Goal: Task Accomplishment & Management: Use online tool/utility

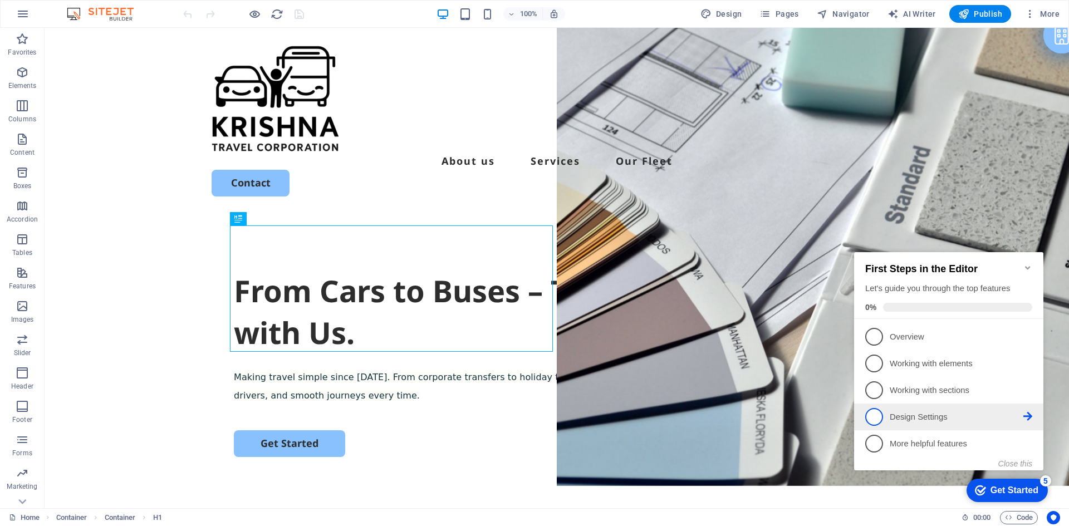
click at [907, 413] on p "Design Settings - incomplete" at bounding box center [957, 417] width 134 height 12
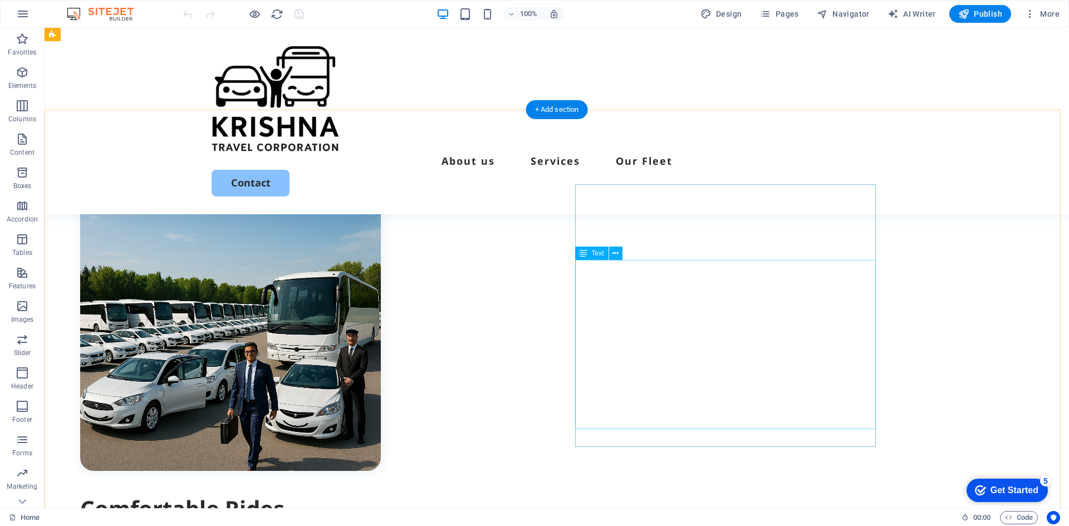
scroll to position [390, 0]
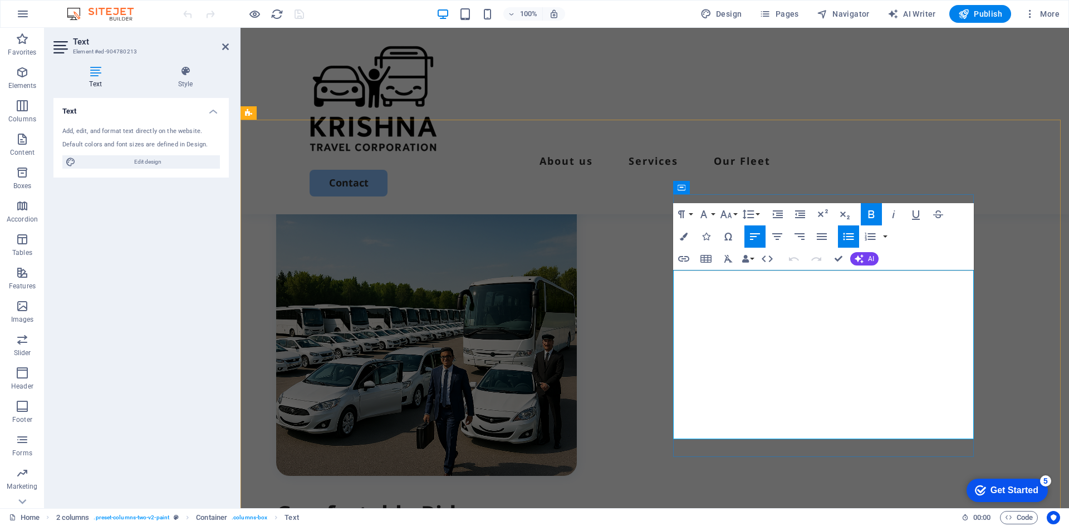
drag, startPoint x: 774, startPoint y: 424, endPoint x: 673, endPoint y: 275, distance: 179.9
click at [0, 0] on icon "button" at bounding box center [0, 0] width 0 height 0
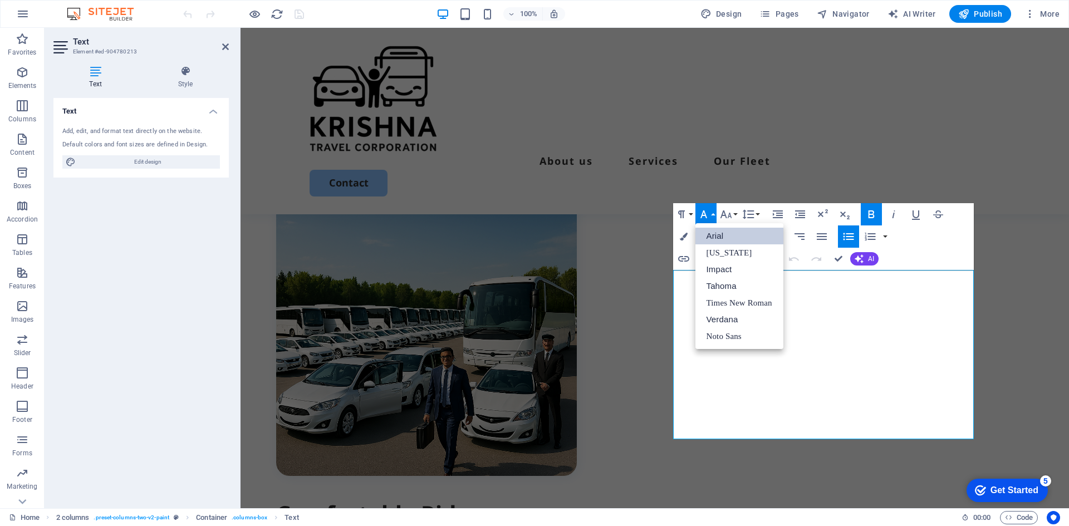
scroll to position [0, 0]
click at [713, 317] on link "Verdana" at bounding box center [739, 319] width 88 height 17
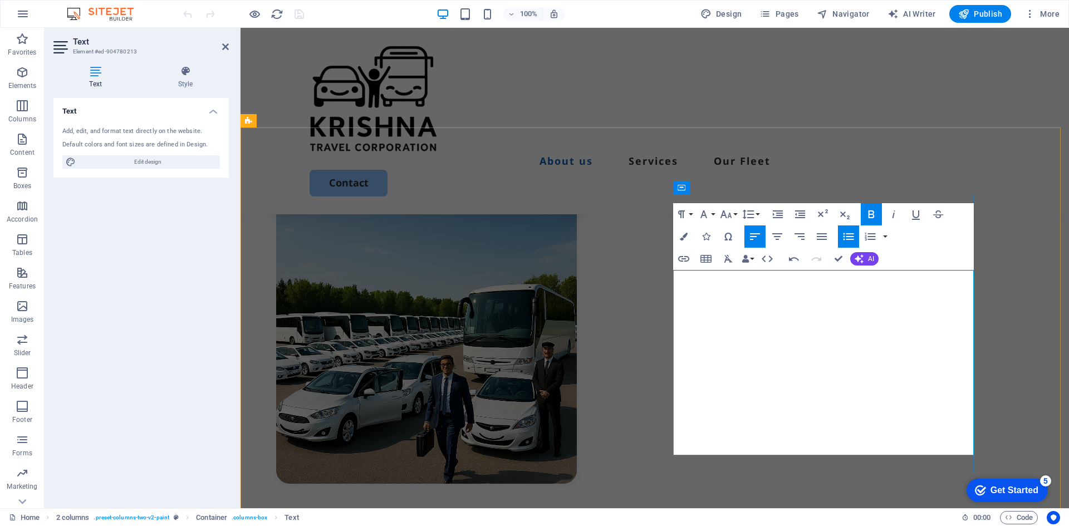
scroll to position [390, 0]
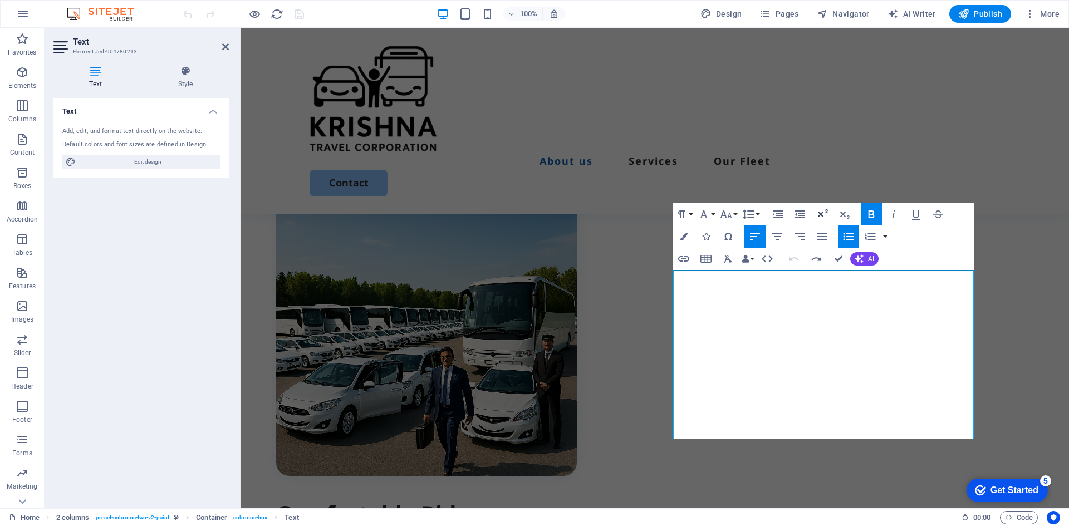
click at [822, 211] on icon "button" at bounding box center [822, 214] width 13 height 13
click at [866, 258] on button "AI" at bounding box center [864, 258] width 28 height 13
click at [707, 237] on icon "button" at bounding box center [706, 237] width 8 height 8
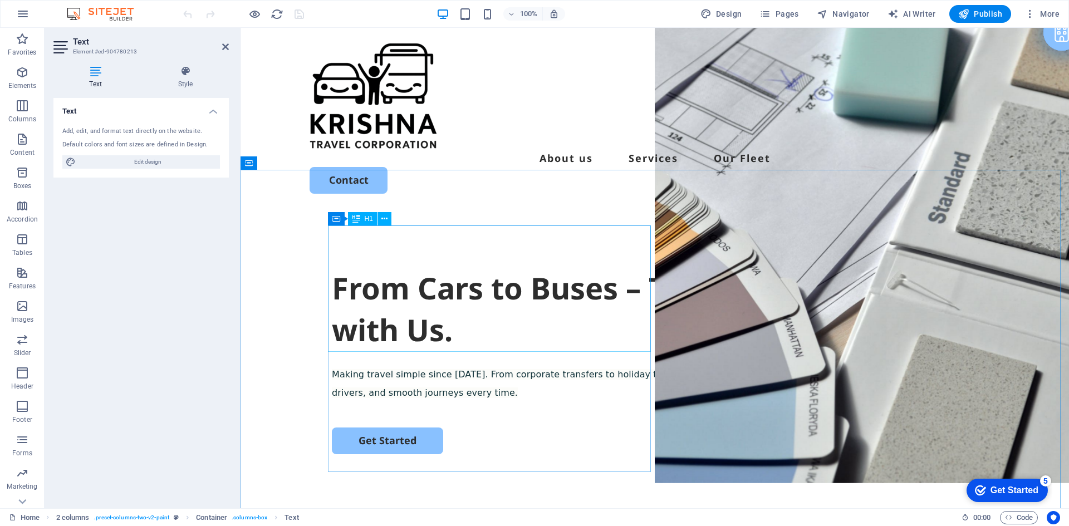
scroll to position [0, 0]
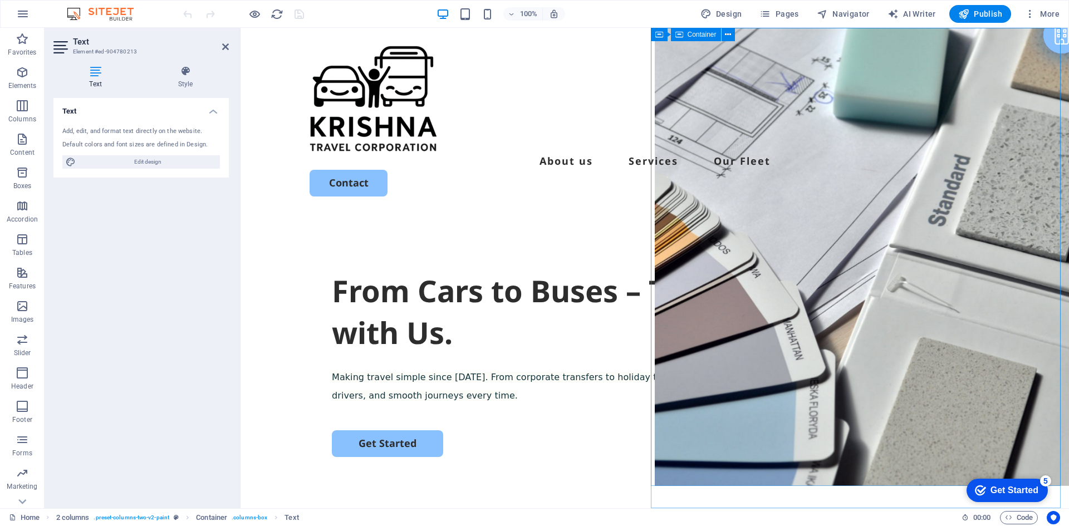
select select "vh"
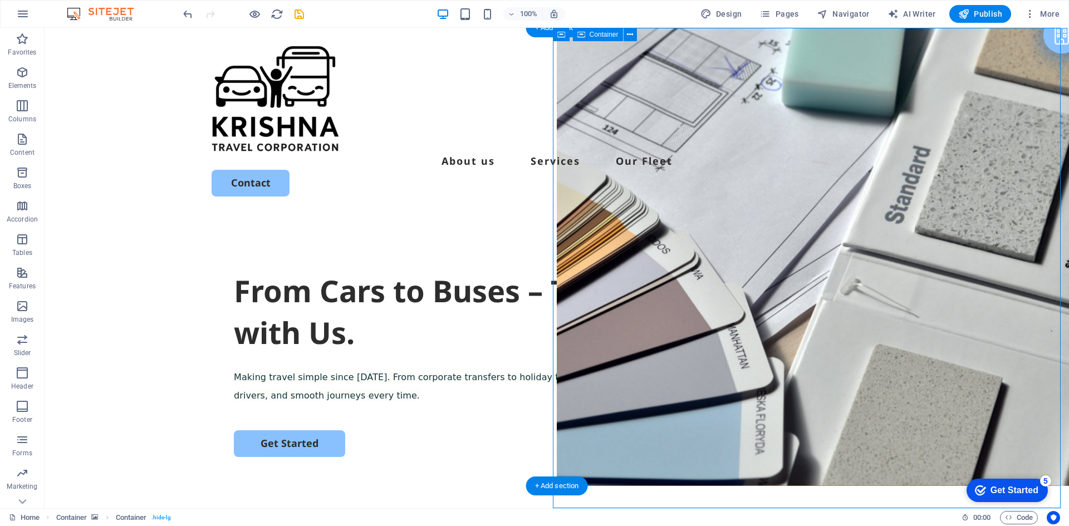
select select "vh"
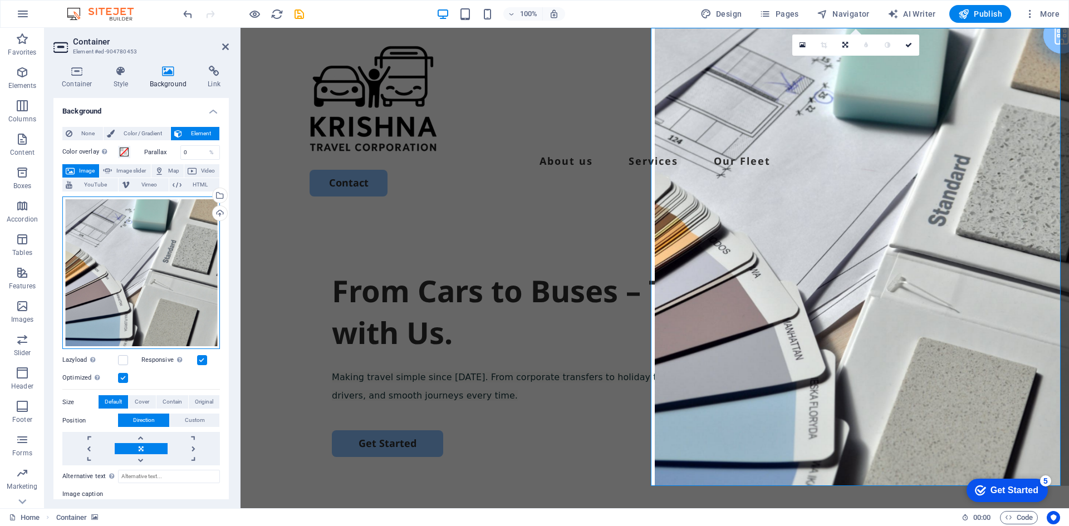
click at [159, 287] on div "Drag files here, click to choose files or select files from Files or our free s…" at bounding box center [141, 273] width 158 height 153
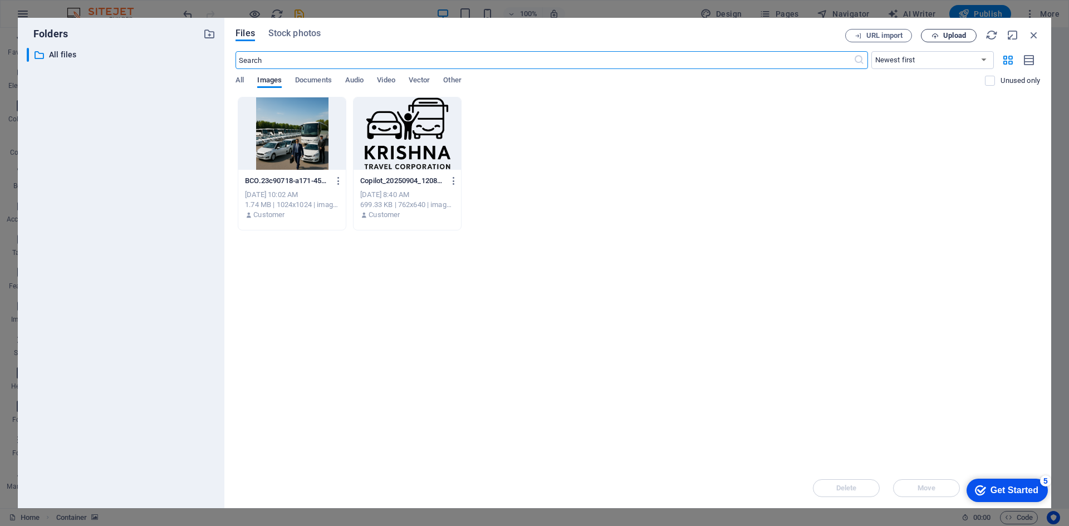
click at [941, 37] on span "Upload" at bounding box center [949, 35] width 46 height 7
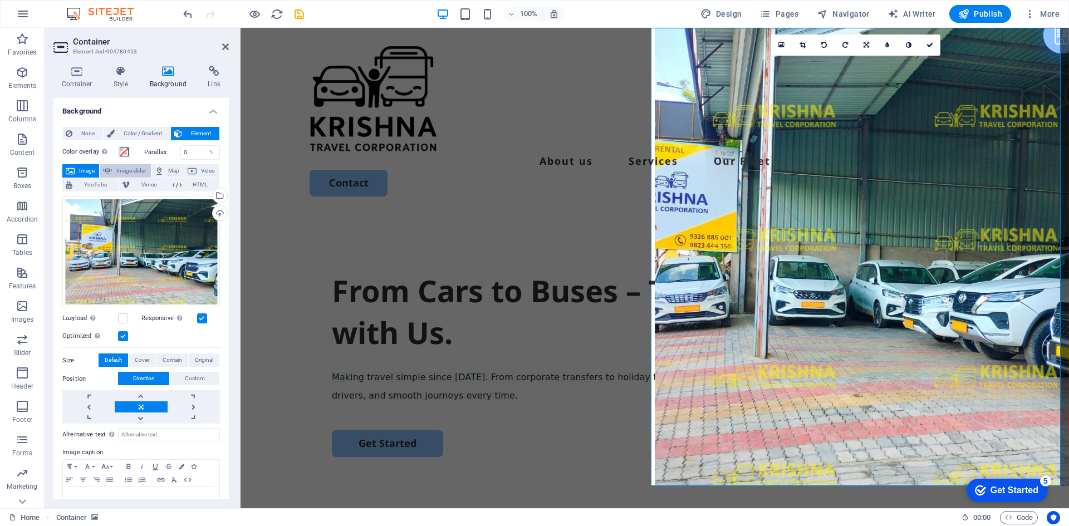
click at [126, 169] on span "Image slider" at bounding box center [131, 170] width 32 height 13
select select "ms"
select select "s"
select select "progressive"
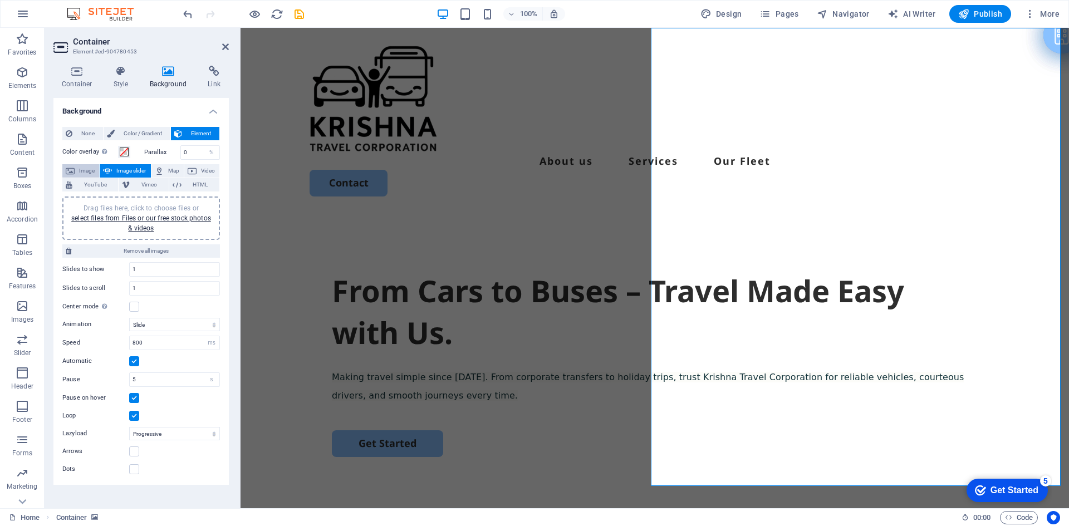
click at [85, 172] on span "Image" at bounding box center [87, 170] width 18 height 13
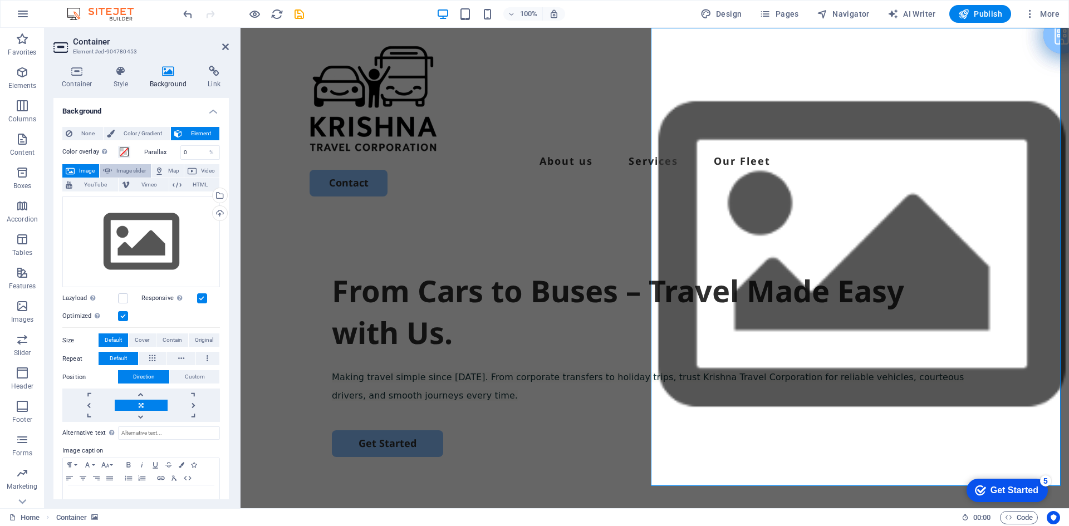
click at [131, 171] on span "Image slider" at bounding box center [131, 170] width 32 height 13
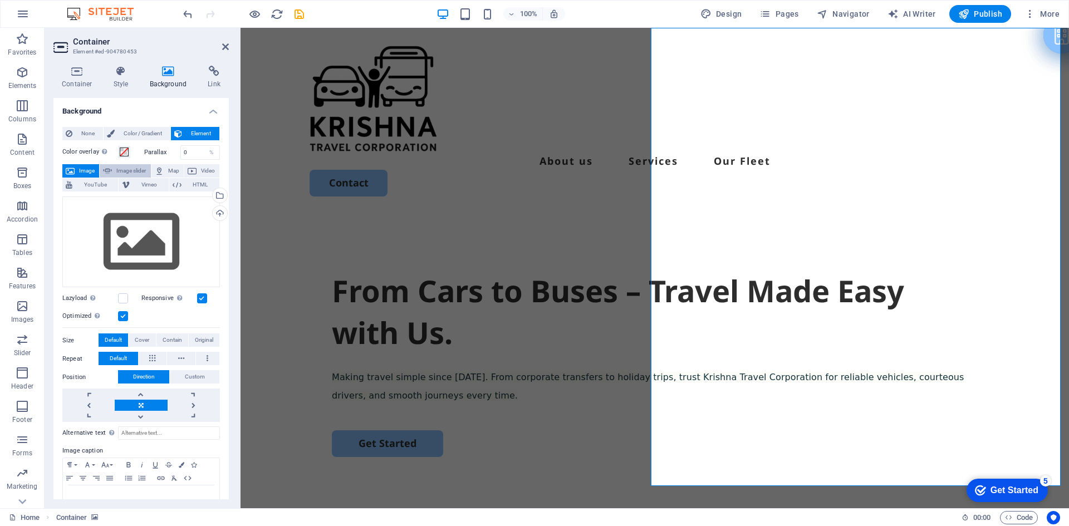
select select "ms"
select select "s"
select select "progressive"
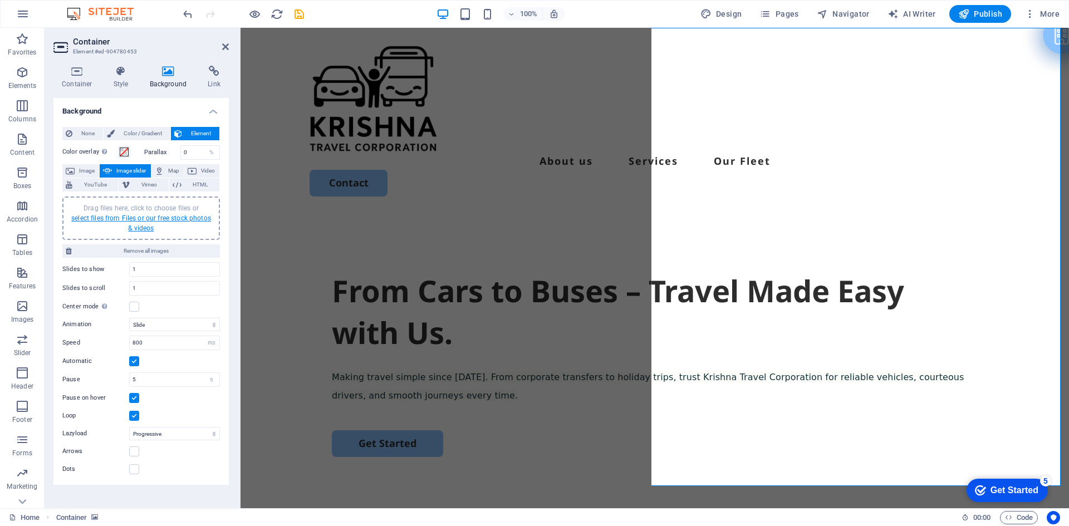
click at [110, 218] on link "select files from Files or our free stock photos & videos" at bounding box center [141, 223] width 140 height 18
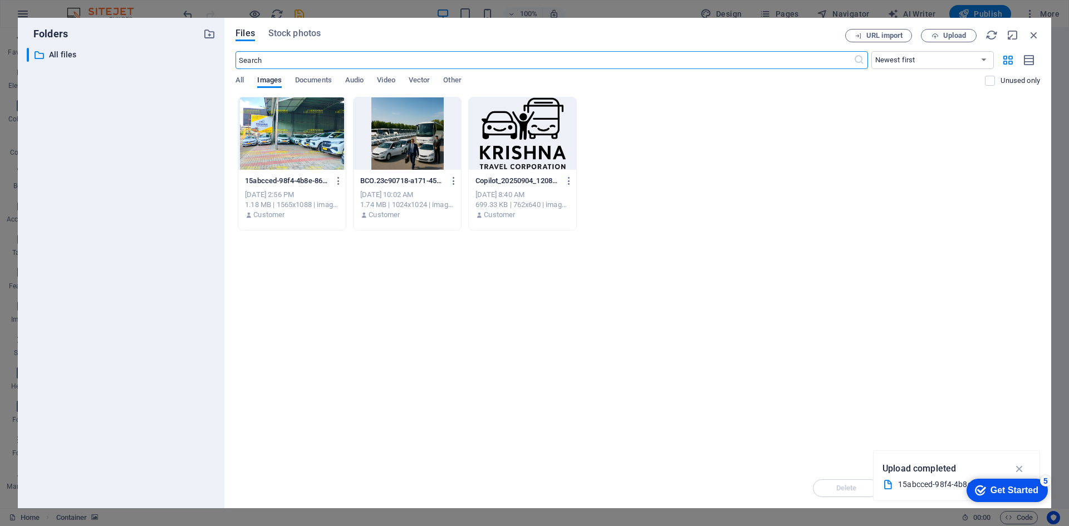
click at [285, 150] on div at bounding box center [291, 133] width 107 height 72
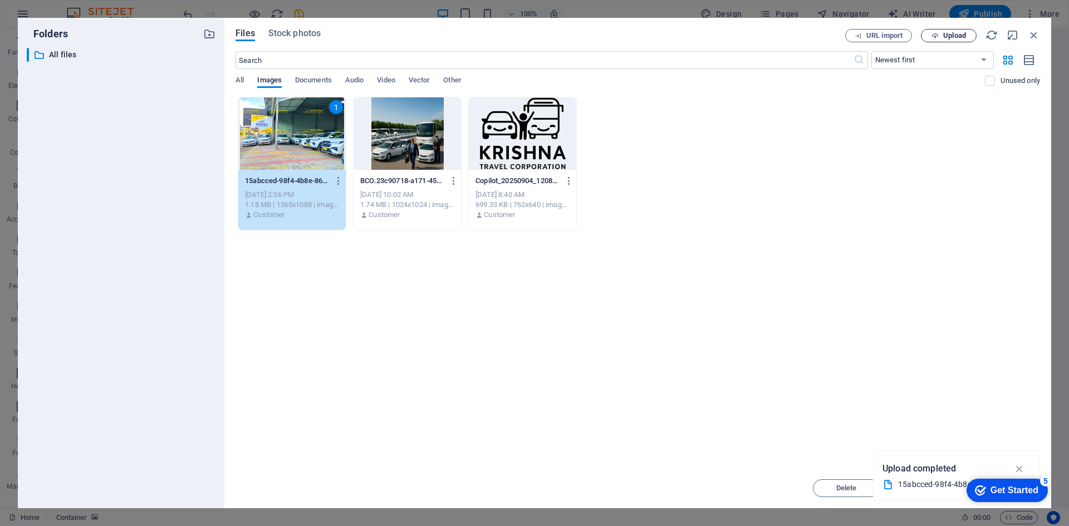
click at [945, 34] on span "Upload" at bounding box center [954, 35] width 23 height 7
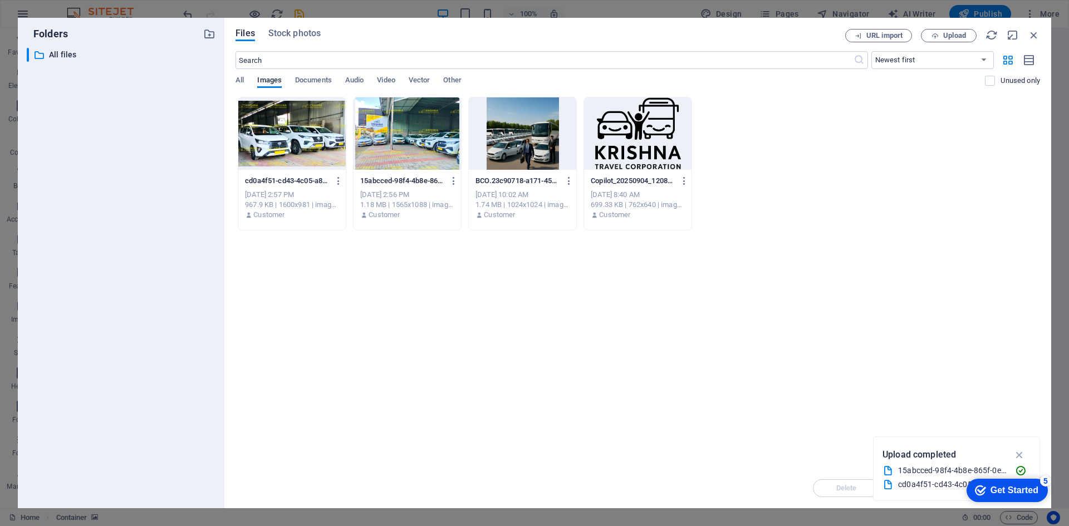
click at [398, 194] on div "[DATE] 2:56 PM" at bounding box center [407, 195] width 94 height 10
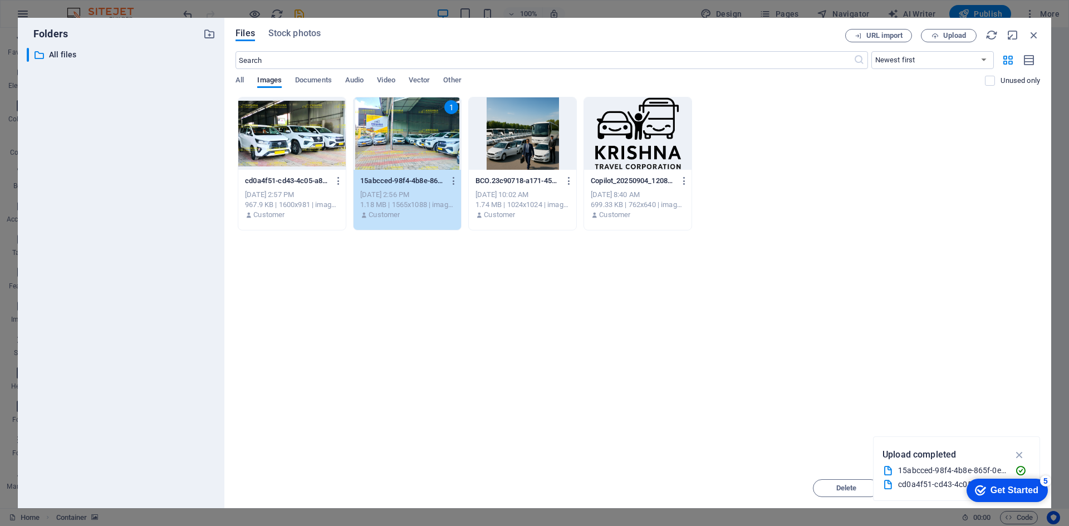
click at [313, 195] on div "[DATE] 2:57 PM" at bounding box center [292, 195] width 94 height 10
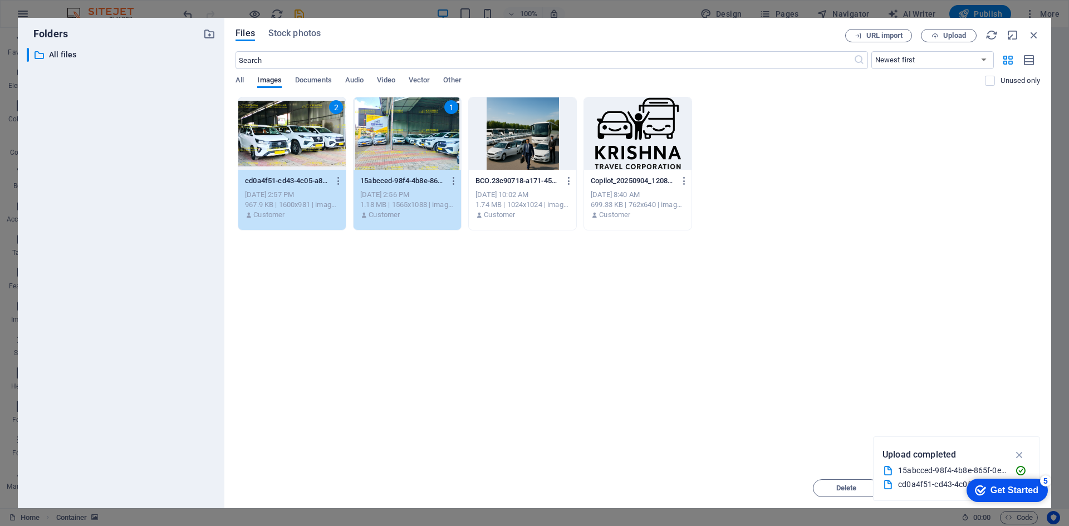
click at [928, 419] on div "Drop files here to upload them instantly 2 cd0a4f51-cd43-4c05-a8a7-68b8162abf54…" at bounding box center [638, 282] width 805 height 371
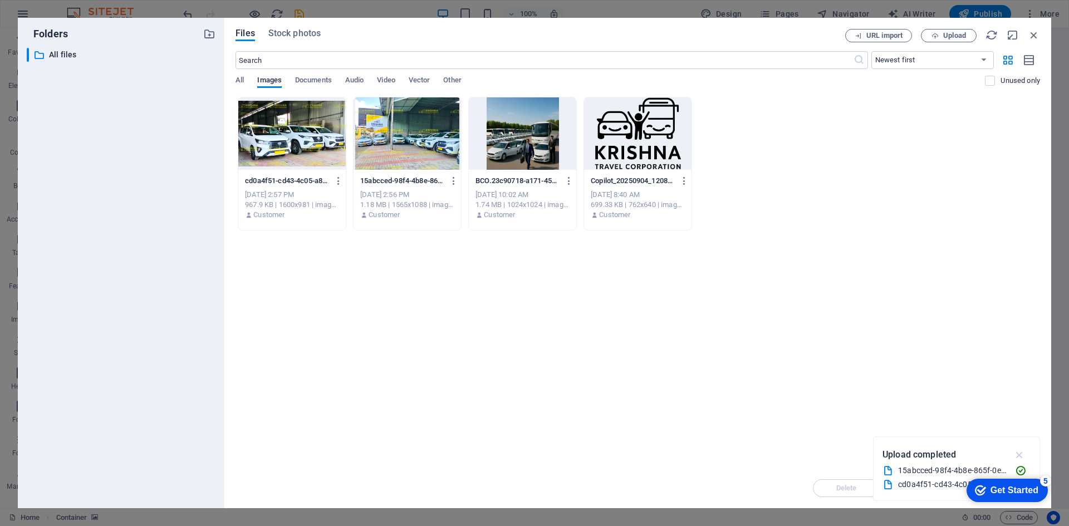
click at [1021, 451] on icon "button" at bounding box center [1019, 455] width 13 height 12
click at [350, 179] on div "cd0a4f51-cd43-4c05-a8a7-68b8162abf54-N-c7G7jEUWbDzFwg9DikPg.jpg cd0a4f51-cd43-4…" at bounding box center [638, 164] width 805 height 134
click at [395, 194] on div "[DATE] 2:56 PM" at bounding box center [407, 195] width 94 height 10
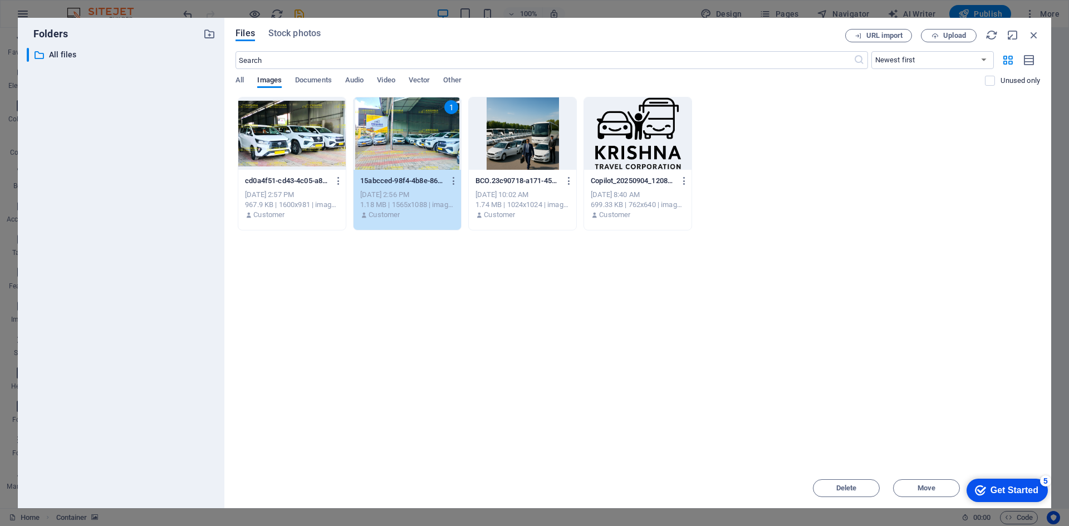
click at [300, 154] on div at bounding box center [291, 133] width 107 height 72
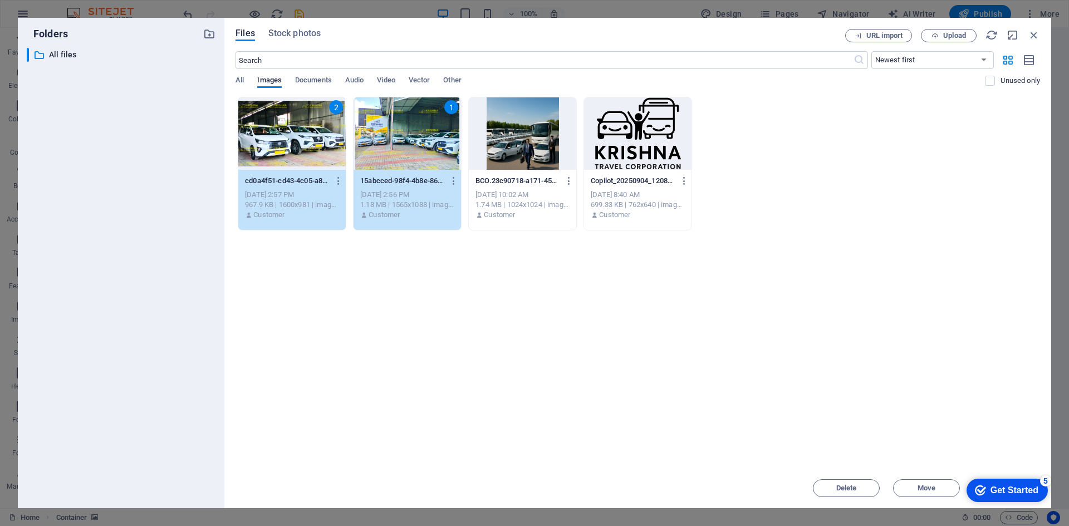
click at [991, 492] on div "Get Started" at bounding box center [1015, 491] width 48 height 10
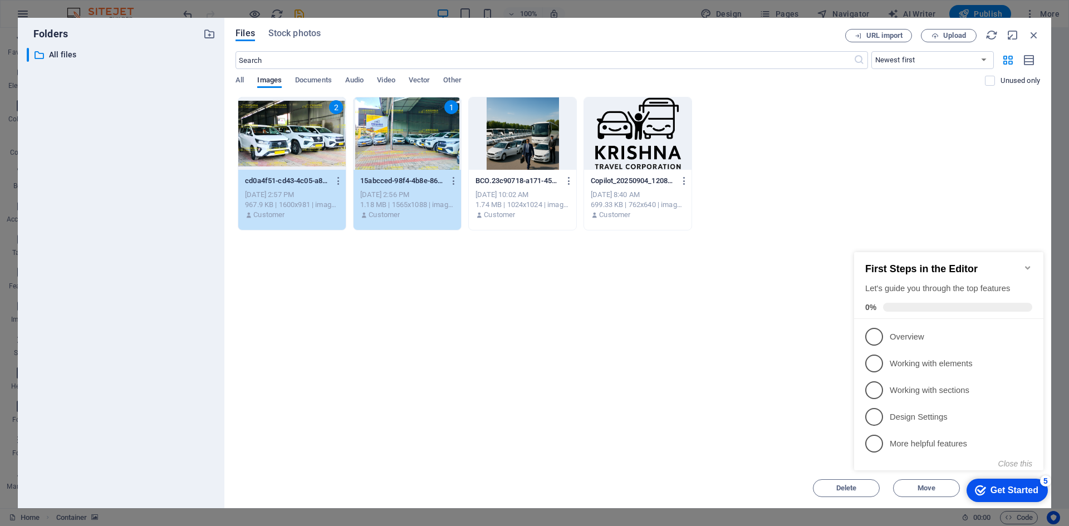
click at [1028, 266] on icon "Minimize checklist" at bounding box center [1027, 267] width 5 height 3
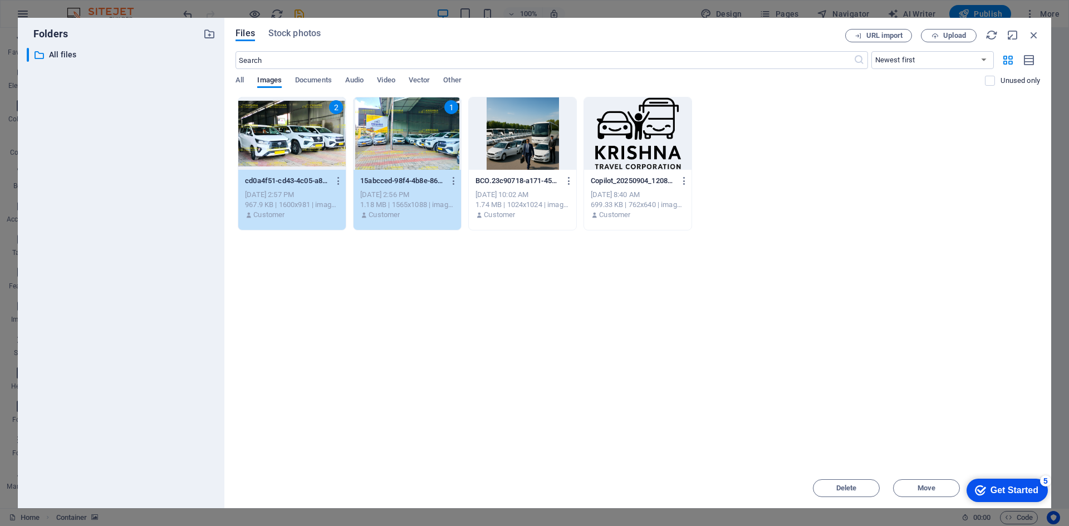
click at [323, 146] on div "2" at bounding box center [291, 133] width 107 height 72
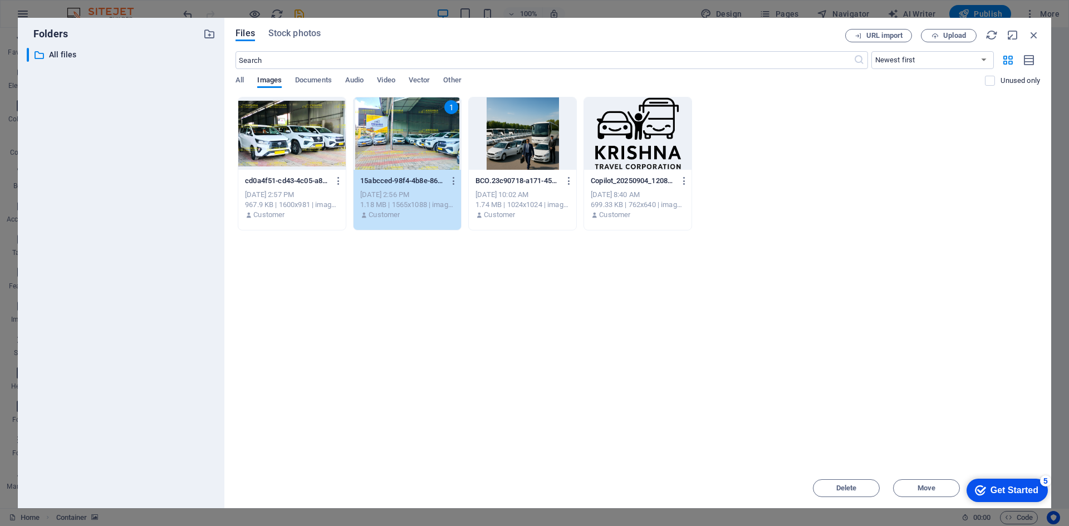
click at [323, 146] on div at bounding box center [291, 133] width 107 height 72
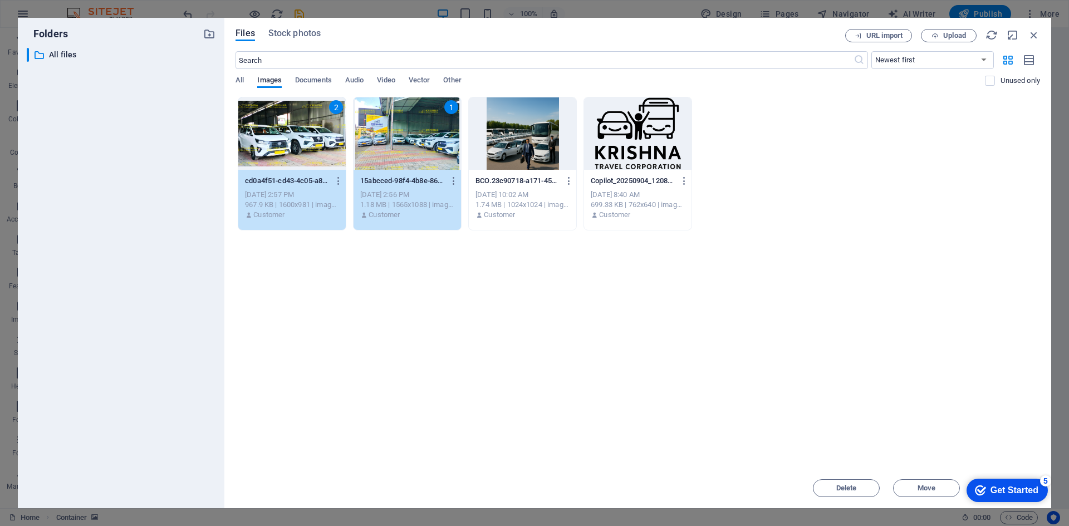
click at [383, 159] on div "1" at bounding box center [407, 133] width 107 height 72
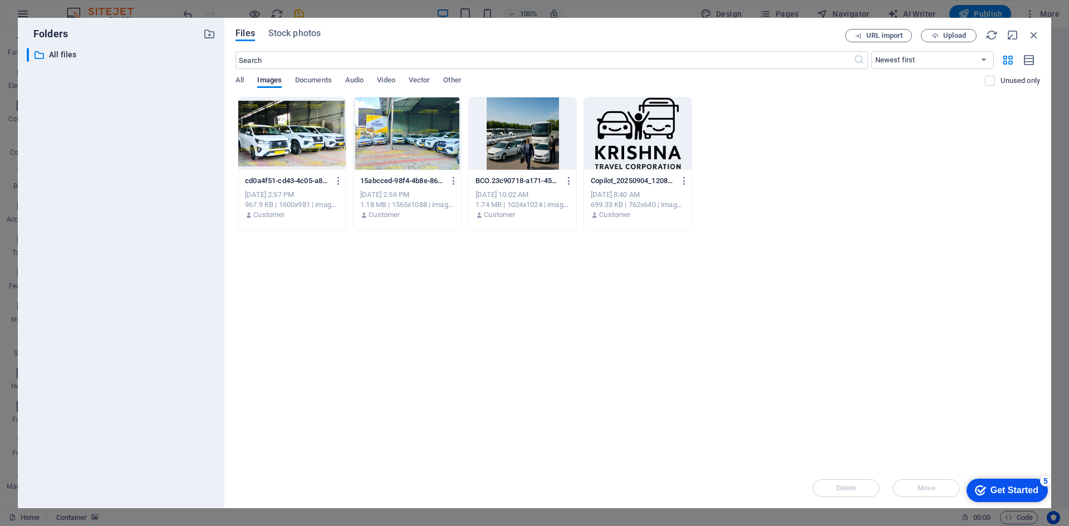
click at [383, 159] on div at bounding box center [407, 133] width 107 height 72
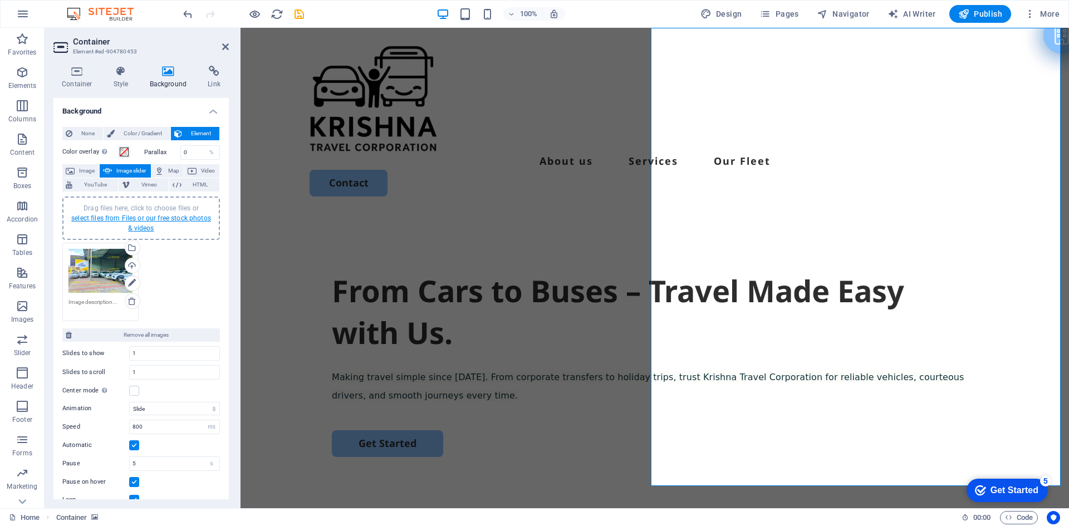
click at [141, 218] on link "select files from Files or our free stock photos & videos" at bounding box center [141, 223] width 140 height 18
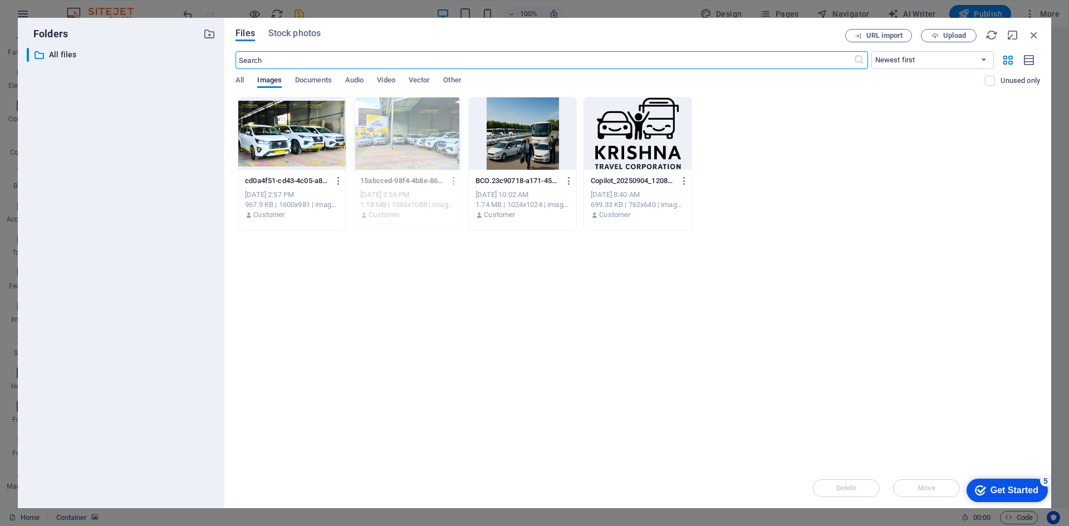
click at [293, 151] on div at bounding box center [291, 133] width 107 height 72
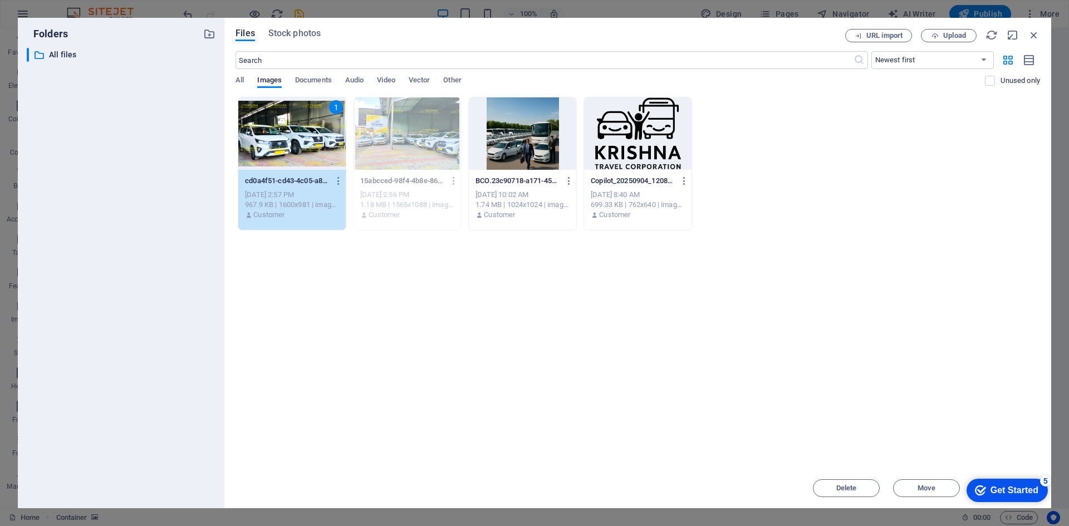
click at [293, 151] on div "1" at bounding box center [291, 133] width 107 height 72
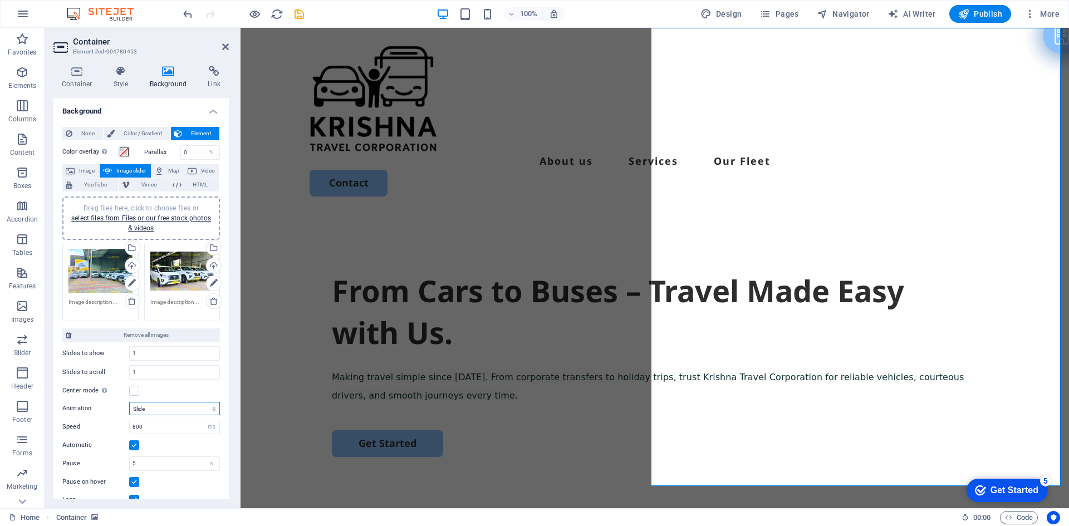
click at [210, 409] on select "Slide Fade" at bounding box center [174, 408] width 91 height 13
select select "fade"
click at [129, 402] on select "Slide Fade" at bounding box center [174, 408] width 91 height 13
click at [0, 0] on icon "save" at bounding box center [0, 0] width 0 height 0
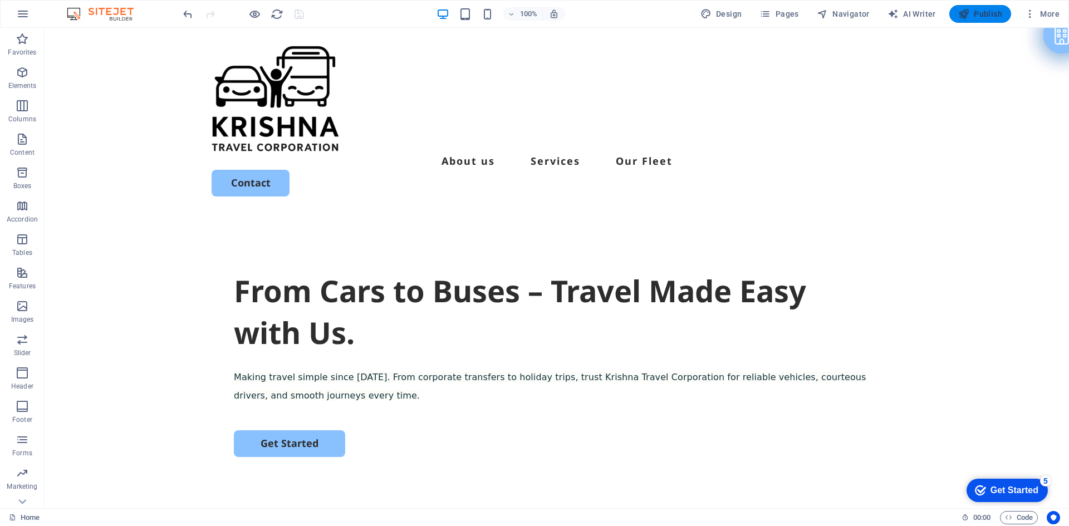
click at [986, 14] on span "Publish" at bounding box center [980, 13] width 44 height 11
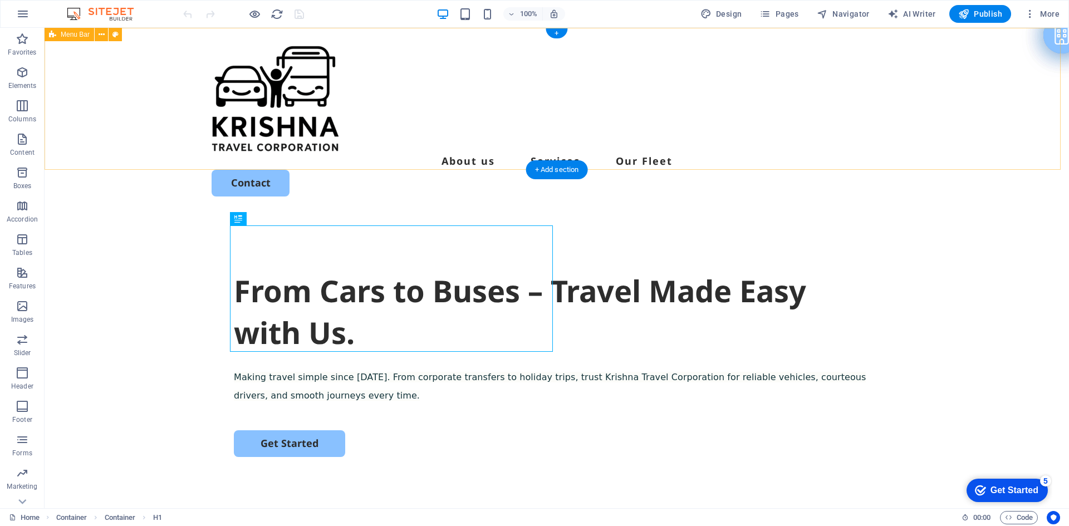
click at [373, 139] on div "About us Services Our Fleet Contact" at bounding box center [557, 121] width 1025 height 187
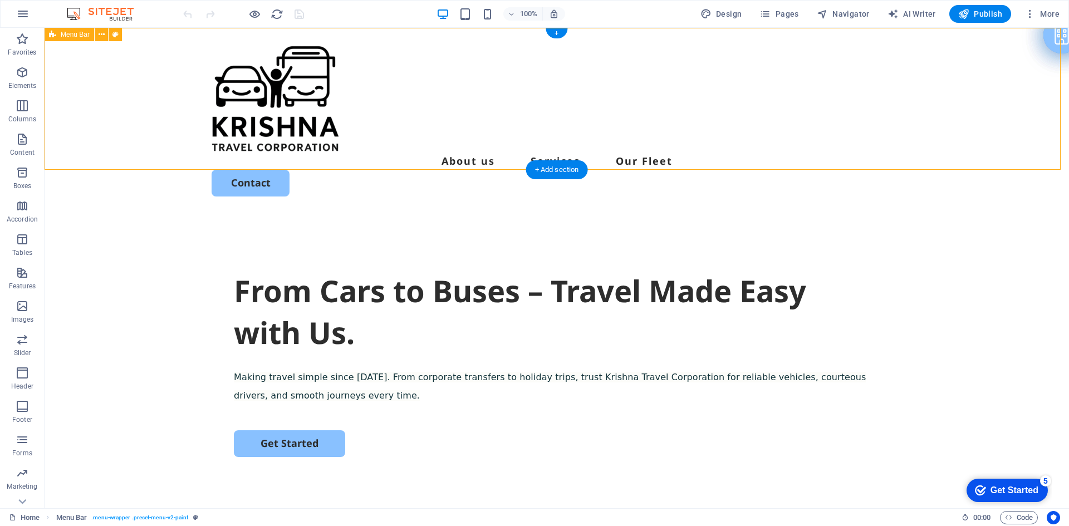
click at [431, 141] on div "About us Services Our Fleet Contact" at bounding box center [557, 121] width 1025 height 187
select select "header"
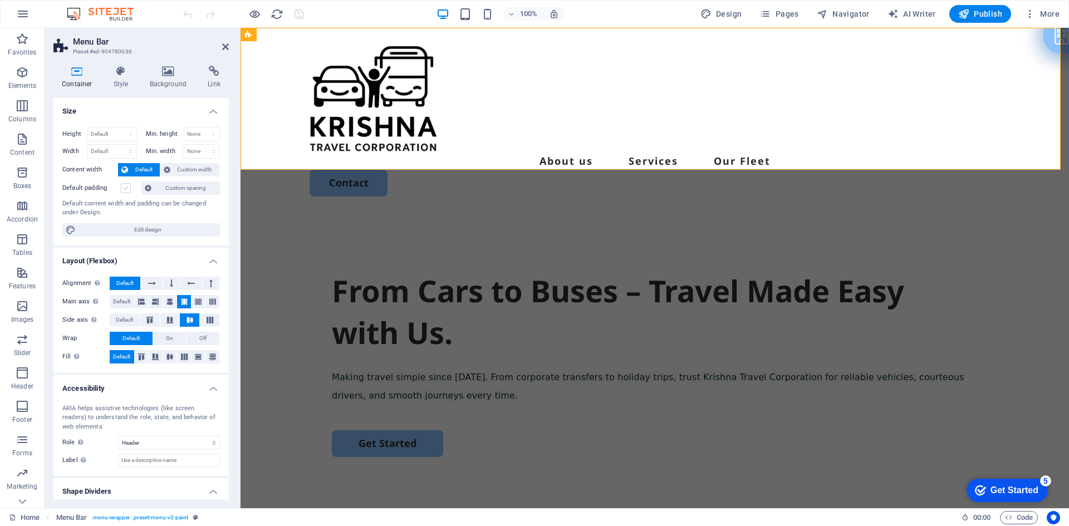
click at [125, 188] on label at bounding box center [126, 188] width 10 height 10
click at [0, 0] on input "Default padding" at bounding box center [0, 0] width 0 height 0
click at [125, 188] on label at bounding box center [126, 188] width 10 height 10
click at [0, 0] on input "Default padding" at bounding box center [0, 0] width 0 height 0
click at [150, 229] on span "Edit design" at bounding box center [148, 229] width 138 height 13
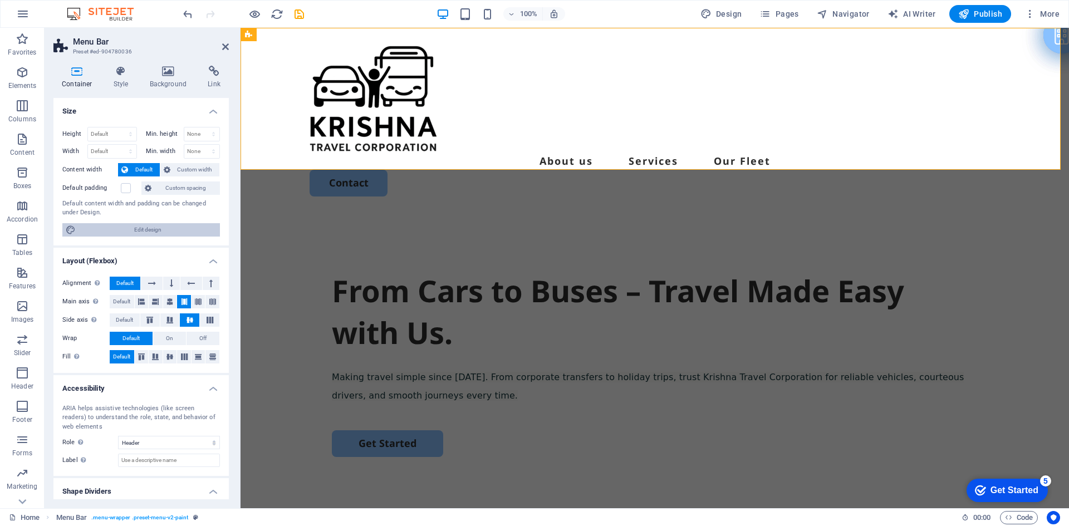
select select "rem"
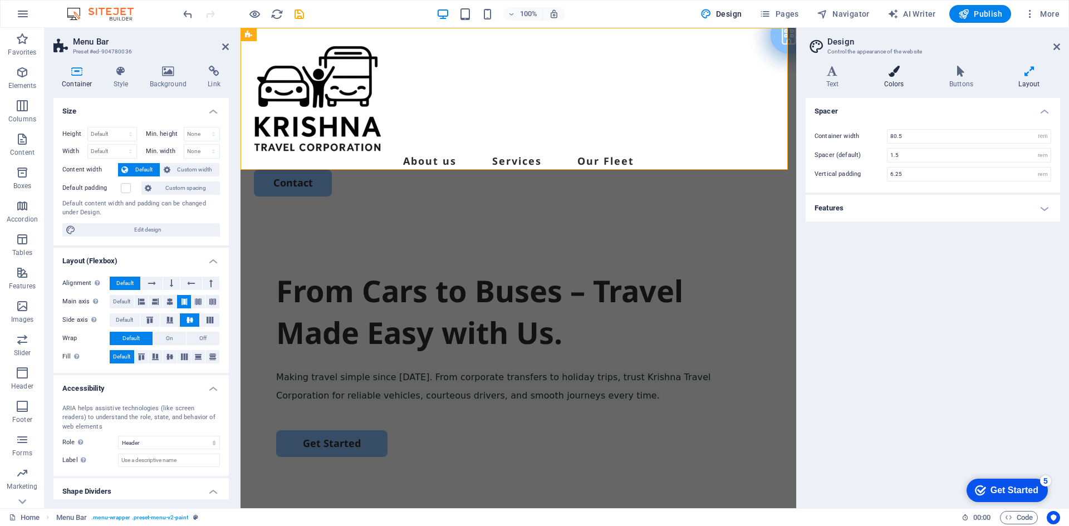
click at [889, 67] on icon at bounding box center [894, 71] width 61 height 11
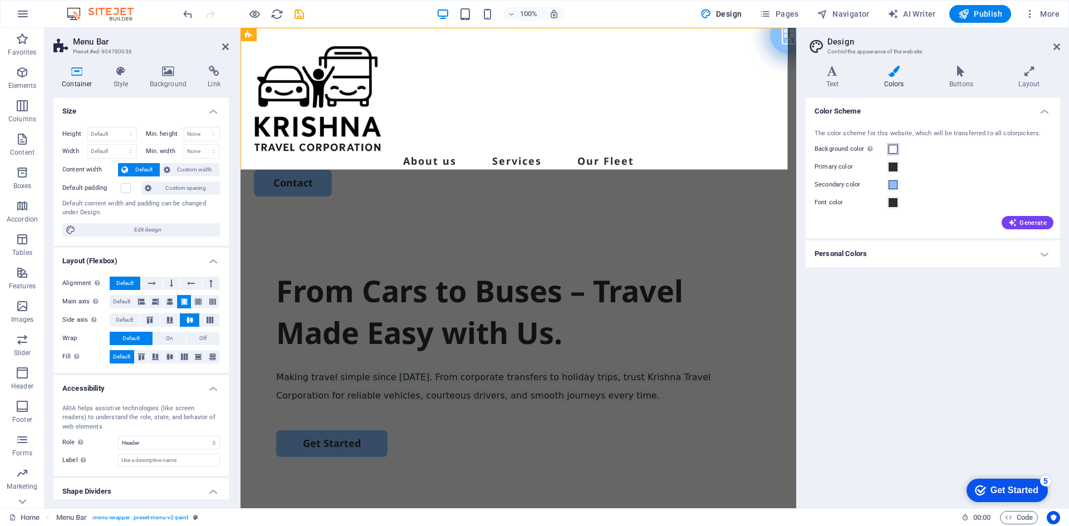
click at [895, 150] on span at bounding box center [893, 149] width 9 height 9
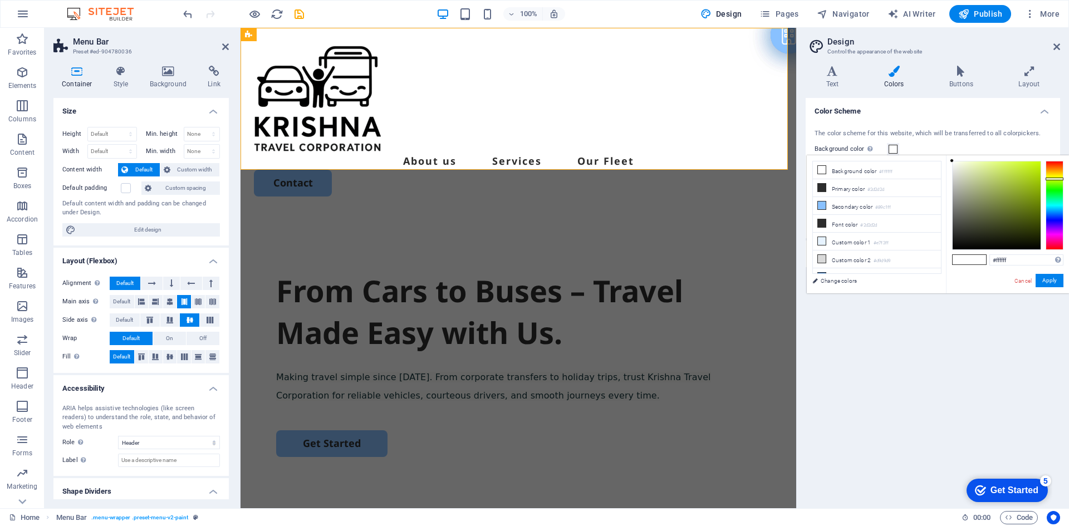
drag, startPoint x: 1059, startPoint y: 183, endPoint x: 1054, endPoint y: 179, distance: 6.3
click at [1054, 179] on div at bounding box center [1055, 205] width 18 height 89
click at [1052, 177] on div at bounding box center [1055, 205] width 18 height 89
drag, startPoint x: 1028, startPoint y: 178, endPoint x: 1049, endPoint y: 158, distance: 28.7
click at [1049, 158] on div "#f0ff00 Supported formats #0852ed rgb(8, 82, 237) rgba(8, 82, 237, 90%) hsv(221…" at bounding box center [1007, 305] width 123 height 300
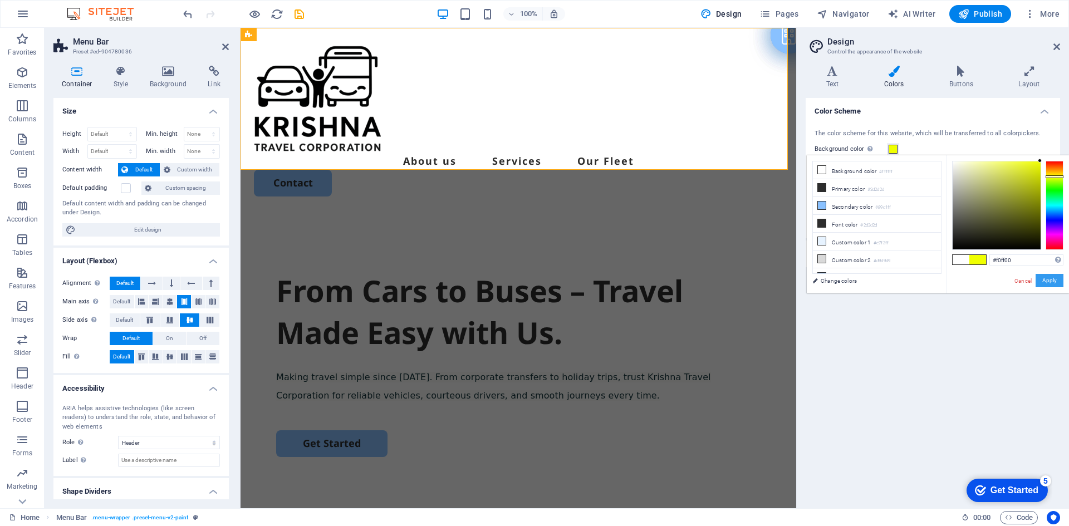
click at [1051, 280] on button "Apply" at bounding box center [1050, 280] width 28 height 13
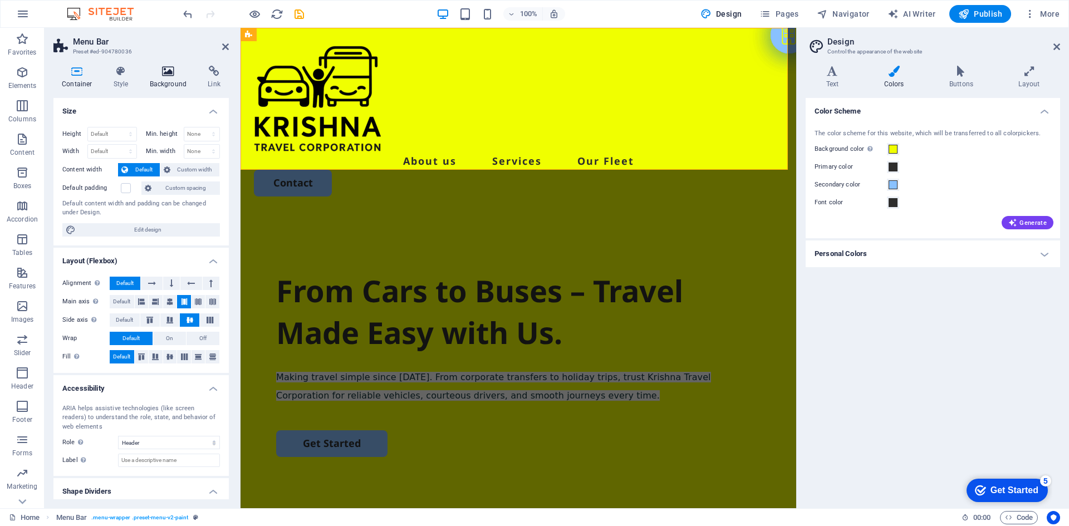
click at [169, 81] on h4 "Background" at bounding box center [170, 77] width 58 height 23
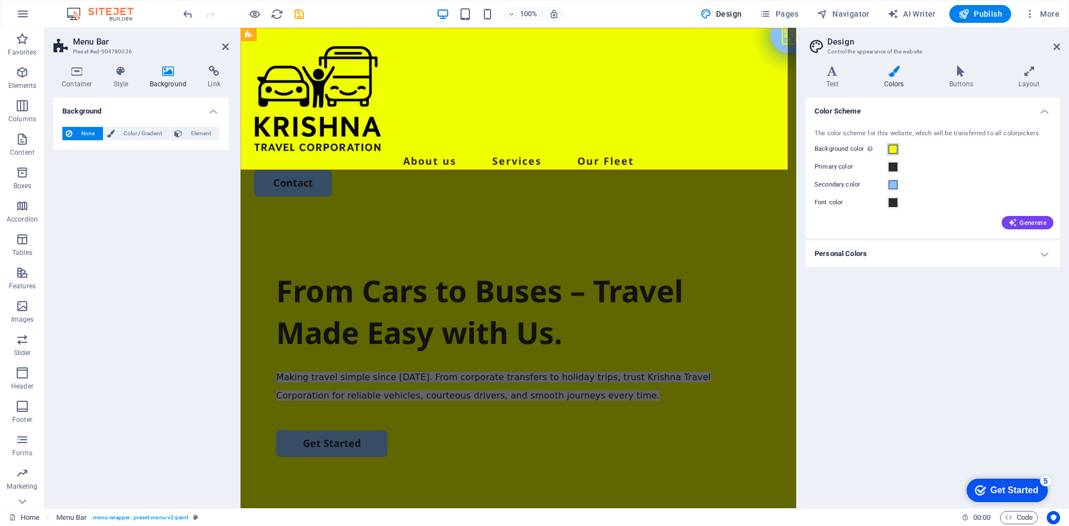
click at [893, 148] on span at bounding box center [893, 149] width 9 height 9
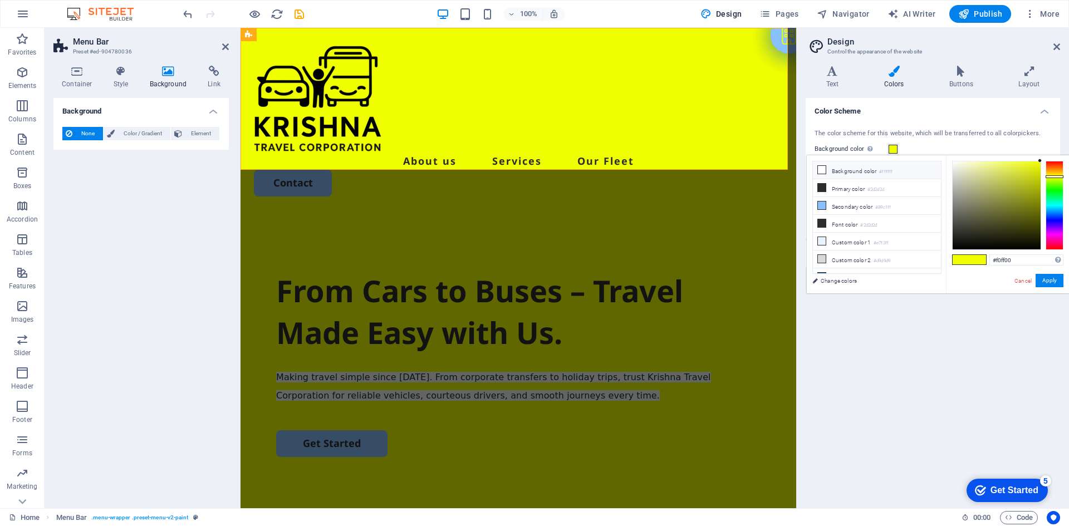
click at [835, 168] on li "Background color #ffffff" at bounding box center [877, 170] width 128 height 18
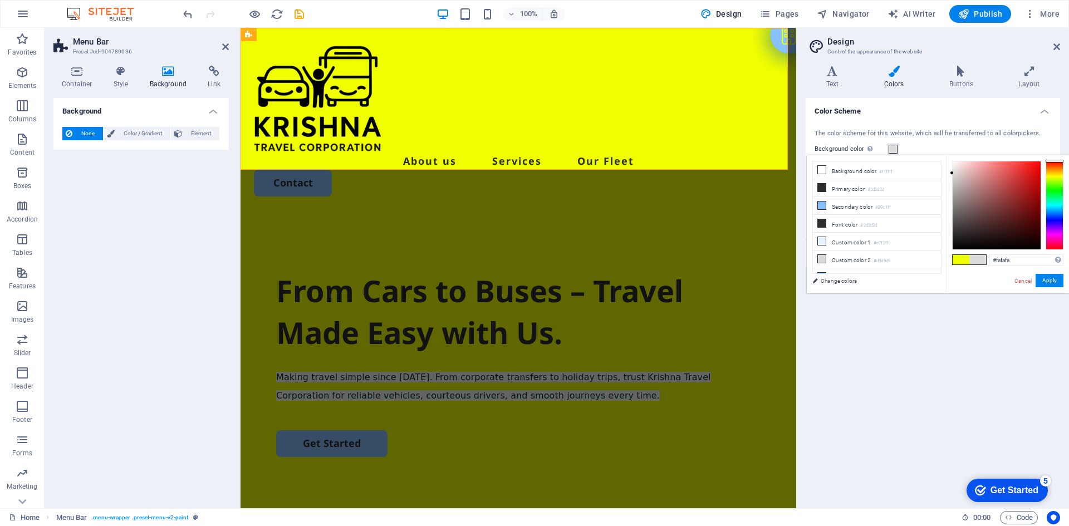
type input "#ffffff"
drag, startPoint x: 966, startPoint y: 197, endPoint x: 922, endPoint y: 121, distance: 86.8
click at [922, 121] on body "krishnatravelcorporation.in Home Favorites Elements Columns Content Boxes Accor…" at bounding box center [534, 263] width 1069 height 526
click at [1042, 281] on button "Apply" at bounding box center [1050, 280] width 28 height 13
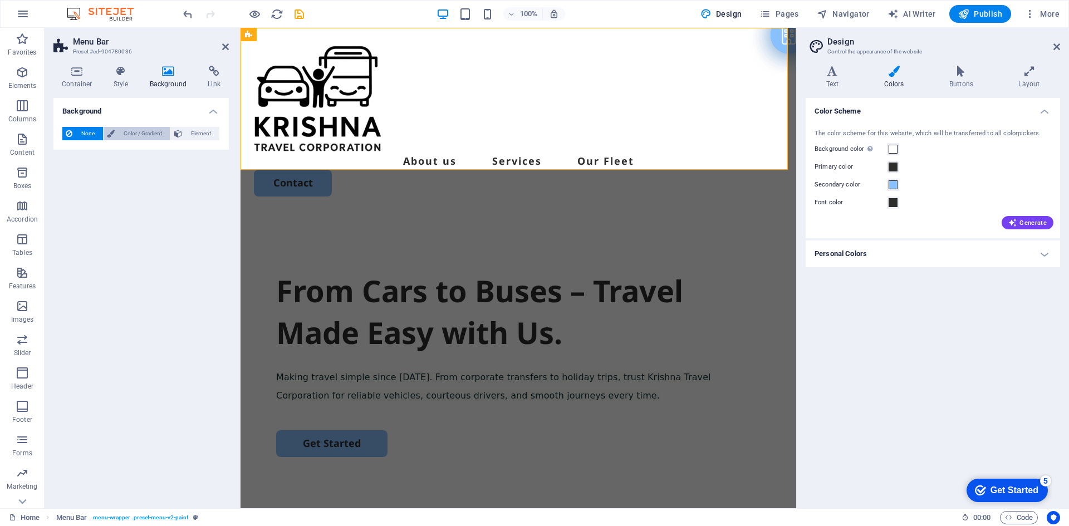
click at [146, 134] on span "Color / Gradient" at bounding box center [142, 133] width 49 height 13
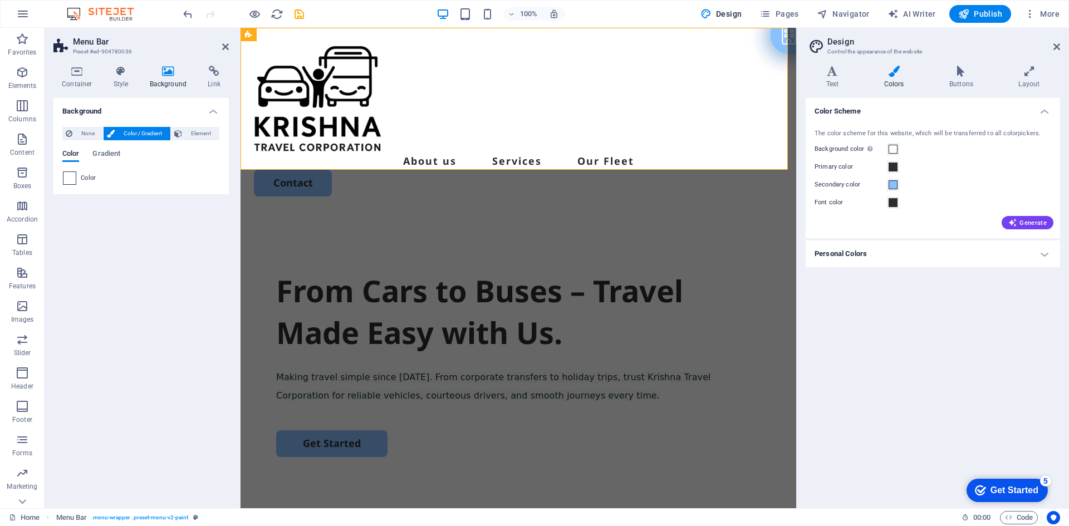
click at [74, 179] on span at bounding box center [69, 178] width 12 height 12
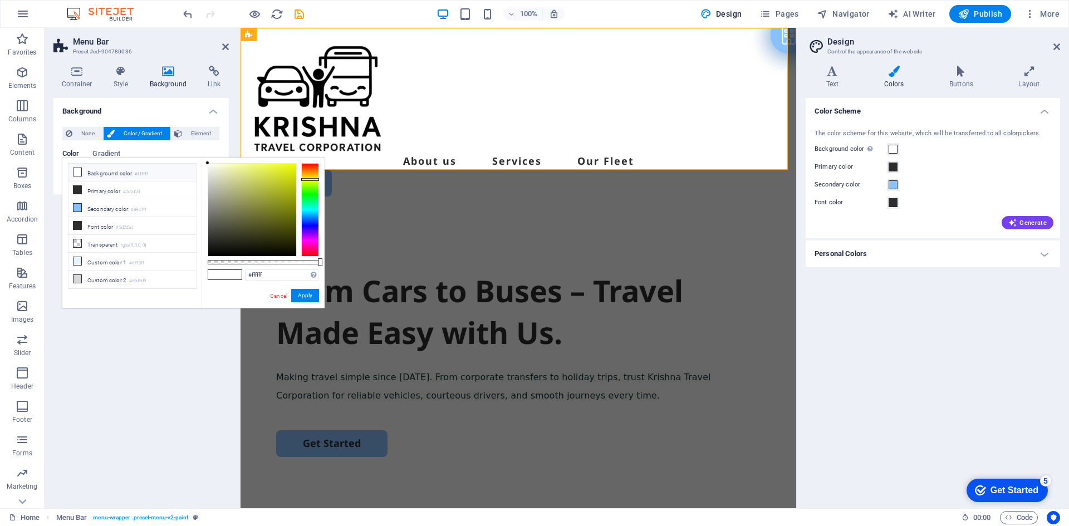
click at [307, 179] on div at bounding box center [310, 210] width 18 height 94
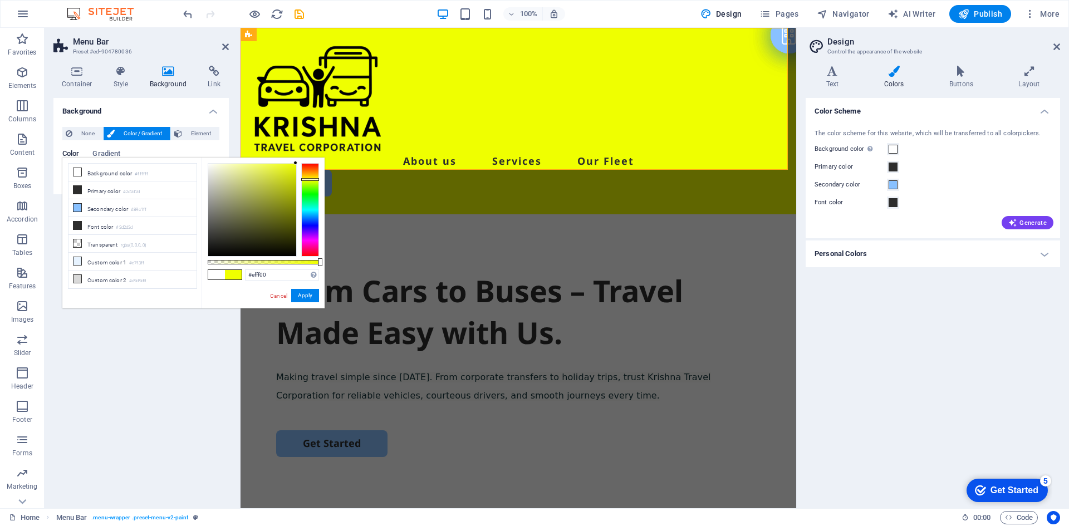
drag, startPoint x: 296, startPoint y: 158, endPoint x: 302, endPoint y: 148, distance: 12.2
click at [302, 148] on body "krishnatravelcorporation.in Home Favorites Elements Columns Content Boxes Accor…" at bounding box center [534, 263] width 1069 height 526
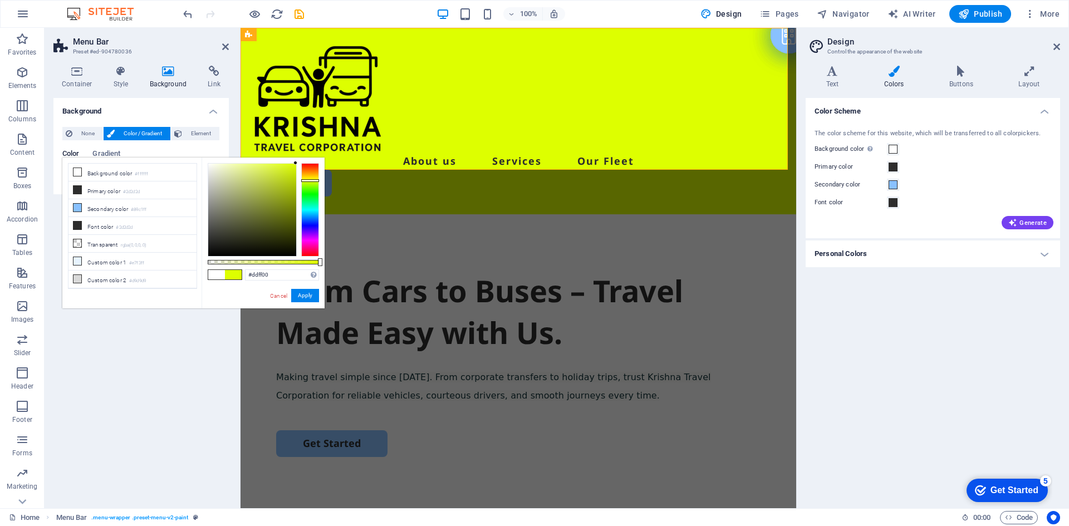
click at [307, 180] on div at bounding box center [310, 210] width 18 height 94
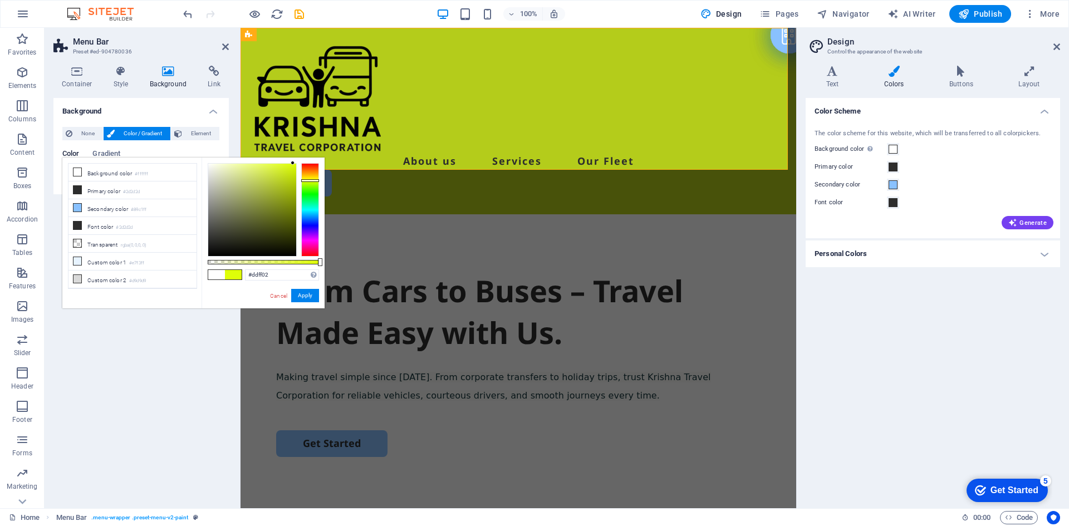
type input "#ddff00"
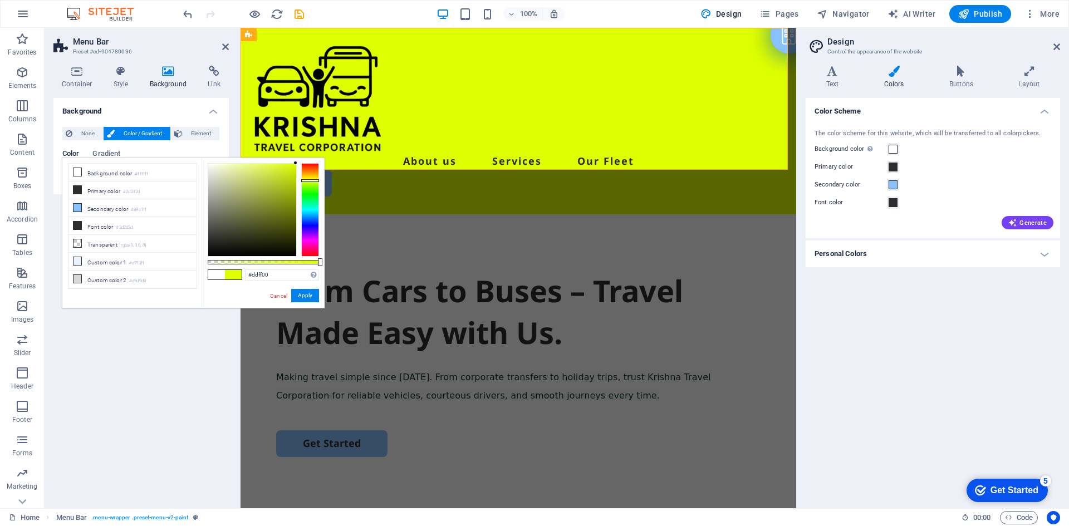
drag, startPoint x: 284, startPoint y: 182, endPoint x: 316, endPoint y: 139, distance: 52.9
click at [316, 139] on body "krishnatravelcorporation.in Home Favorites Elements Columns Content Boxes Accor…" at bounding box center [534, 263] width 1069 height 526
click at [309, 295] on button "Apply" at bounding box center [305, 295] width 28 height 13
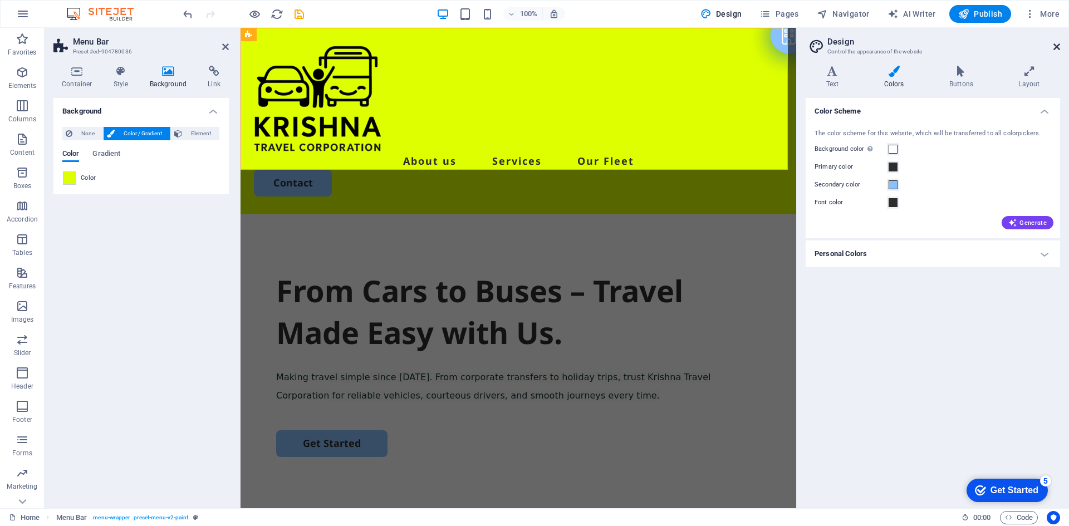
click at [1056, 46] on icon at bounding box center [1057, 46] width 7 height 9
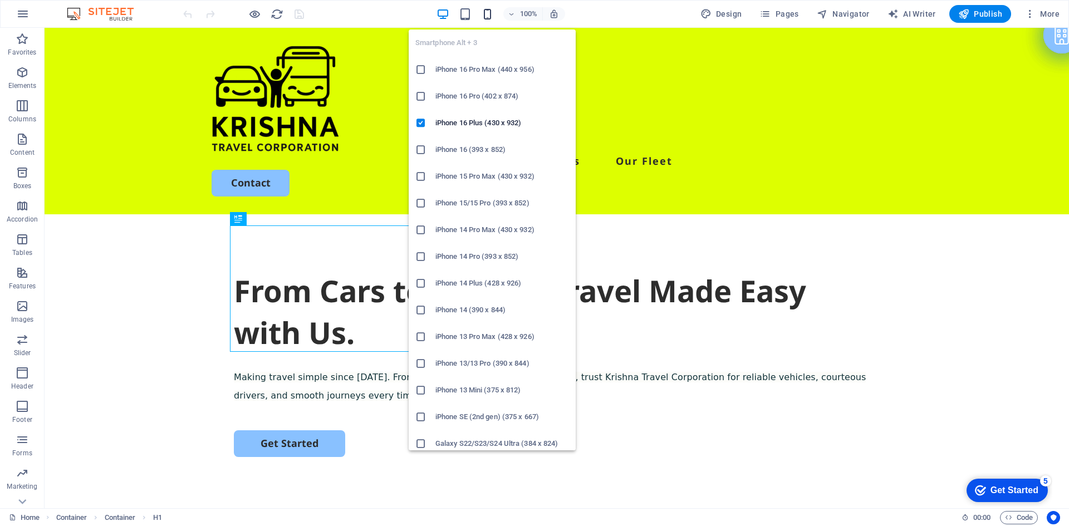
click at [1010, 13] on icon "button" at bounding box center [1017, 7] width 14 height 19
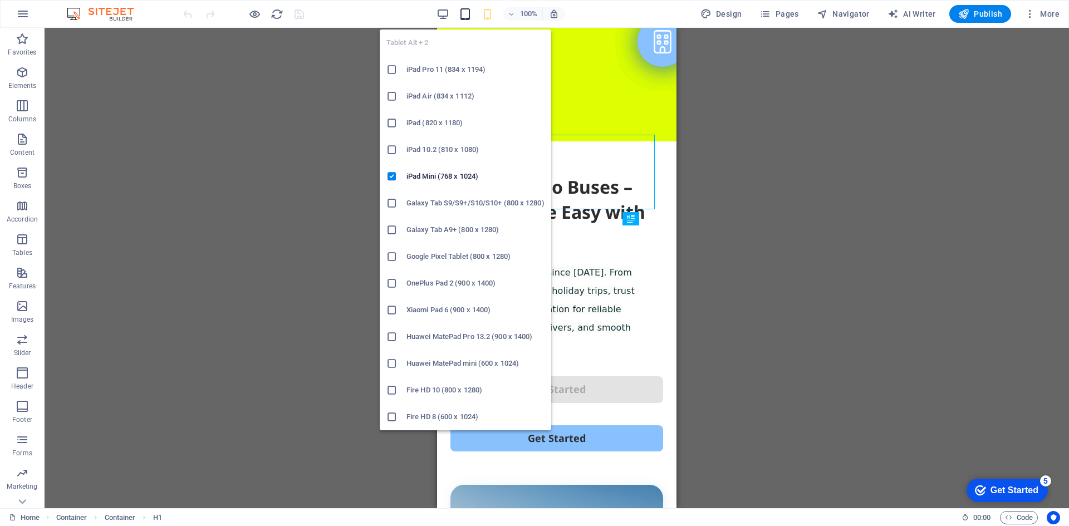
click at [0, 0] on icon "button" at bounding box center [0, 0] width 0 height 0
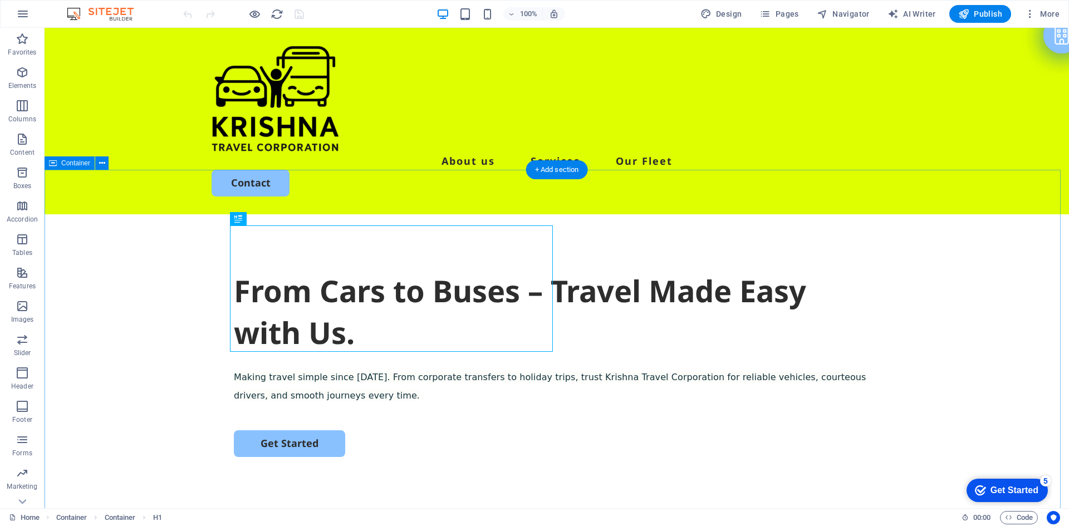
click at [143, 351] on div "From Cars to Buses – Travel Made Easy with Us. Making travel simple since 2004.…" at bounding box center [557, 428] width 1025 height 429
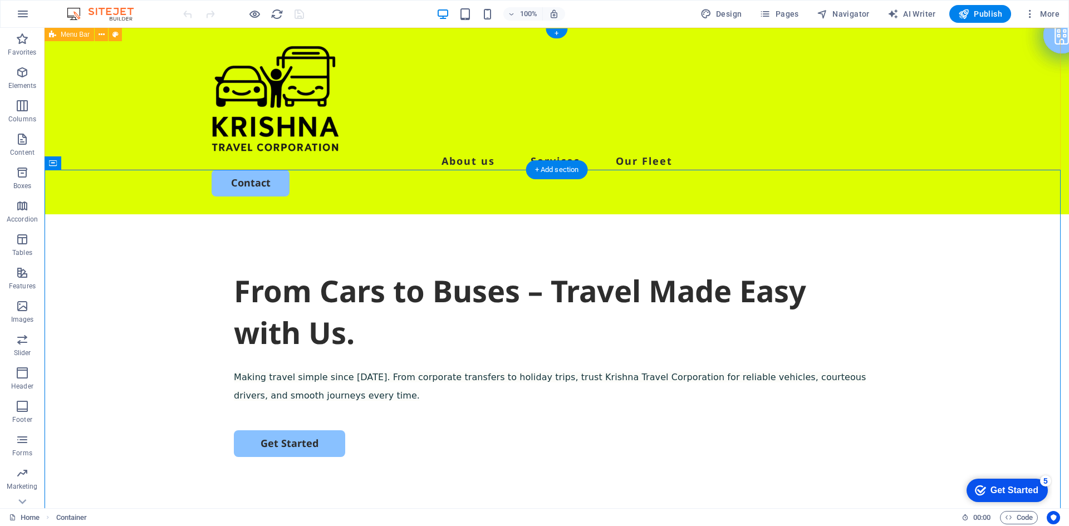
click at [153, 133] on div "About us Services Our Fleet Contact" at bounding box center [557, 121] width 1025 height 187
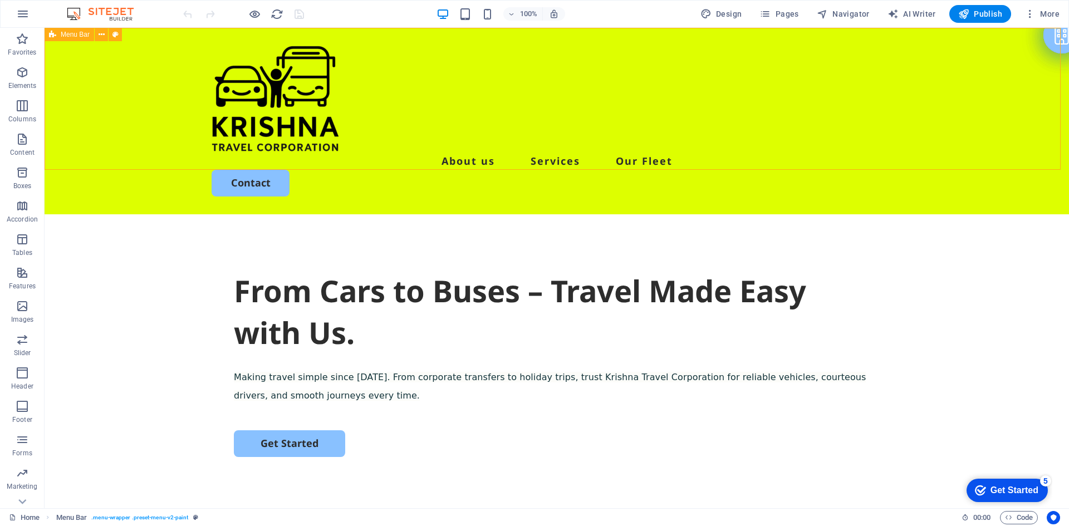
click at [140, 80] on div "About us Services Our Fleet Contact" at bounding box center [557, 121] width 1025 height 187
select select "header"
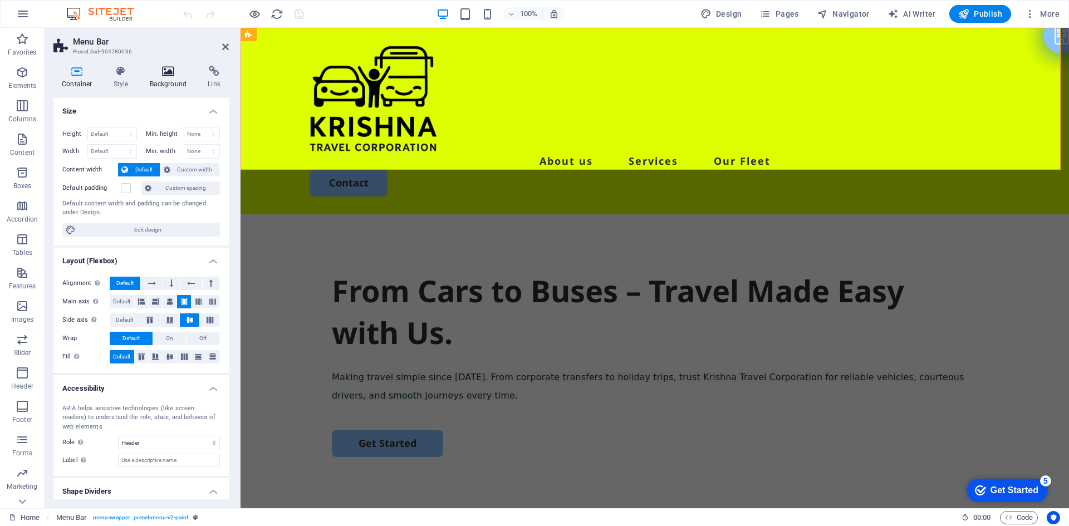
click at [165, 82] on h4 "Background" at bounding box center [170, 77] width 58 height 23
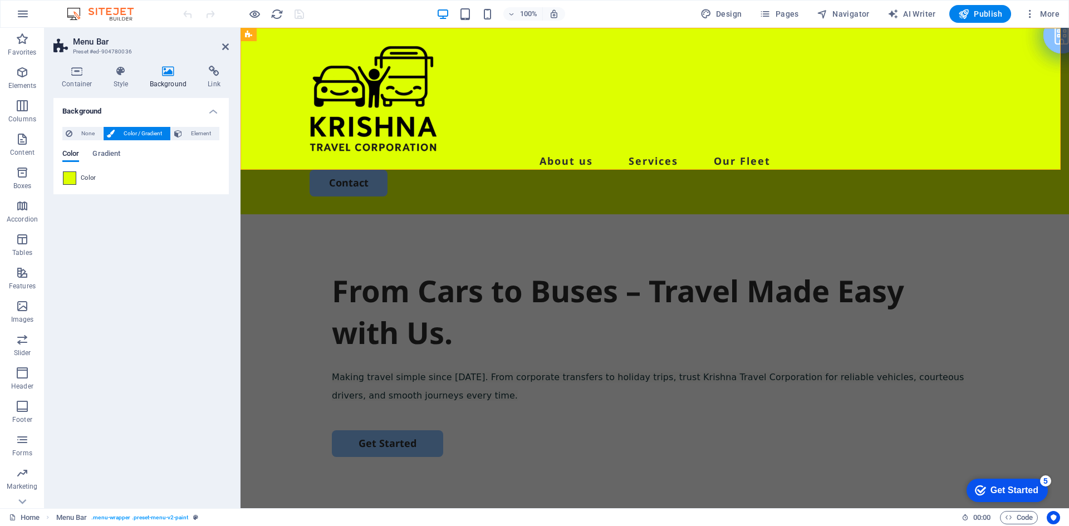
click at [74, 180] on span at bounding box center [69, 178] width 12 height 12
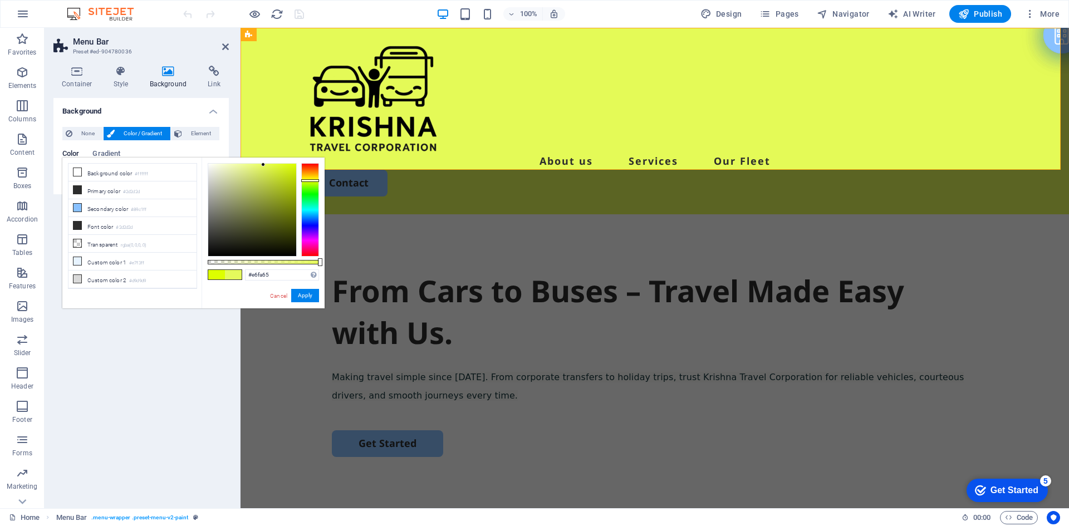
drag, startPoint x: 282, startPoint y: 172, endPoint x: 260, endPoint y: 165, distance: 23.3
click at [260, 165] on div at bounding box center [252, 210] width 88 height 92
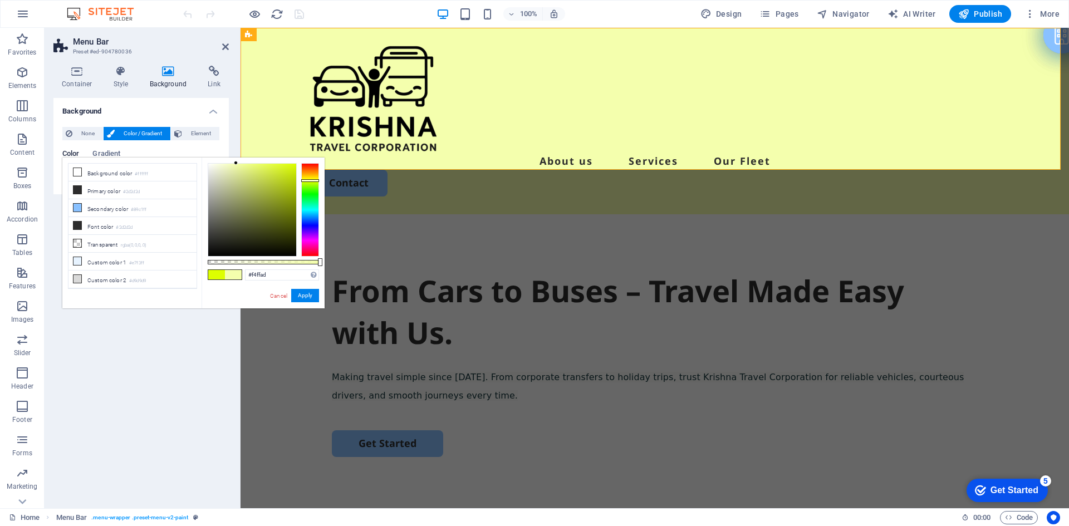
drag, startPoint x: 262, startPoint y: 165, endPoint x: 236, endPoint y: 159, distance: 26.3
click at [236, 159] on div "#f4ffad Supported formats #0852ed rgb(8, 82, 237) rgba(8, 82, 237, 90%) hsv(221…" at bounding box center [263, 314] width 123 height 312
drag, startPoint x: 248, startPoint y: 164, endPoint x: 232, endPoint y: 165, distance: 15.6
click at [232, 165] on div at bounding box center [252, 210] width 88 height 92
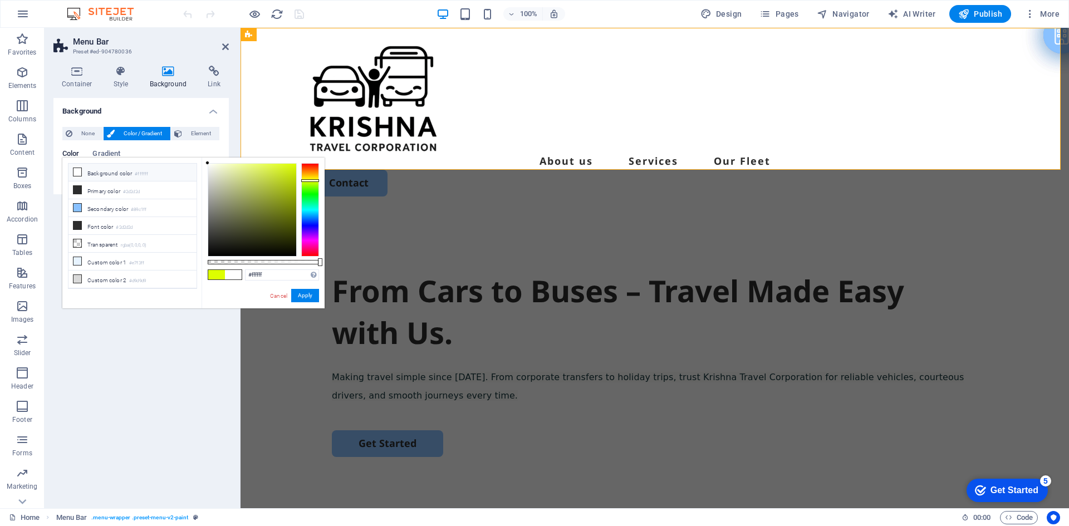
drag, startPoint x: 244, startPoint y: 168, endPoint x: 176, endPoint y: 159, distance: 68.6
click at [176, 159] on div "less Background color #ffffff Primary color #2d2d2d Secondary color #89c1ff Fon…" at bounding box center [193, 233] width 262 height 151
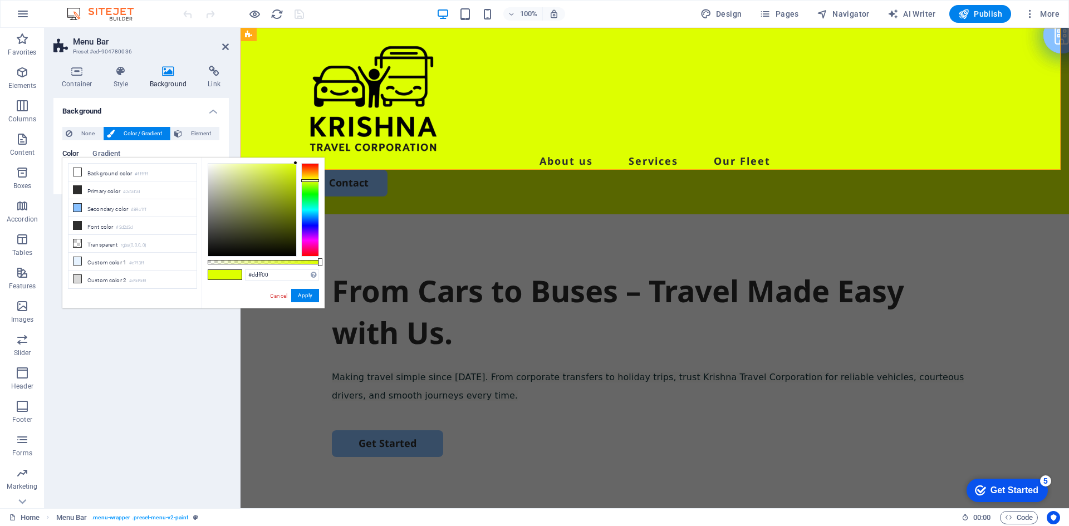
drag, startPoint x: 247, startPoint y: 174, endPoint x: 320, endPoint y: 157, distance: 74.8
click at [320, 158] on div "#ddff00 Supported formats #0852ed rgb(8, 82, 237) rgba(8, 82, 237, 90%) hsv(221…" at bounding box center [263, 314] width 123 height 312
click at [307, 210] on div at bounding box center [310, 210] width 18 height 94
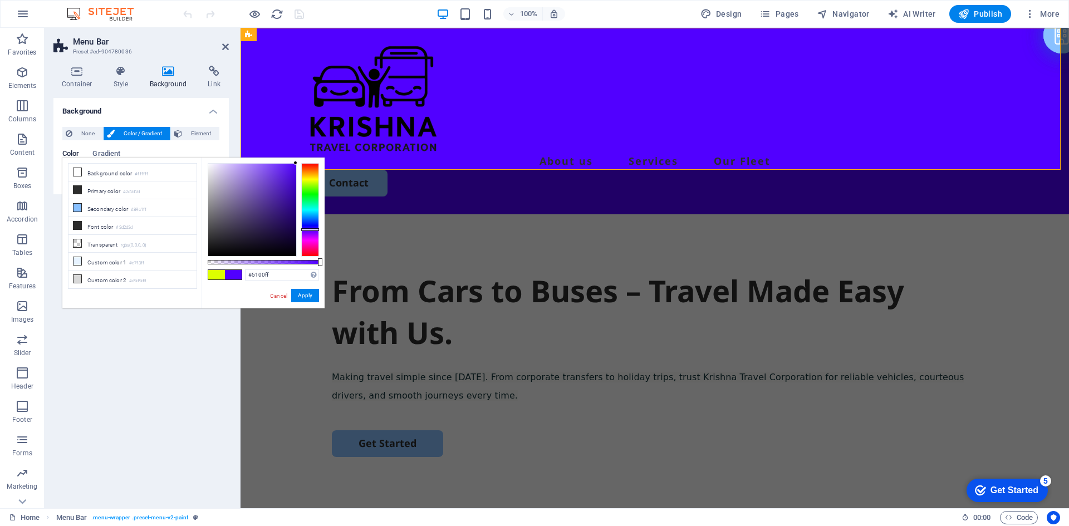
click at [312, 229] on div at bounding box center [310, 210] width 18 height 94
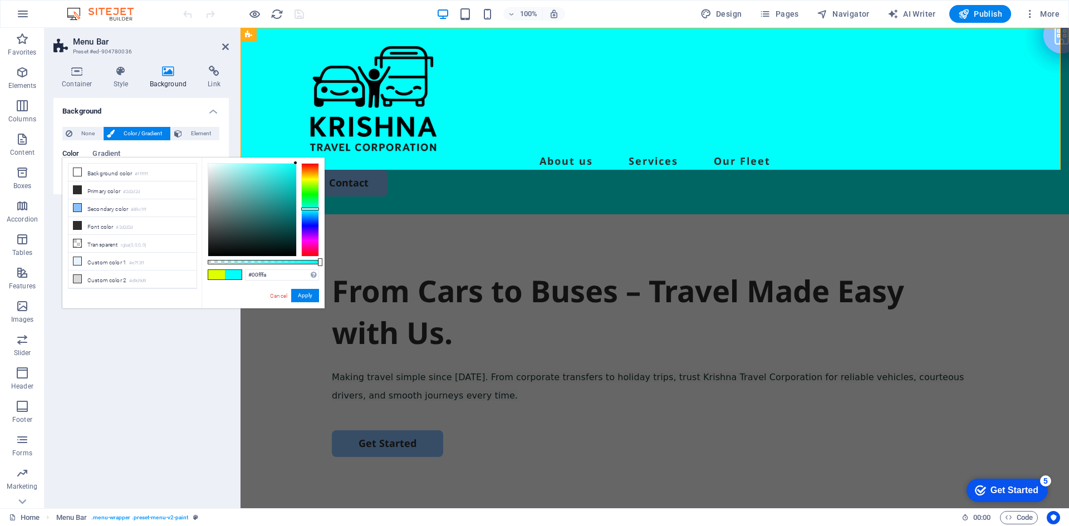
click at [306, 209] on div at bounding box center [310, 210] width 18 height 94
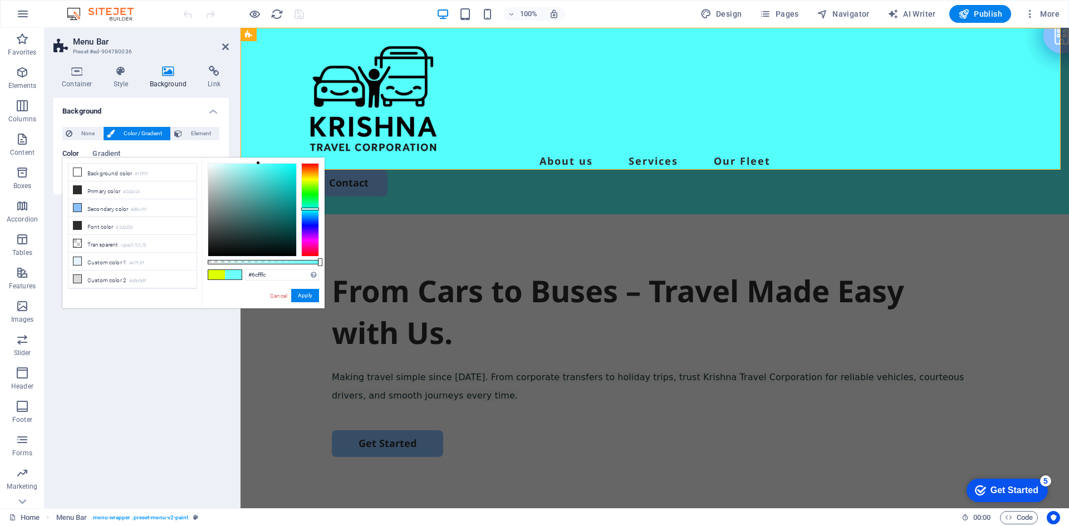
drag, startPoint x: 281, startPoint y: 180, endPoint x: 18, endPoint y: 116, distance: 270.6
click at [258, 144] on body "krishnatravelcorporation.in Home Favorites Elements Columns Content Boxes Accor…" at bounding box center [534, 263] width 1069 height 526
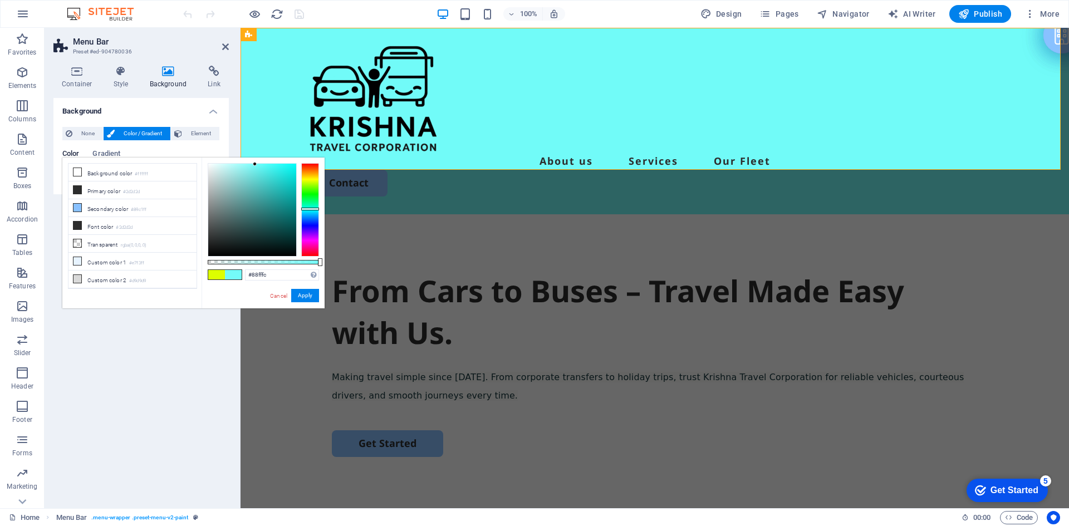
type input "#8bfffd"
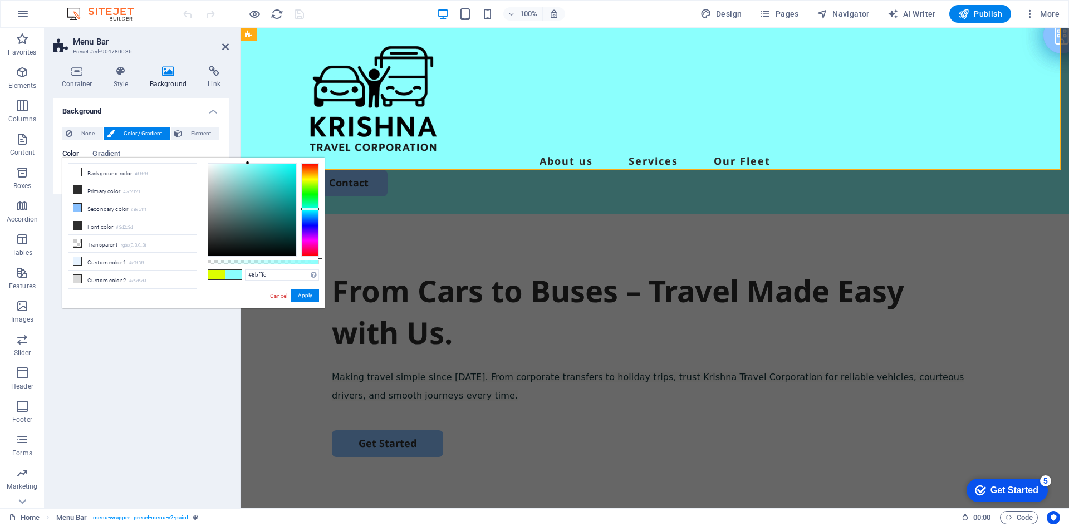
drag, startPoint x: 262, startPoint y: 163, endPoint x: 248, endPoint y: 160, distance: 14.6
click at [248, 160] on div "#8bfffd Supported formats #0852ed rgb(8, 82, 237) rgba(8, 82, 237, 90%) hsv(221…" at bounding box center [263, 314] width 123 height 312
click at [308, 304] on div "#8bfffd Supported formats #0852ed rgb(8, 82, 237) rgba(8, 82, 237, 90%) hsv(221…" at bounding box center [263, 314] width 123 height 312
click at [305, 293] on button "Apply" at bounding box center [305, 295] width 28 height 13
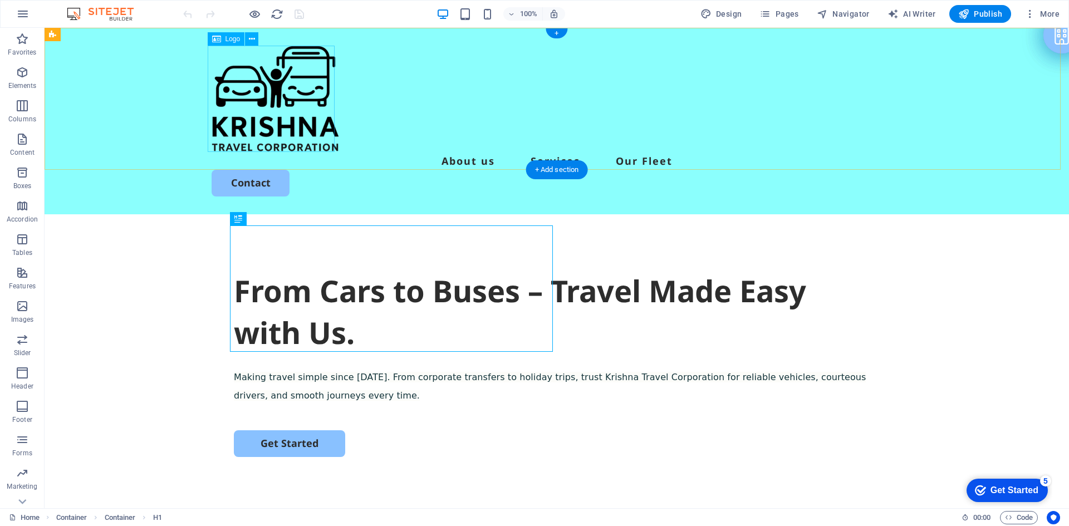
click at [298, 102] on div at bounding box center [557, 99] width 690 height 106
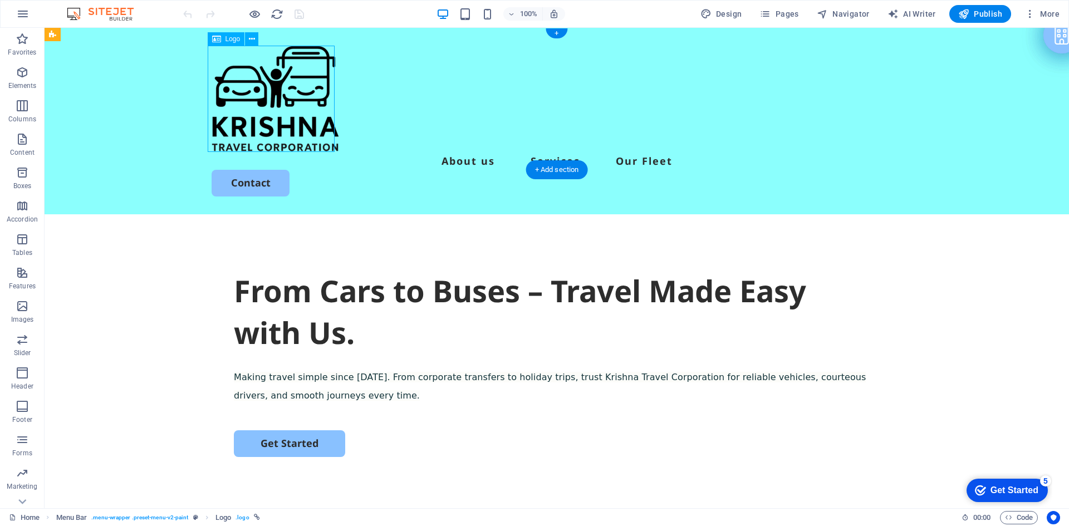
click at [298, 102] on div at bounding box center [557, 99] width 690 height 106
select select "px"
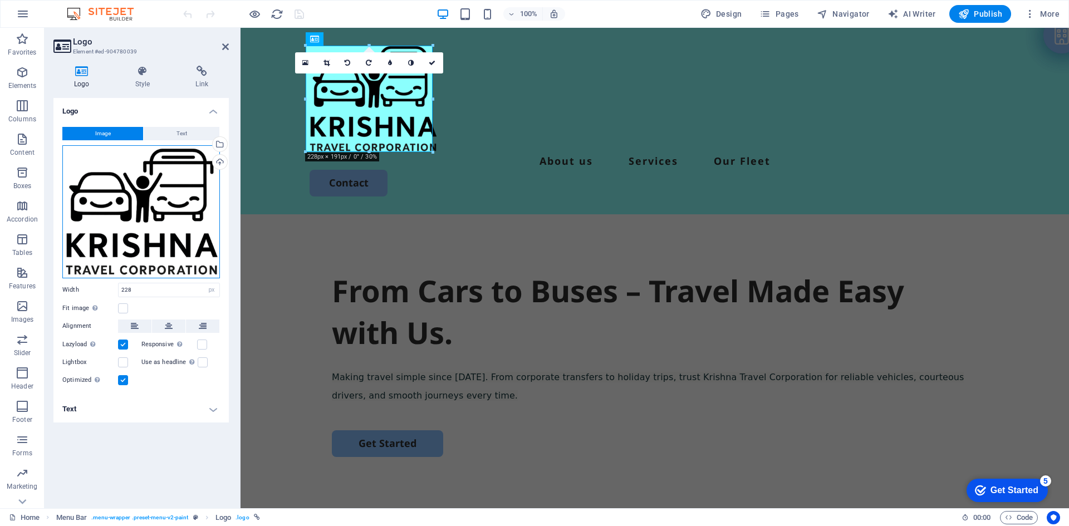
click at [165, 194] on div "Drag files here, click to choose files or select files from Files or our free s…" at bounding box center [141, 211] width 158 height 133
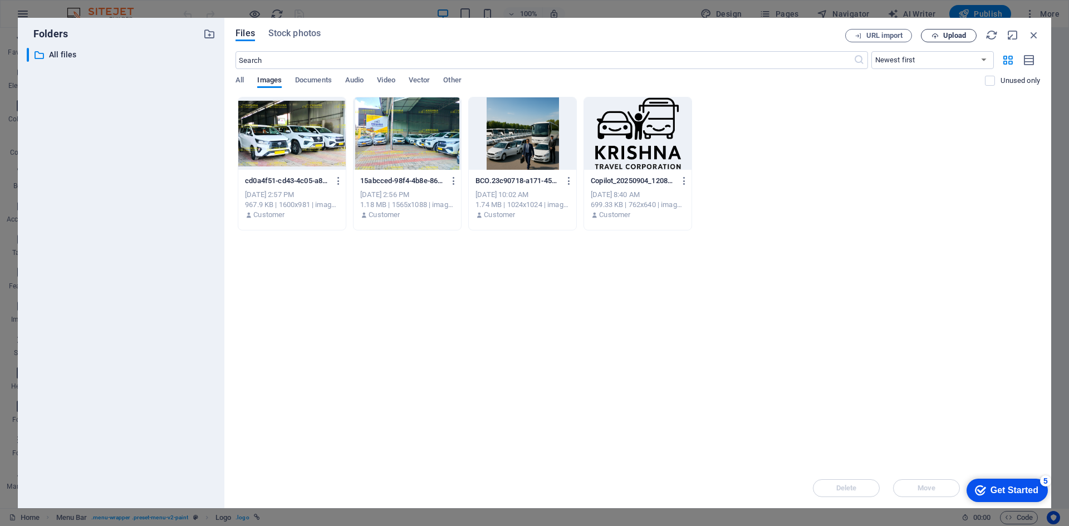
click at [958, 36] on span "Upload" at bounding box center [954, 35] width 23 height 7
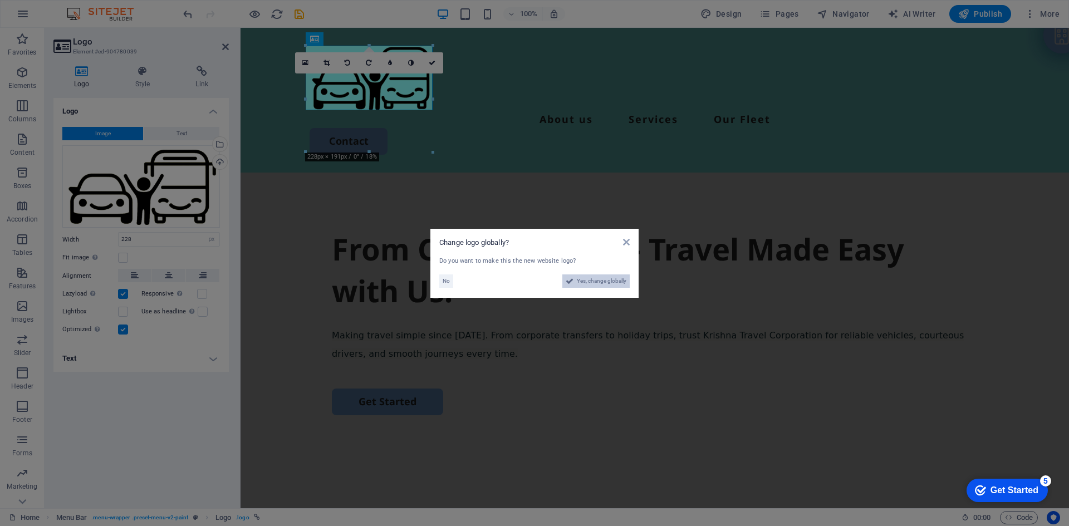
click at [592, 282] on span "Yes, change globally" at bounding box center [602, 281] width 50 height 13
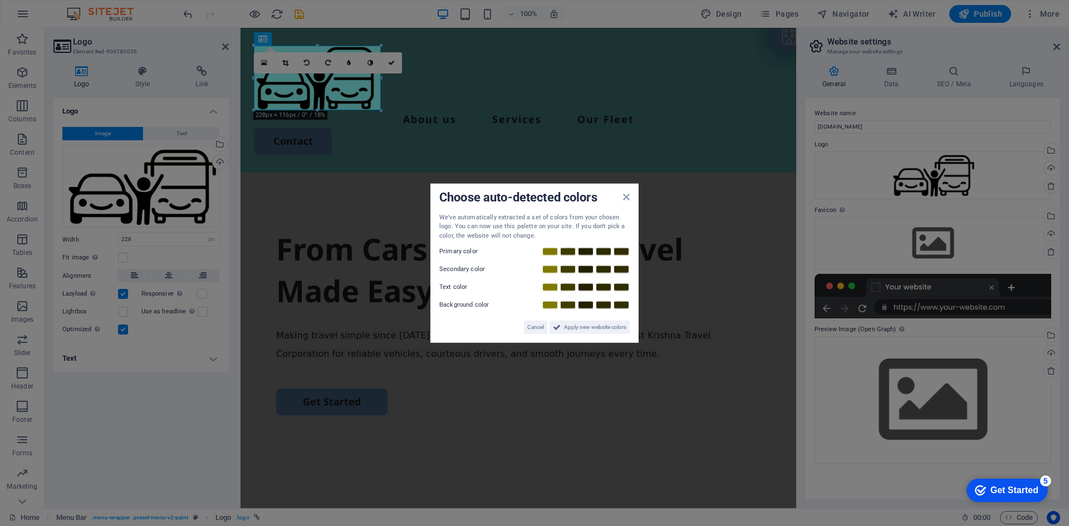
click at [340, 100] on aside "Choose auto-detected colors We've automatically extracted a set of colors from …" at bounding box center [534, 263] width 1069 height 526
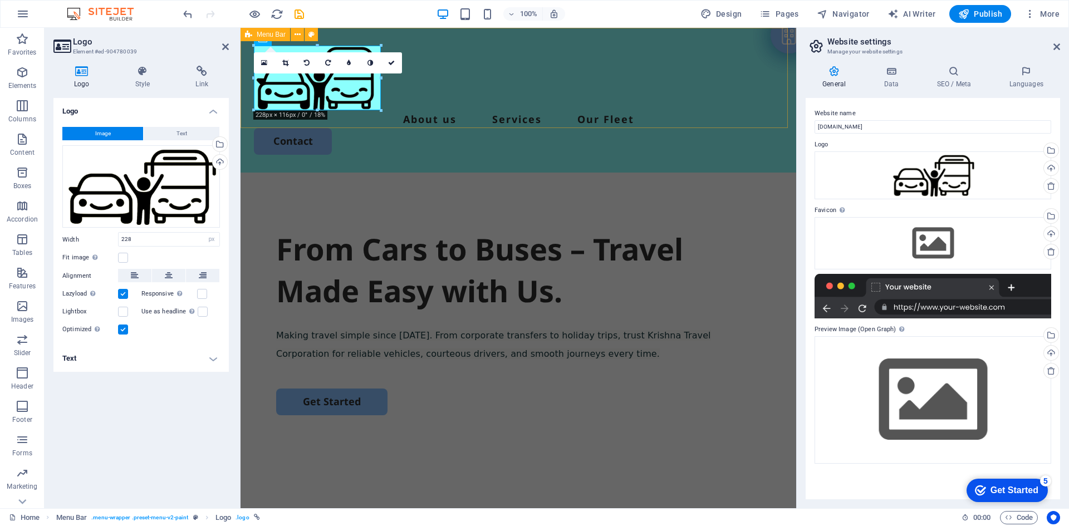
click at [443, 102] on div "About us Services Our Fleet Contact" at bounding box center [519, 100] width 556 height 145
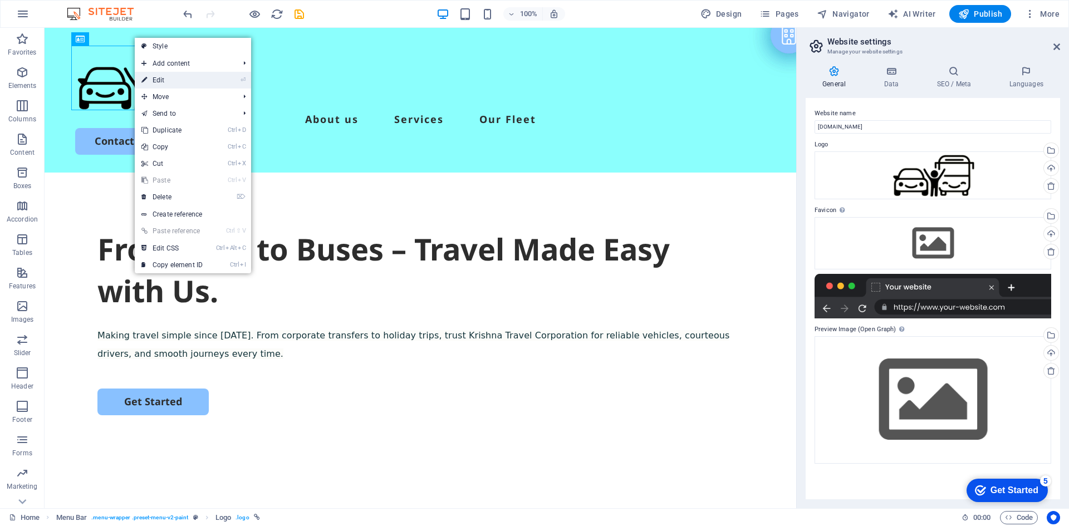
click at [166, 76] on link "⏎ Edit" at bounding box center [172, 80] width 75 height 17
select select "px"
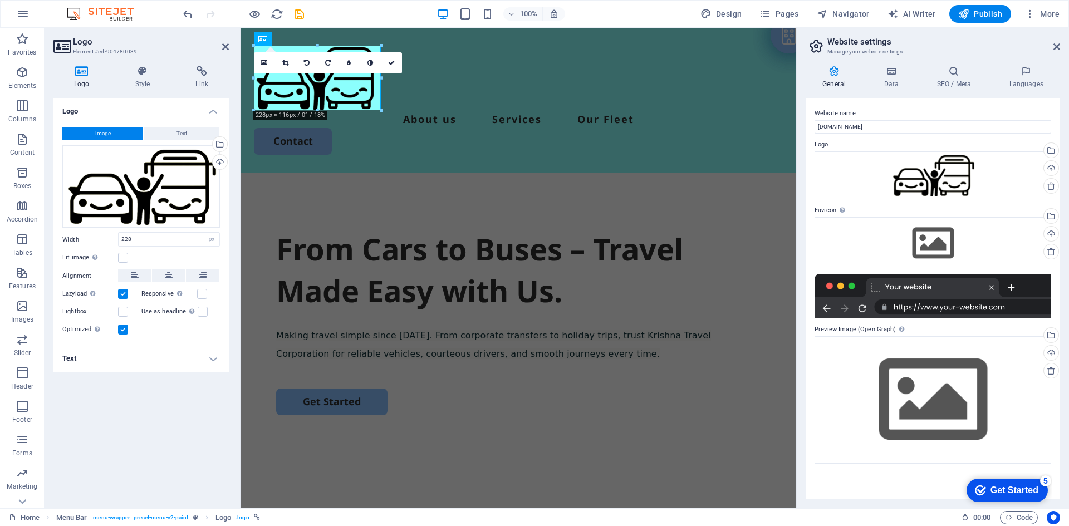
click at [136, 362] on h4 "Text" at bounding box center [140, 358] width 175 height 27
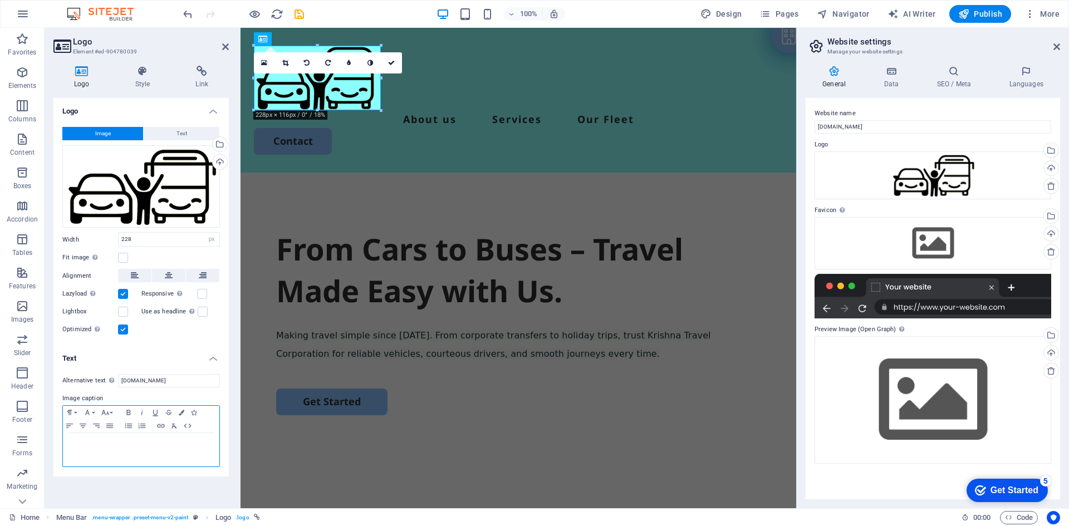
click at [136, 450] on div at bounding box center [141, 449] width 156 height 33
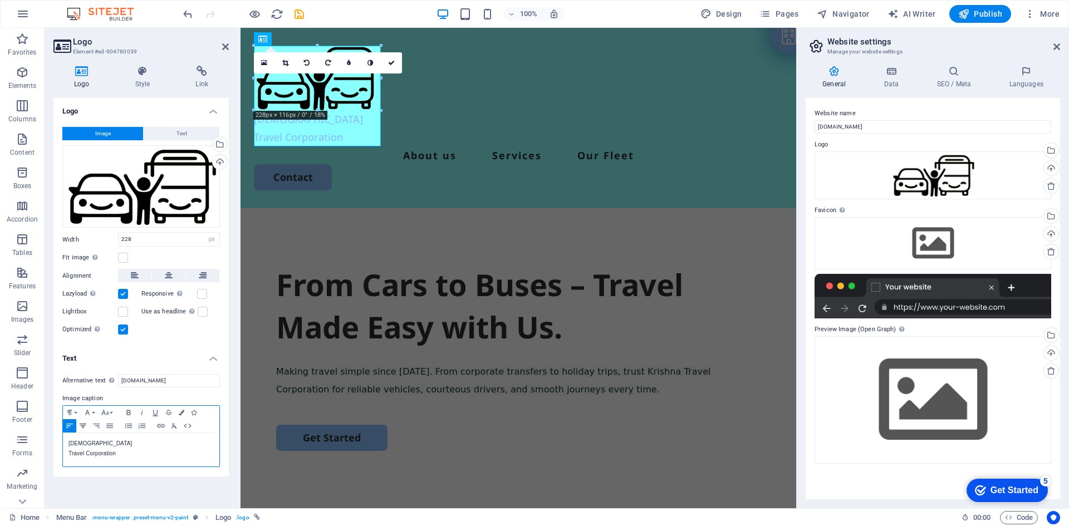
click at [81, 424] on icon "button" at bounding box center [83, 426] width 7 height 4
click at [89, 457] on p "Travel Corporation" at bounding box center [140, 454] width 145 height 10
click at [82, 424] on icon "button" at bounding box center [83, 426] width 7 height 4
click at [140, 443] on p "Krishna" at bounding box center [140, 444] width 145 height 10
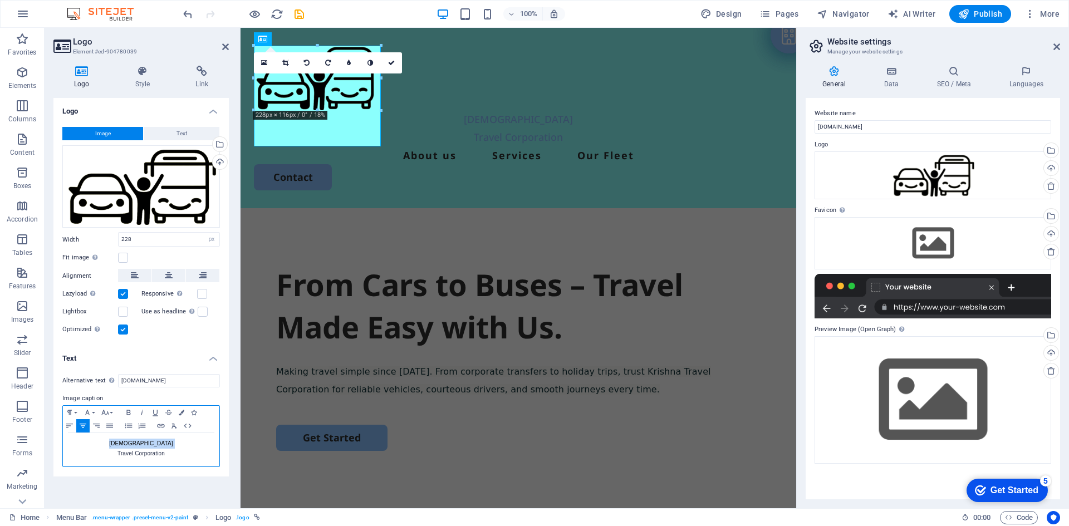
click at [140, 443] on p "Krishna" at bounding box center [140, 444] width 145 height 10
click at [69, 411] on icon "button" at bounding box center [69, 412] width 4 height 5
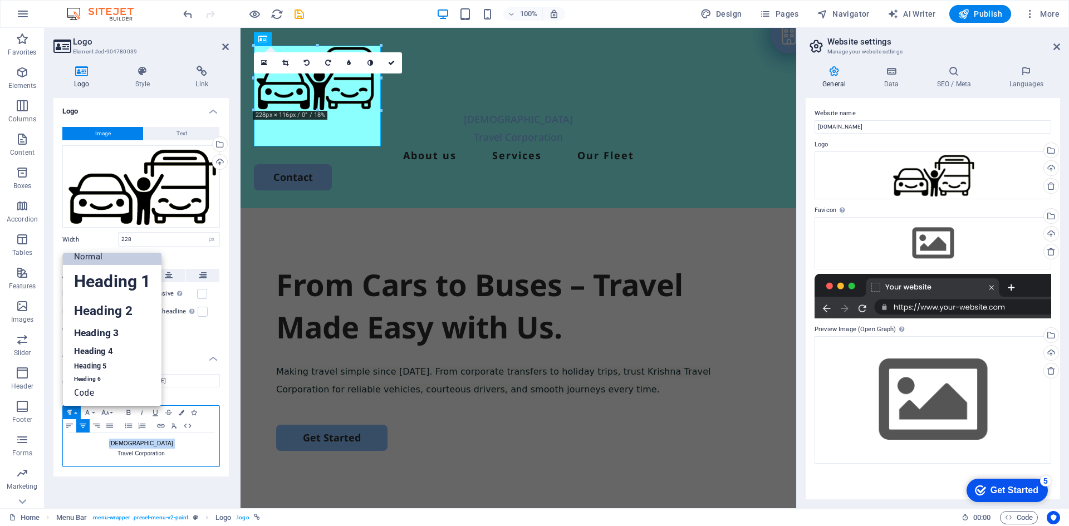
scroll to position [9, 0]
click at [92, 317] on link "Heading 2" at bounding box center [112, 310] width 99 height 25
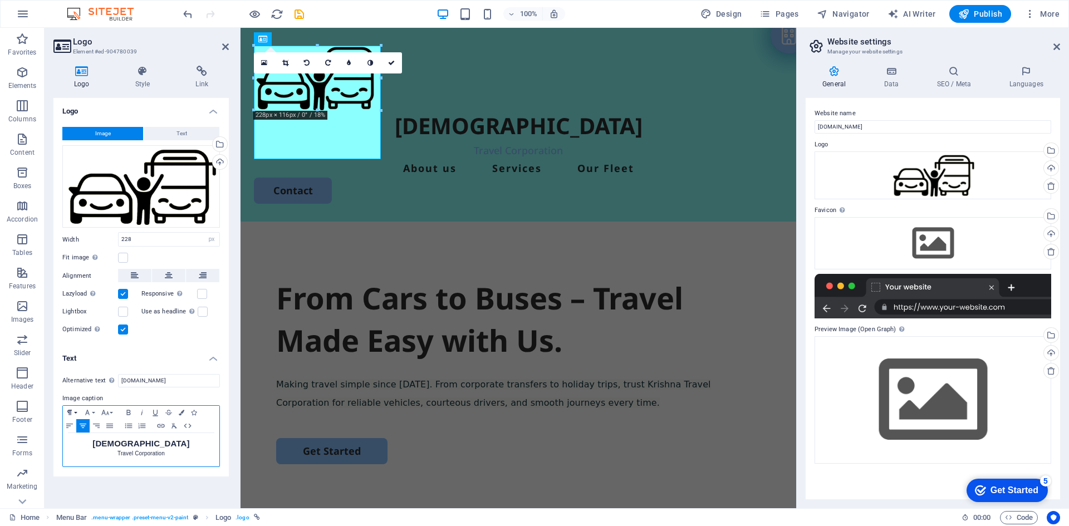
click at [74, 413] on button "Paragraph Format" at bounding box center [72, 412] width 18 height 13
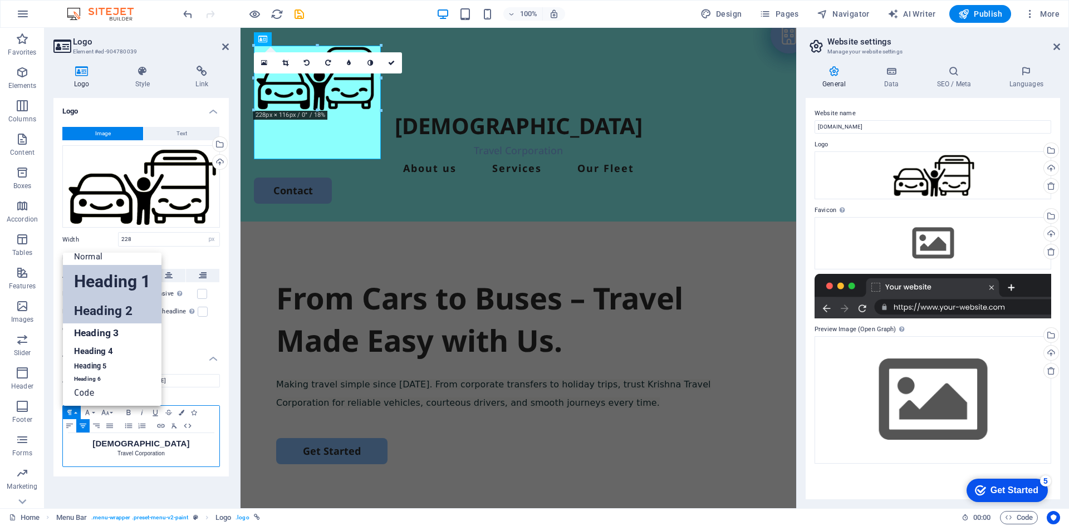
click at [99, 285] on link "Heading 1" at bounding box center [112, 281] width 99 height 33
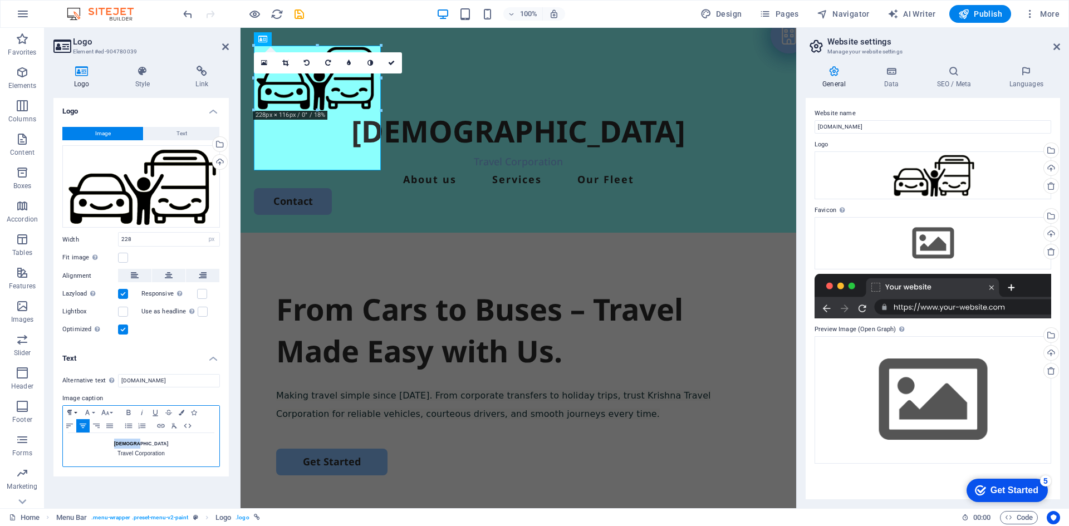
click at [72, 409] on icon "button" at bounding box center [69, 412] width 13 height 9
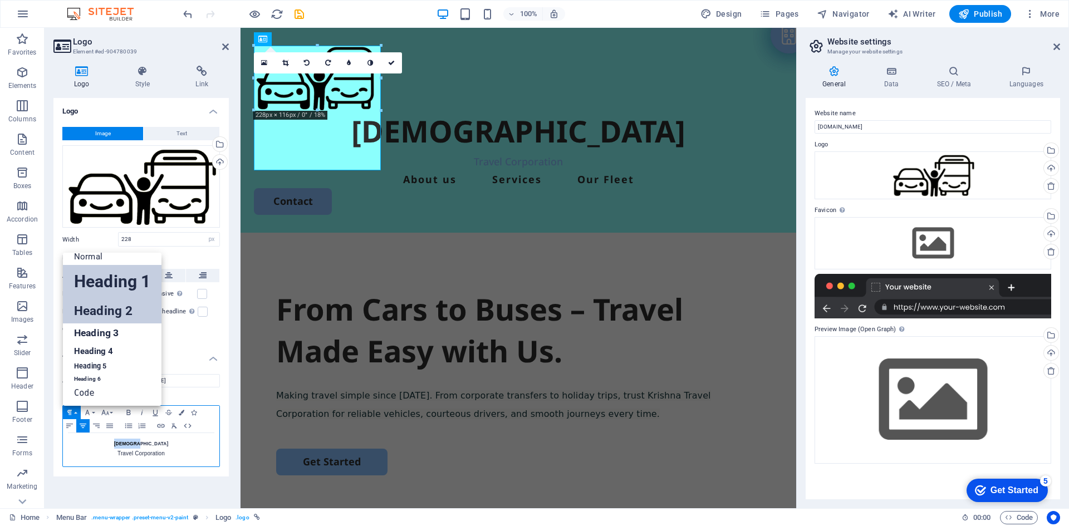
click at [89, 311] on link "Heading 2" at bounding box center [112, 310] width 99 height 25
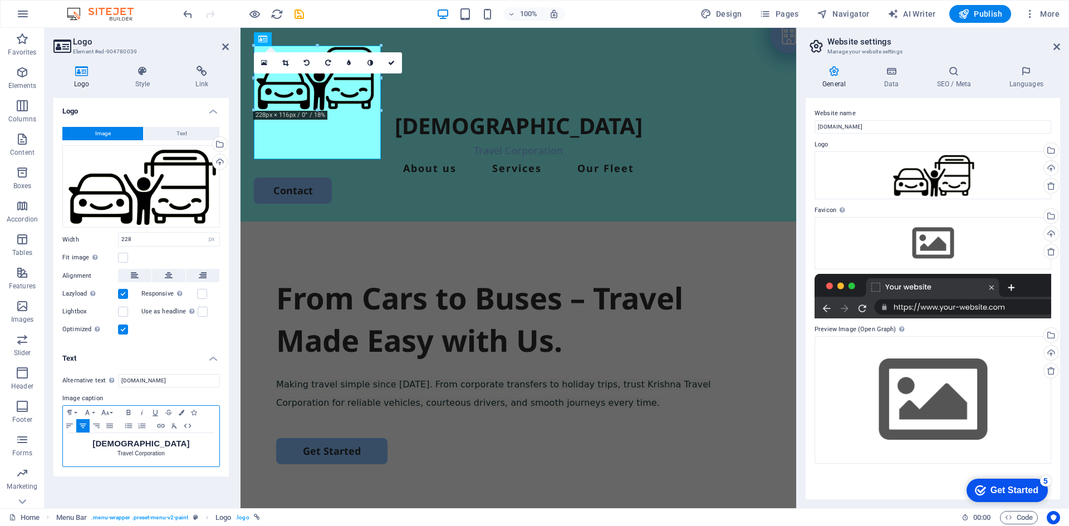
click at [133, 455] on p "Travel Corporation" at bounding box center [140, 454] width 145 height 10
click at [75, 411] on icon "button" at bounding box center [69, 412] width 13 height 9
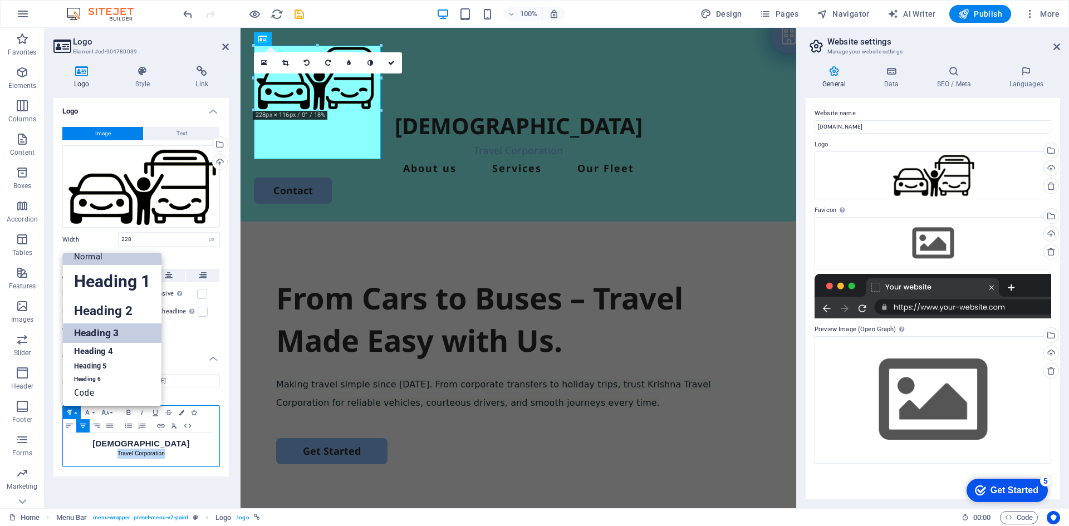
click at [82, 339] on link "Heading 3" at bounding box center [112, 333] width 99 height 19
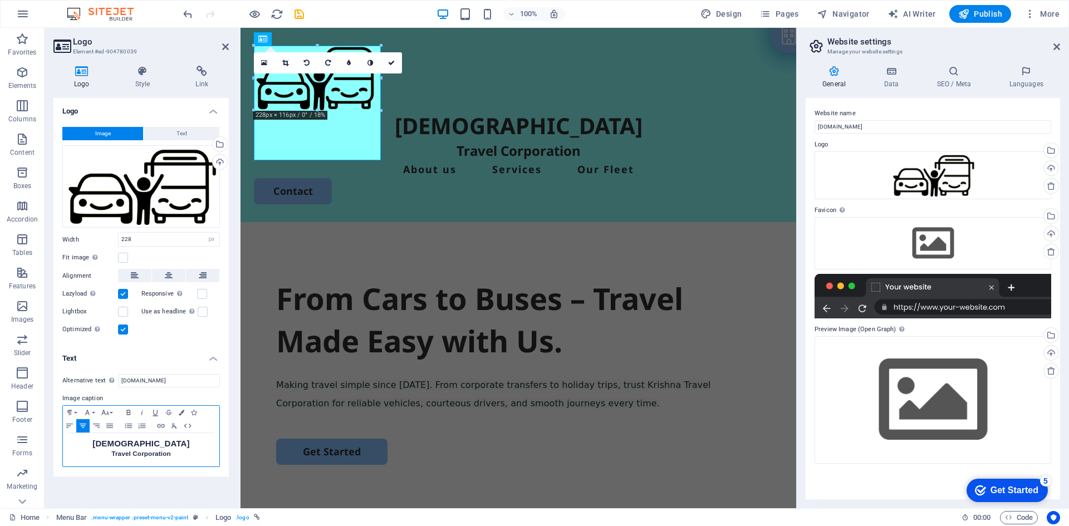
click at [131, 443] on h2 "Krishna" at bounding box center [140, 444] width 145 height 10
click at [67, 410] on icon "button" at bounding box center [69, 412] width 13 height 9
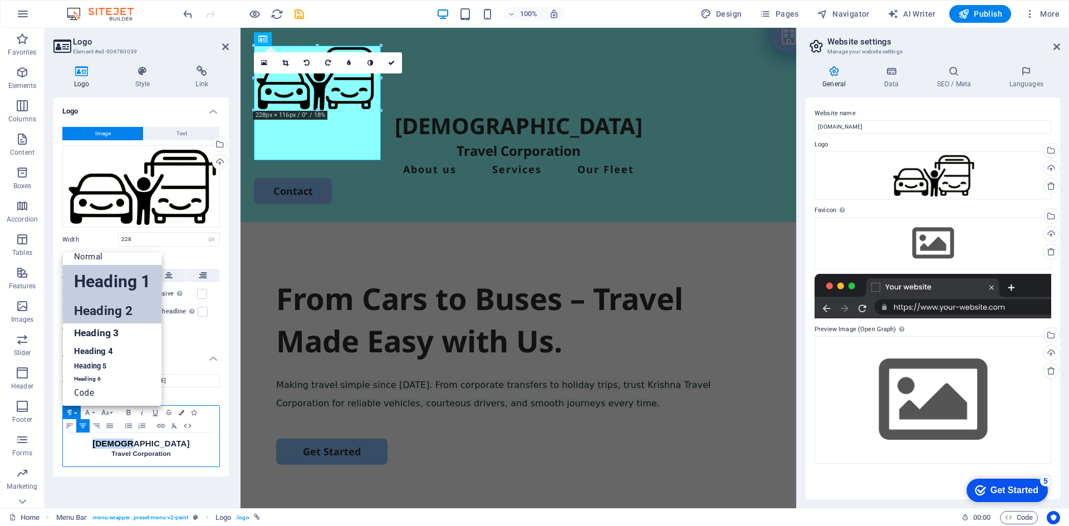
click at [95, 286] on link "Heading 1" at bounding box center [112, 281] width 99 height 33
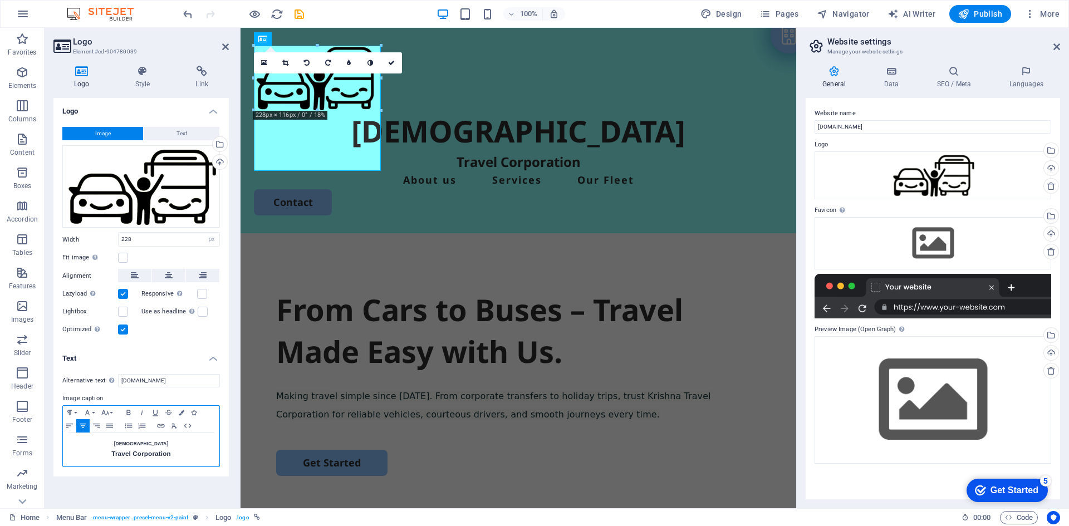
click at [140, 453] on h3 "Travel Corporation" at bounding box center [140, 454] width 145 height 10
click at [190, 454] on h3 "Travel Corporation" at bounding box center [140, 454] width 145 height 10
drag, startPoint x: 178, startPoint y: 455, endPoint x: 121, endPoint y: 445, distance: 57.7
click at [121, 445] on div "Krishna Travel Corporation" at bounding box center [141, 449] width 156 height 33
click at [180, 413] on icon "button" at bounding box center [182, 413] width 6 height 6
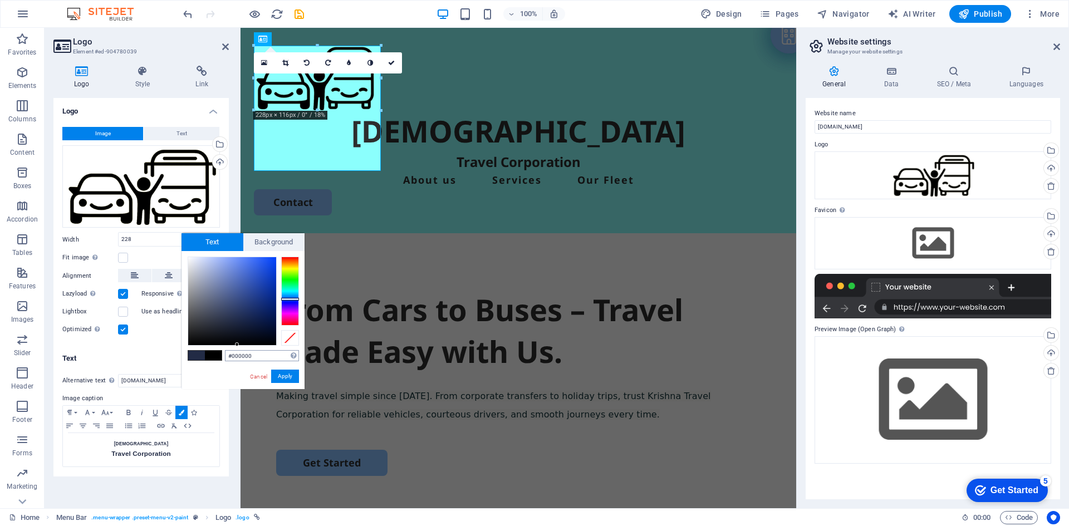
drag, startPoint x: 223, startPoint y: 328, endPoint x: 237, endPoint y: 356, distance: 31.6
click at [237, 356] on div "#000000 Supported formats #0852ed rgb(8, 82, 237) rgba(8, 82, 237, 90%) hsv(221…" at bounding box center [243, 401] width 123 height 300
type input "#000000"
drag, startPoint x: 210, startPoint y: 335, endPoint x: 160, endPoint y: 388, distance: 72.9
click at [161, 387] on body "krishnatravelcorporation.in Home Favorites Elements Columns Content Boxes Accor…" at bounding box center [534, 263] width 1069 height 526
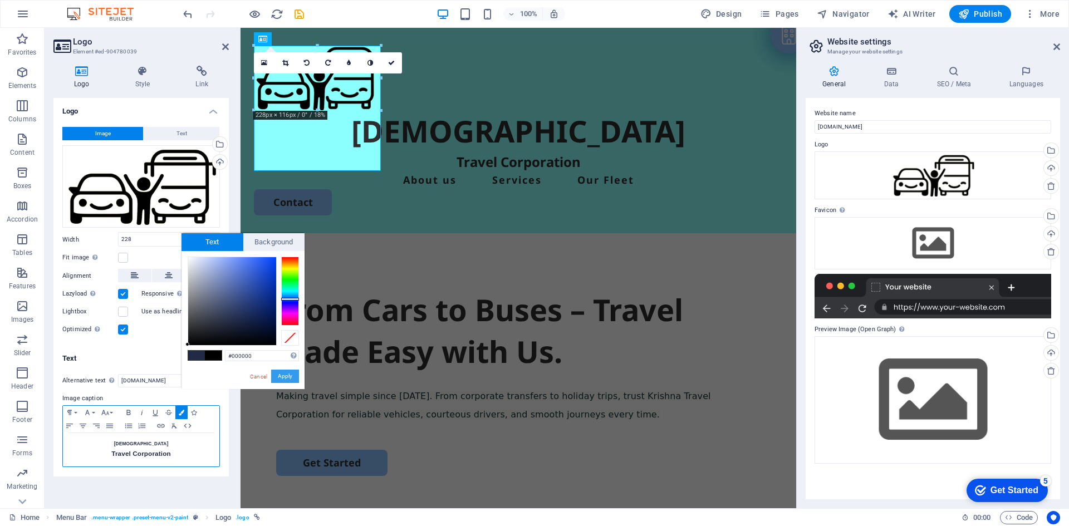
click at [286, 379] on button "Apply" at bounding box center [285, 376] width 28 height 13
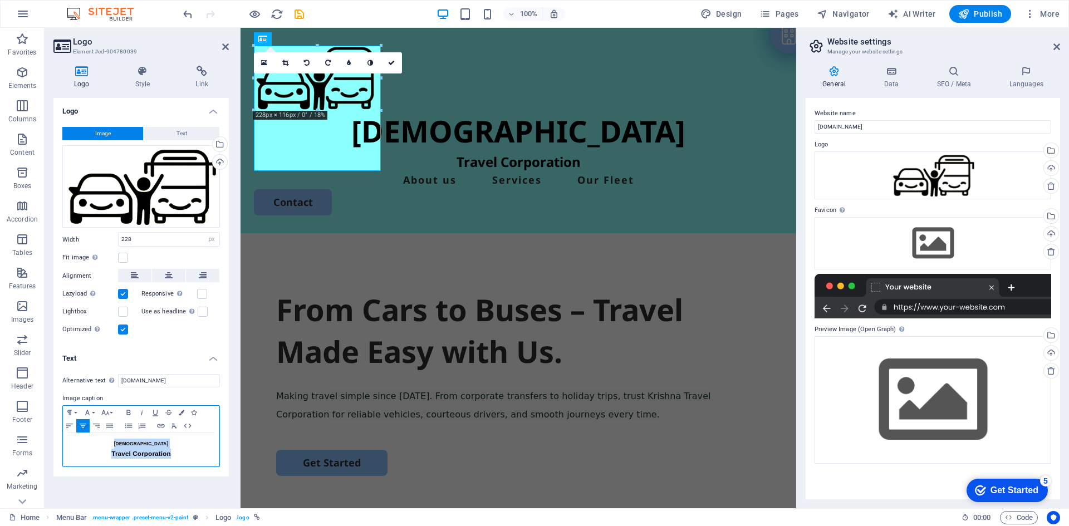
click at [84, 428] on icon "button" at bounding box center [83, 426] width 7 height 4
click at [84, 427] on icon "button" at bounding box center [82, 426] width 13 height 9
click at [144, 443] on span "Krishna" at bounding box center [141, 444] width 55 height 6
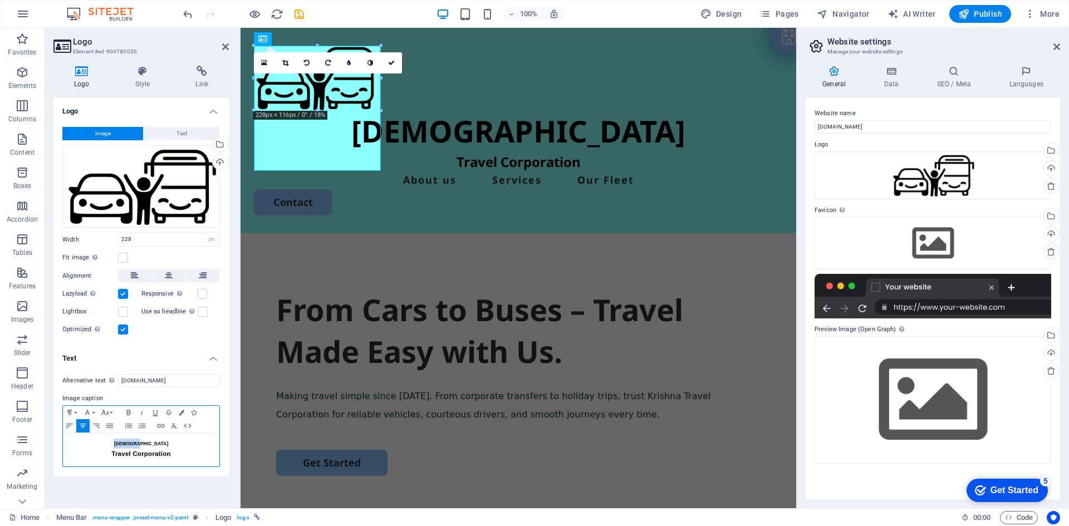
click at [144, 443] on span "Krishna" at bounding box center [141, 444] width 55 height 6
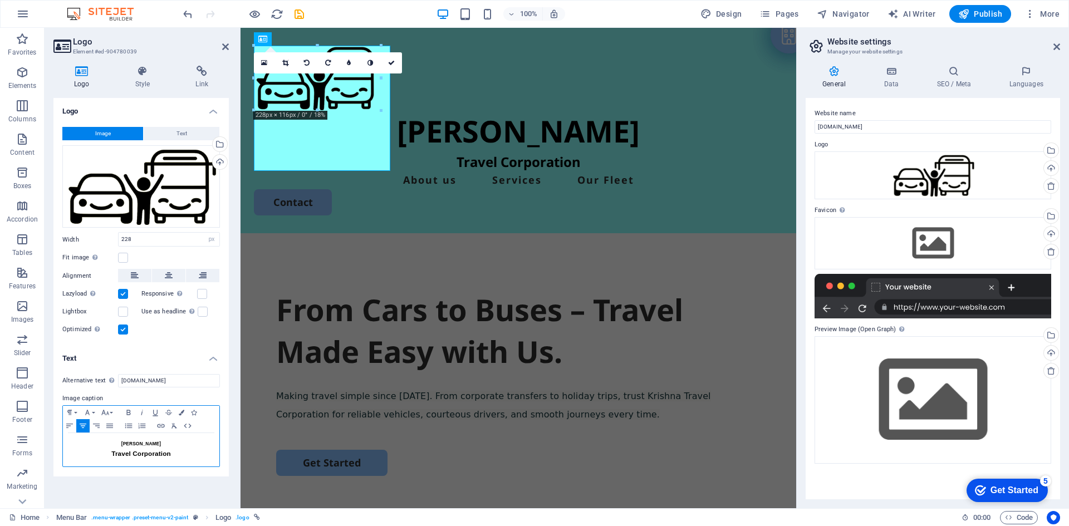
click at [144, 451] on span "Travel Corporation" at bounding box center [140, 453] width 59 height 7
click at [89, 413] on icon "button" at bounding box center [87, 412] width 4 height 5
click at [114, 357] on link "Tahoma" at bounding box center [125, 359] width 88 height 17
click at [87, 413] on icon "button" at bounding box center [87, 412] width 13 height 9
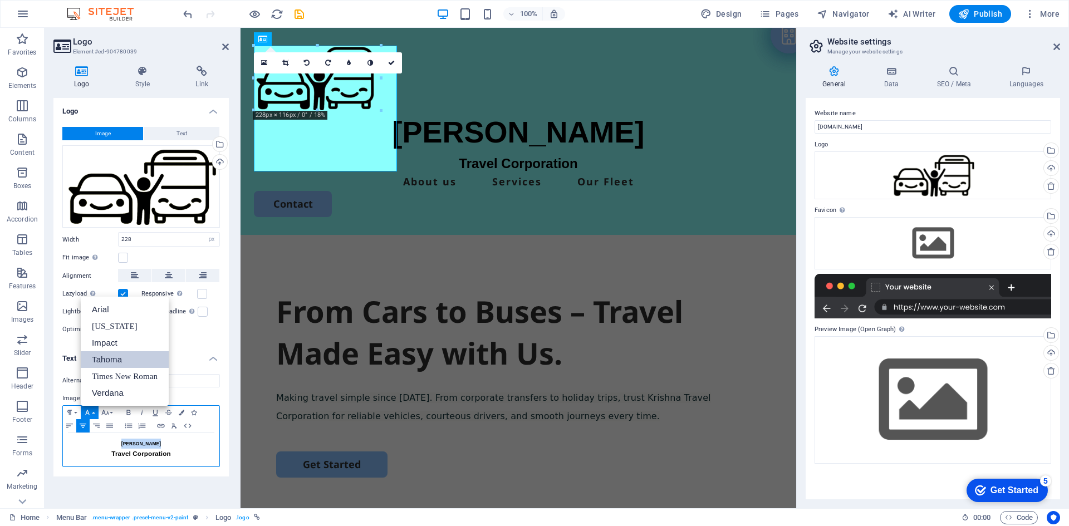
scroll to position [0, 0]
click at [97, 396] on link "Verdana" at bounding box center [125, 393] width 88 height 17
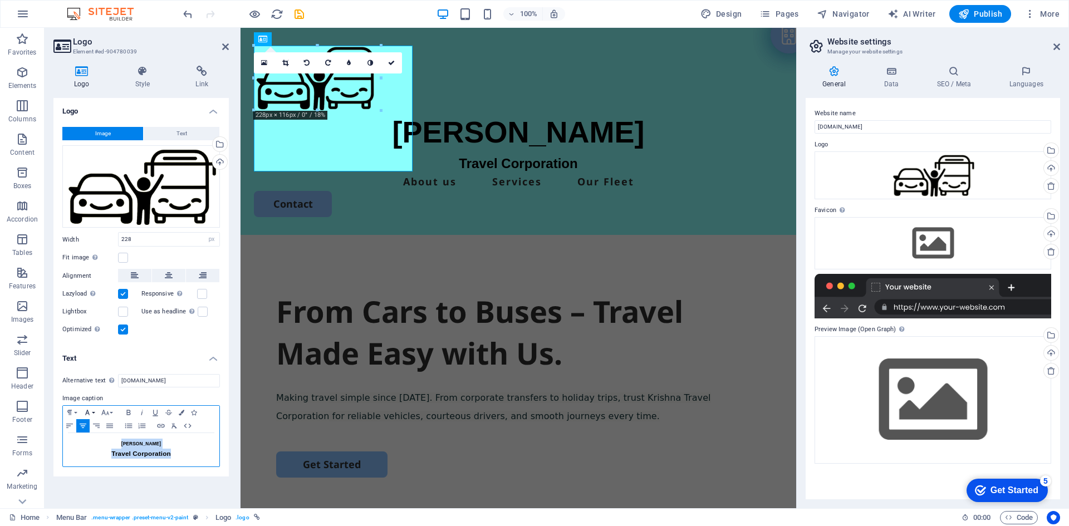
click at [90, 410] on icon "button" at bounding box center [87, 412] width 13 height 9
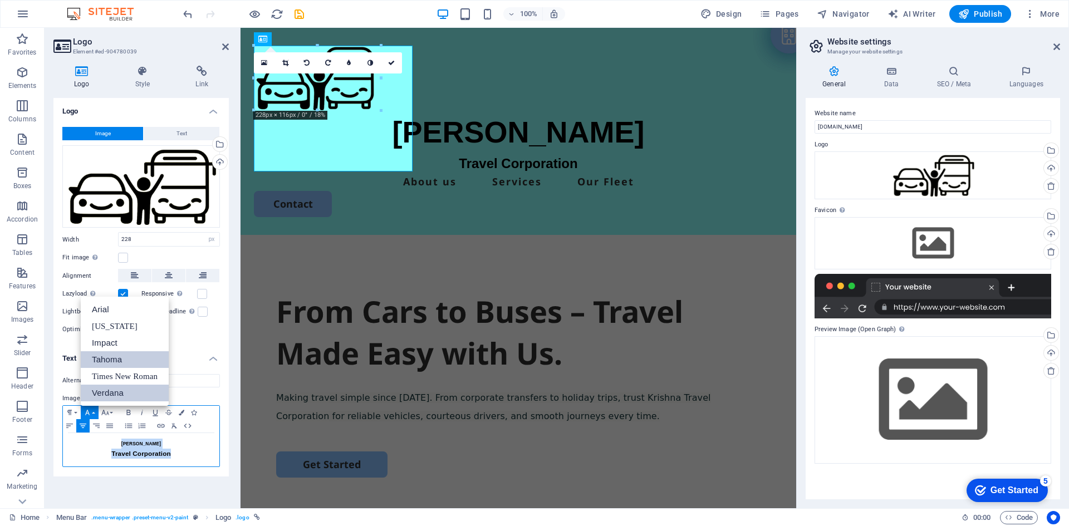
click at [102, 364] on link "Tahoma" at bounding box center [125, 359] width 88 height 17
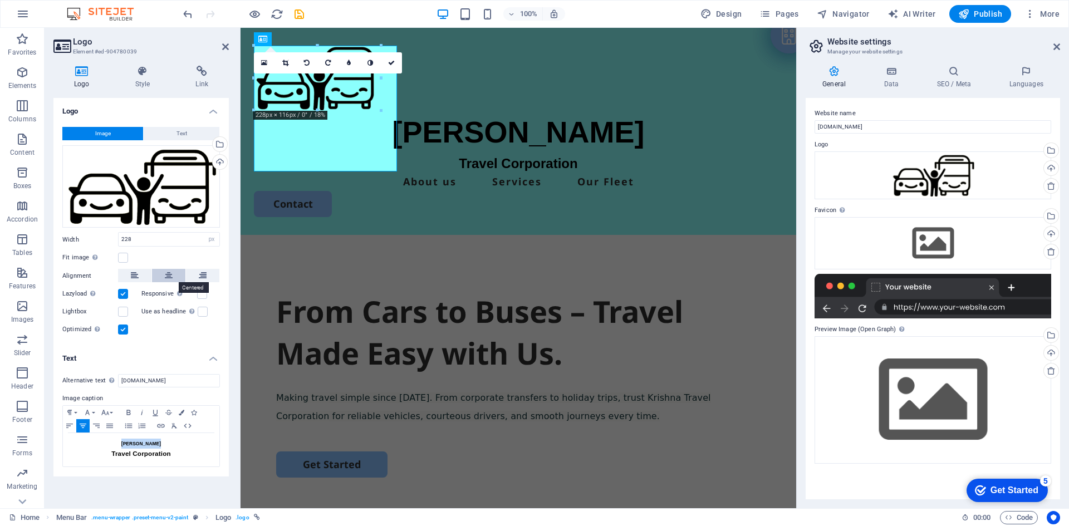
click at [168, 275] on icon at bounding box center [169, 275] width 8 height 13
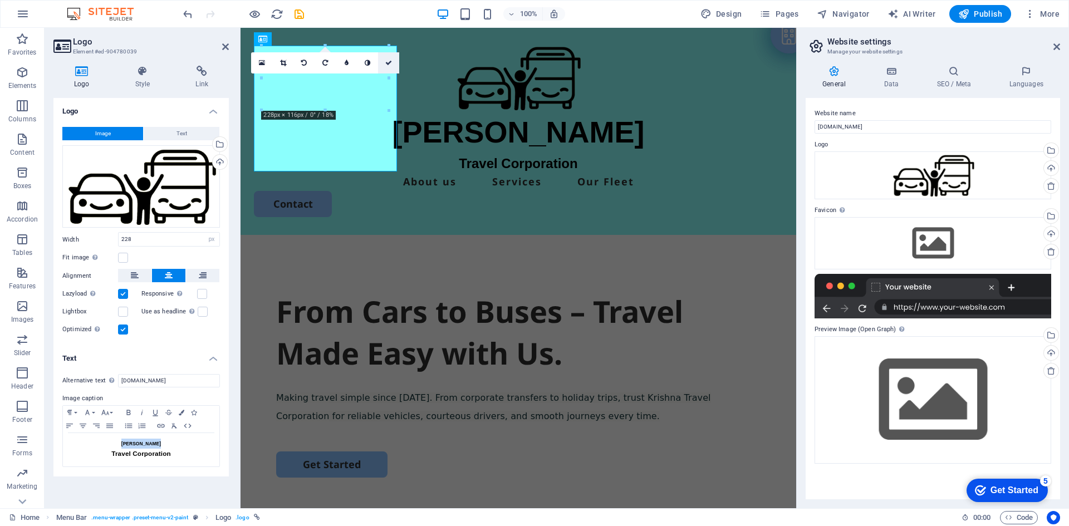
click at [391, 62] on icon at bounding box center [388, 63] width 7 height 7
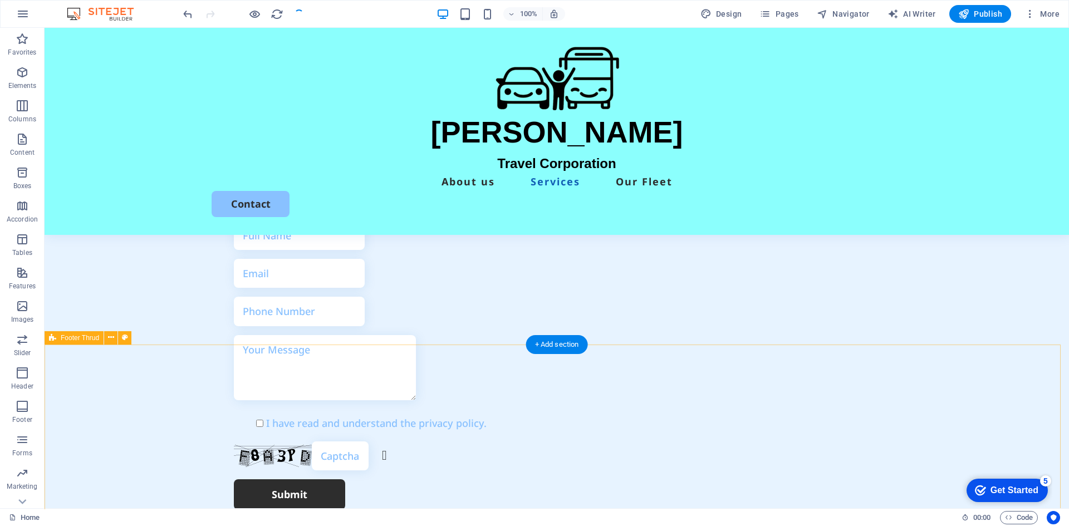
scroll to position [3221, 0]
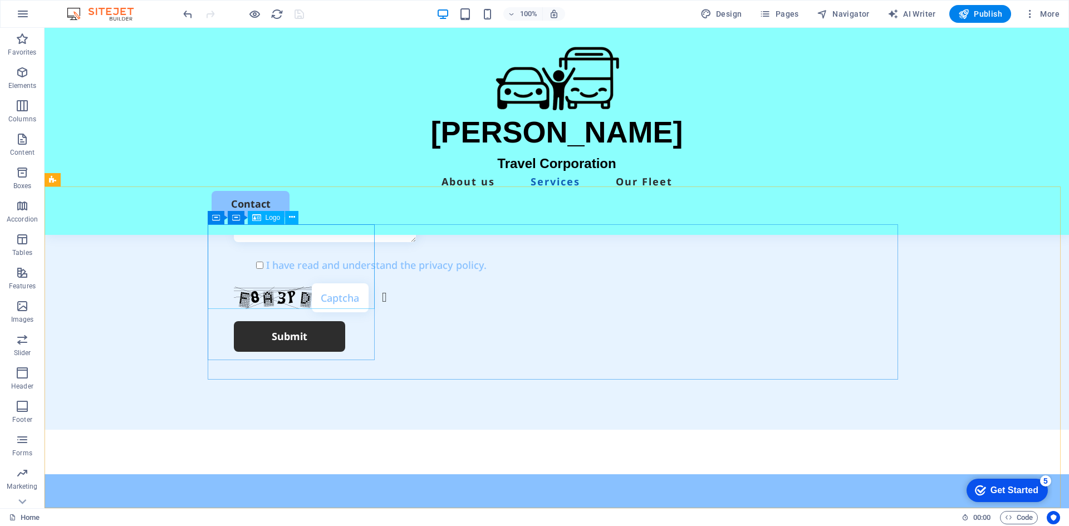
click at [269, 218] on span "Logo" at bounding box center [273, 217] width 15 height 7
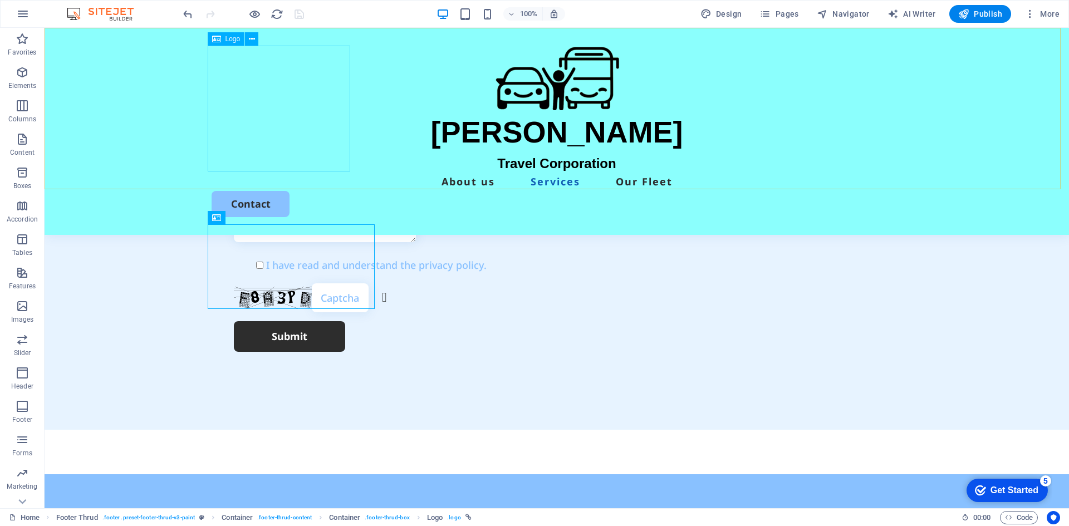
click at [293, 138] on div "KRISHNA Travel Corporation" at bounding box center [557, 109] width 690 height 127
click at [253, 228] on icon at bounding box center [351, 237] width 278 height 18
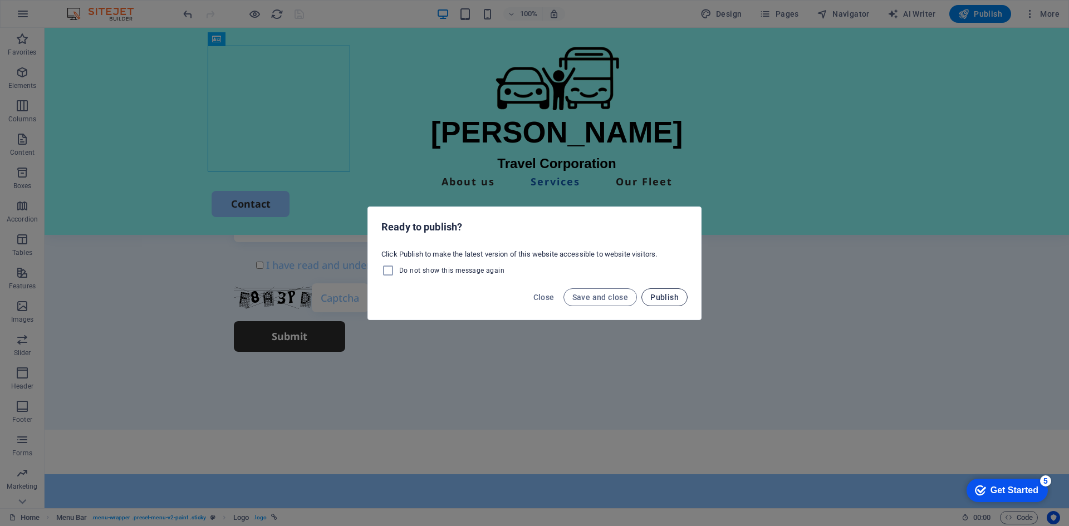
click at [660, 296] on span "Publish" at bounding box center [664, 297] width 28 height 9
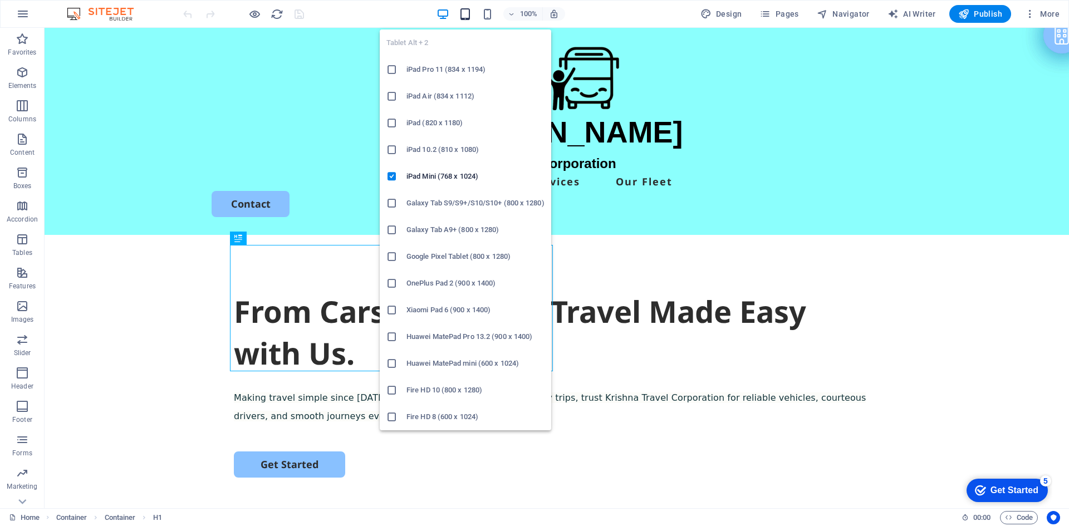
click at [462, 14] on icon "button" at bounding box center [465, 14] width 13 height 13
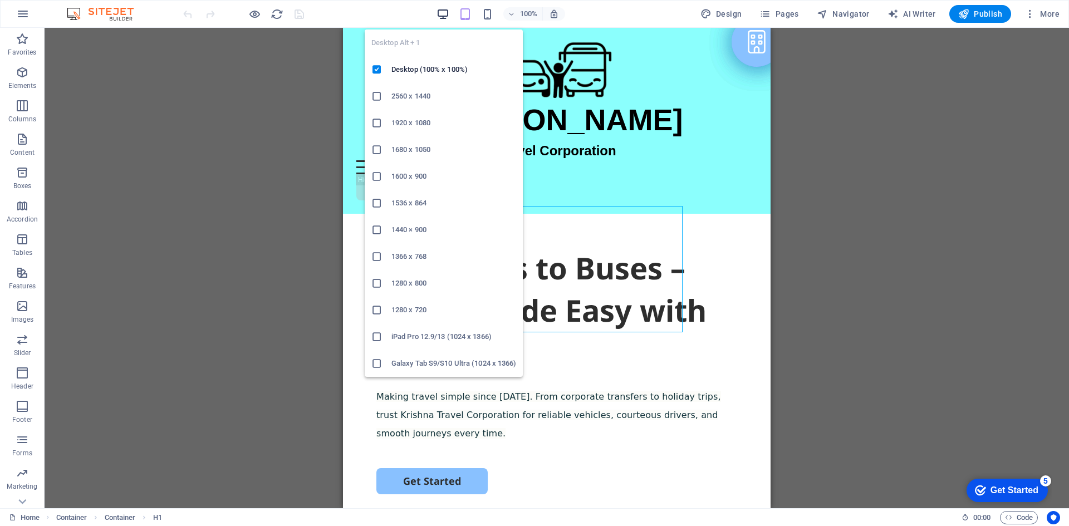
click at [0, 0] on icon "button" at bounding box center [0, 0] width 0 height 0
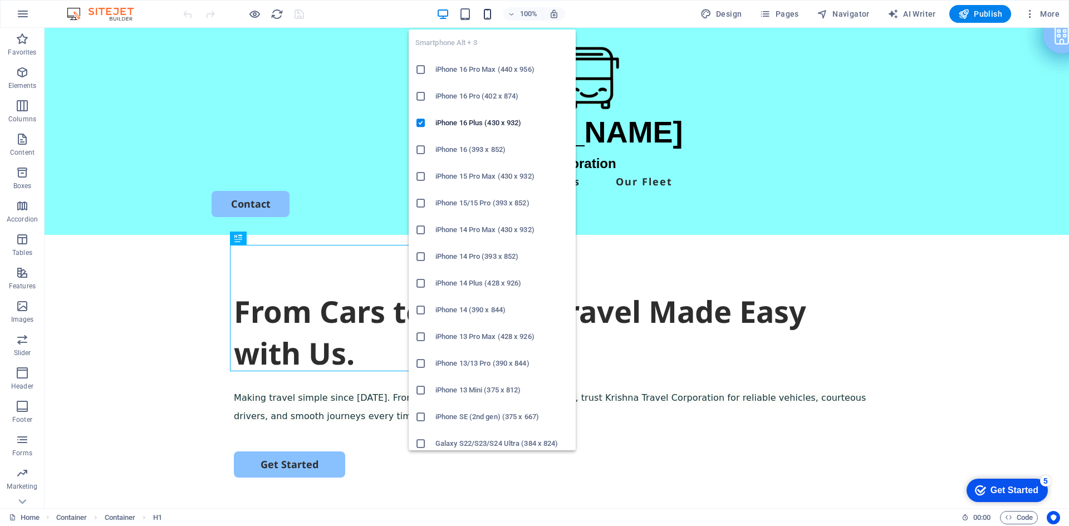
click at [491, 14] on icon "button" at bounding box center [487, 14] width 13 height 13
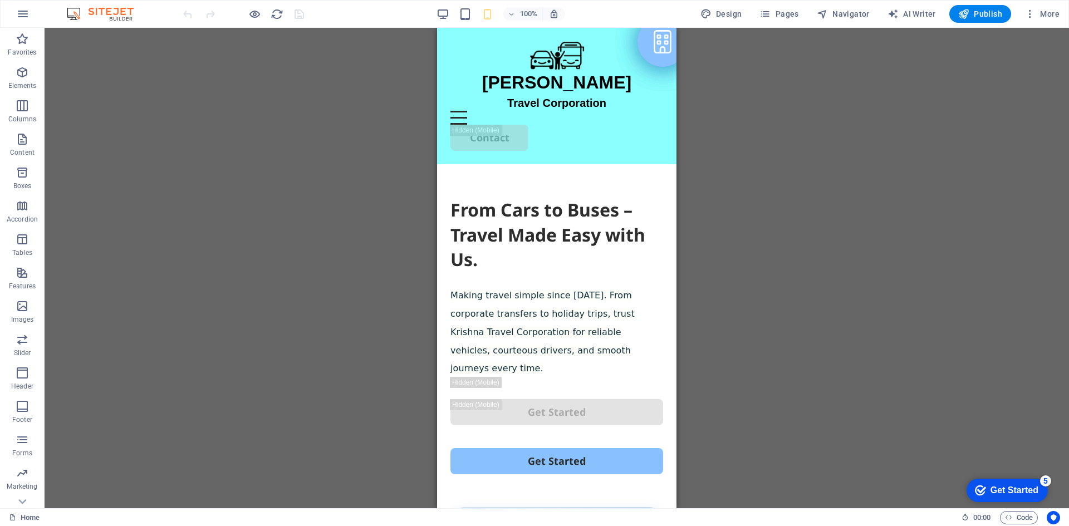
click at [0, 0] on div "100%" at bounding box center [0, 0] width 0 height 0
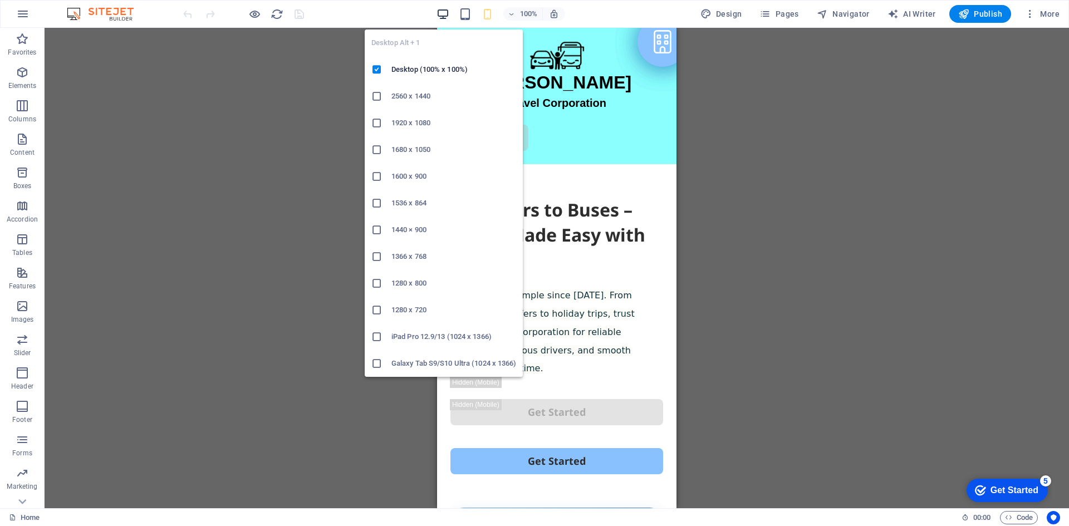
click at [0, 0] on icon "button" at bounding box center [0, 0] width 0 height 0
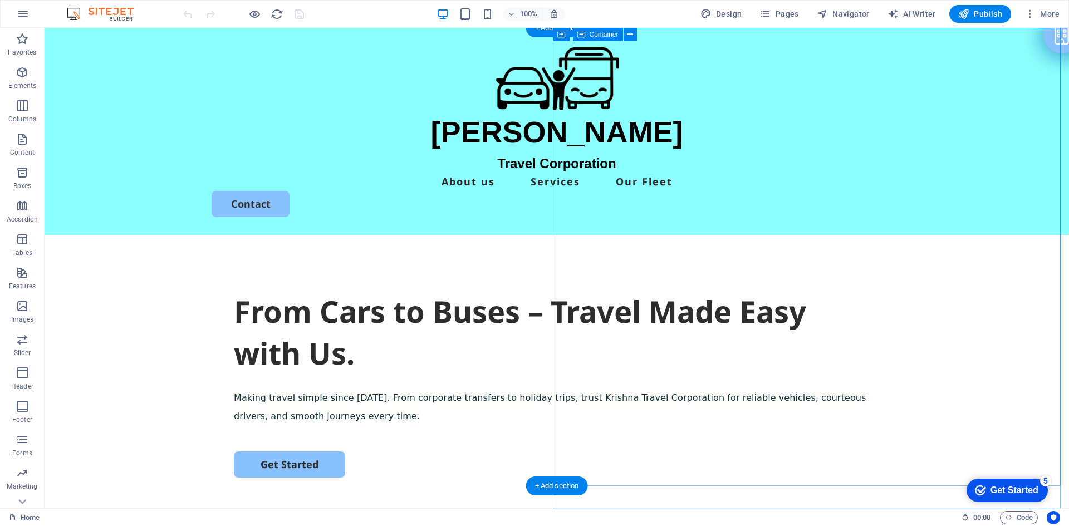
select select "vh"
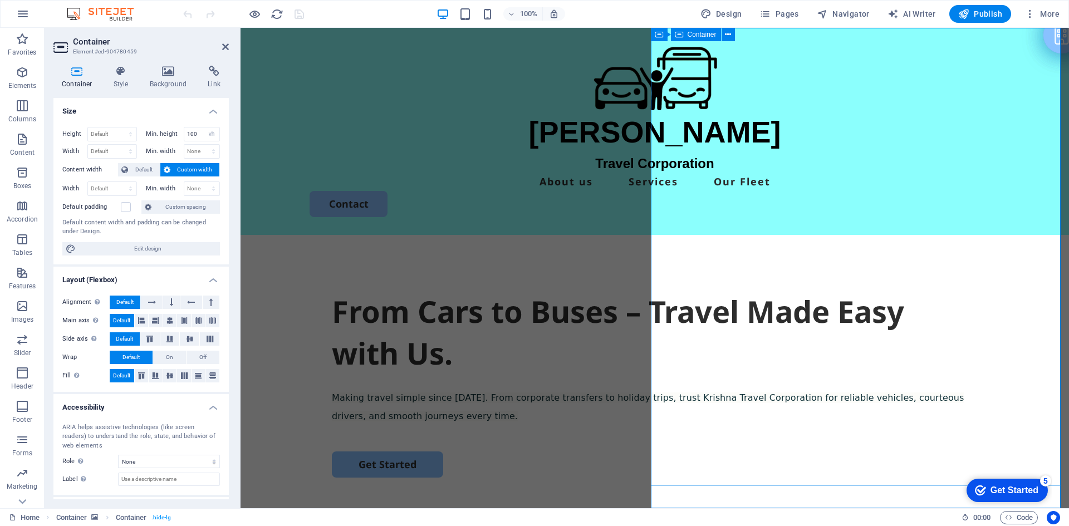
click at [677, 35] on span "Container" at bounding box center [682, 34] width 29 height 7
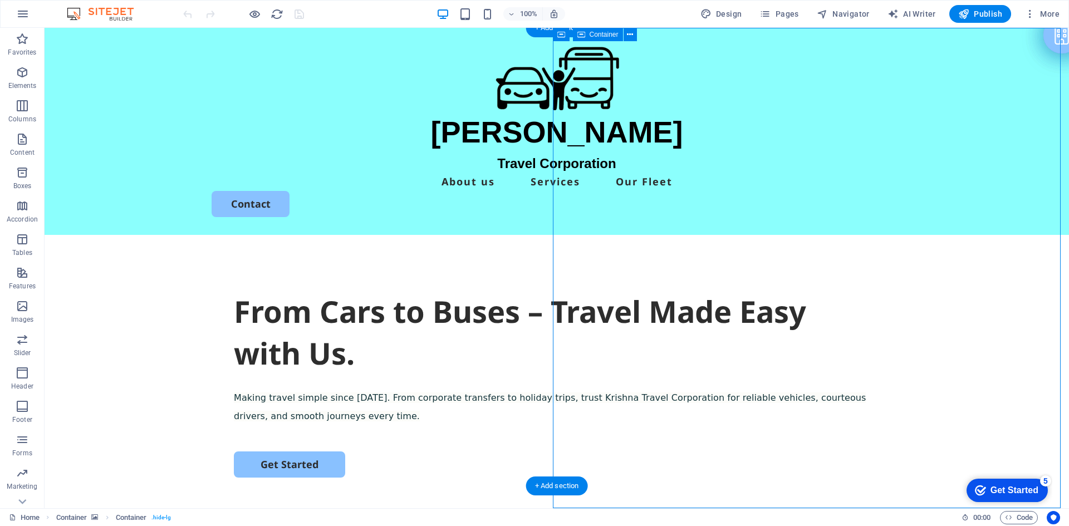
select select "vh"
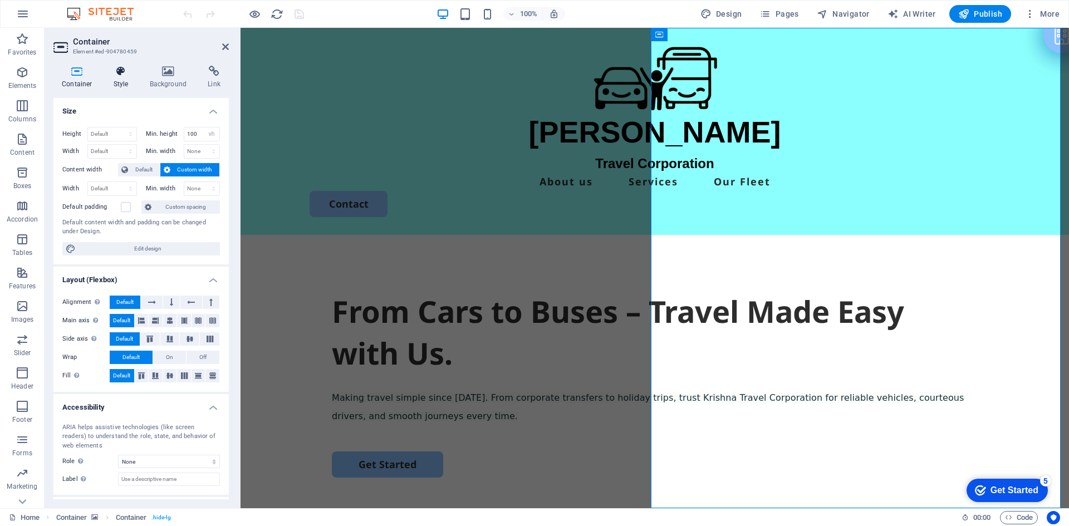
click at [119, 75] on icon at bounding box center [121, 71] width 32 height 11
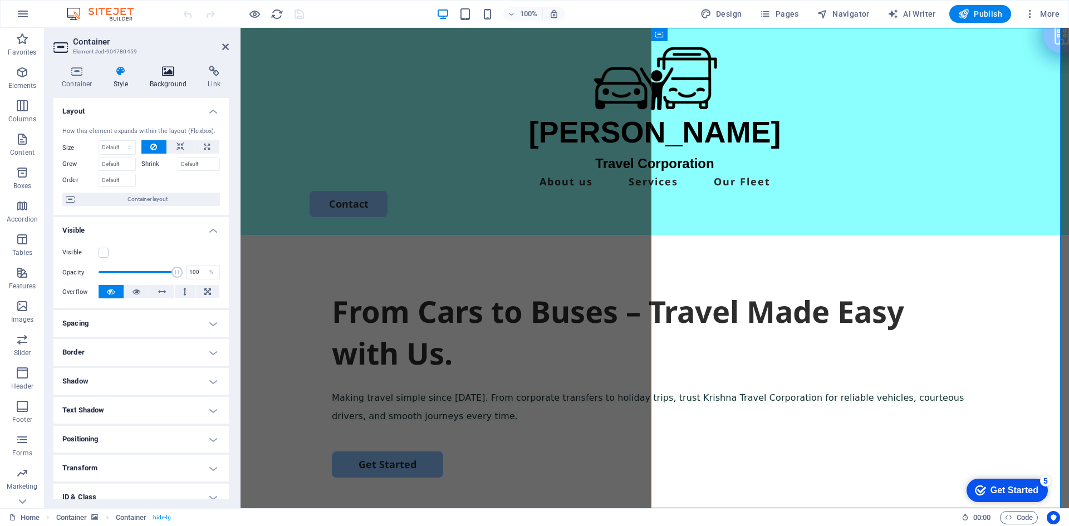
click at [158, 75] on icon at bounding box center [168, 71] width 54 height 11
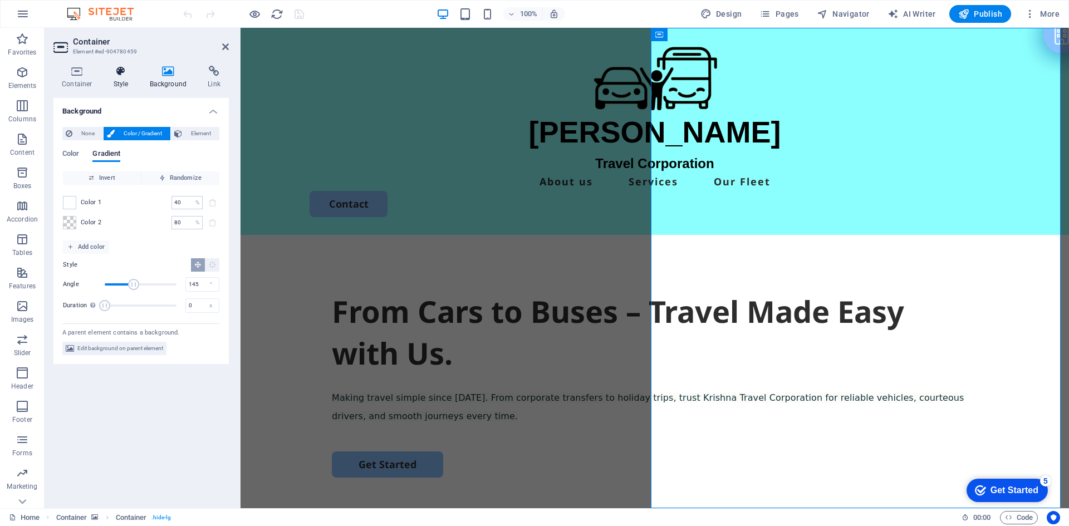
click at [120, 80] on h4 "Style" at bounding box center [123, 77] width 36 height 23
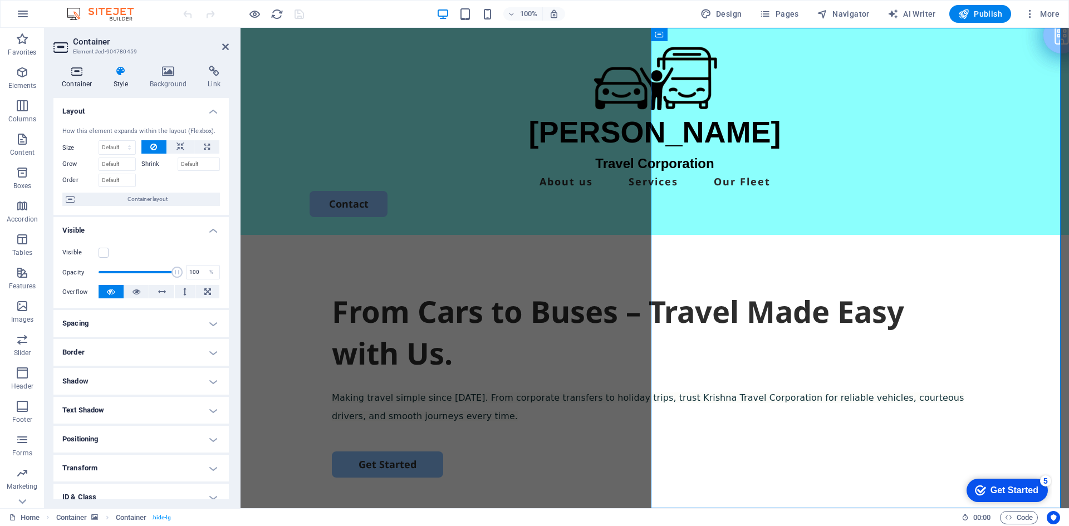
click at [81, 74] on icon at bounding box center [76, 71] width 47 height 11
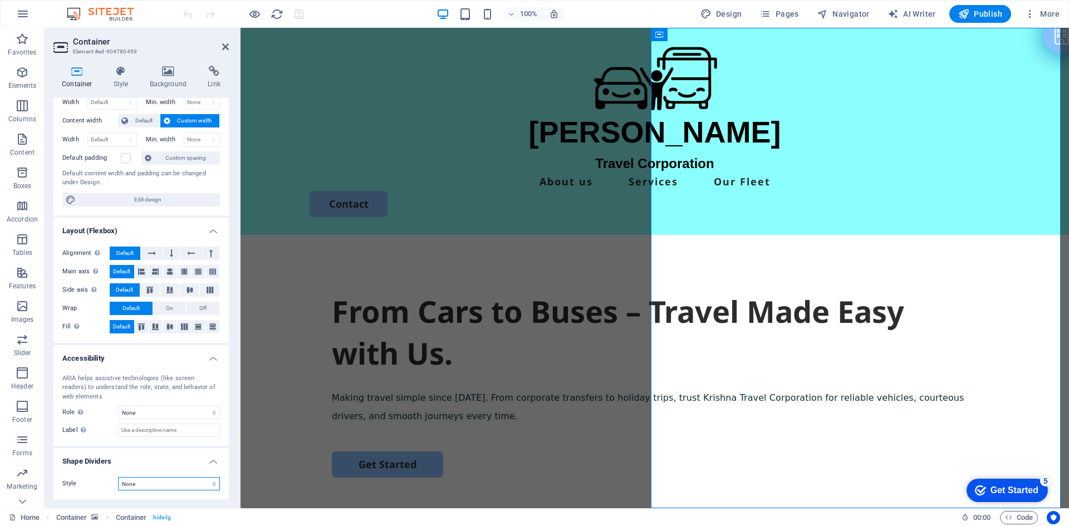
click at [144, 488] on select "None Triangle Square Diagonal Polygon 1 Polygon 2 Zigzag Multiple Zigzags Waves…" at bounding box center [169, 483] width 102 height 13
select select "hexagons"
click at [118, 477] on select "None Triangle Square Diagonal Polygon 1 Polygon 2 Zigzag Multiple Zigzags Waves…" at bounding box center [169, 483] width 102 height 13
click at [659, 35] on icon at bounding box center [659, 34] width 8 height 13
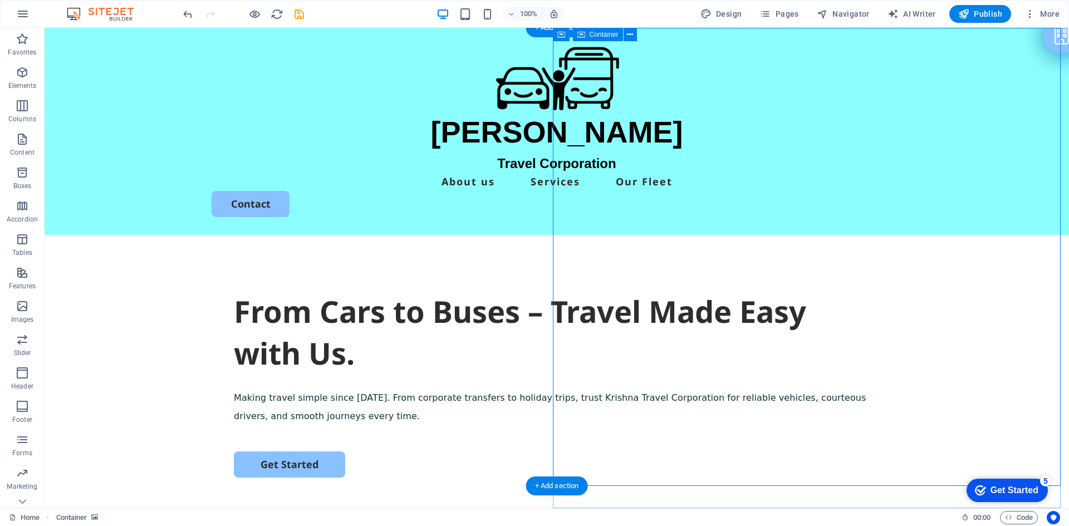
select select "vh"
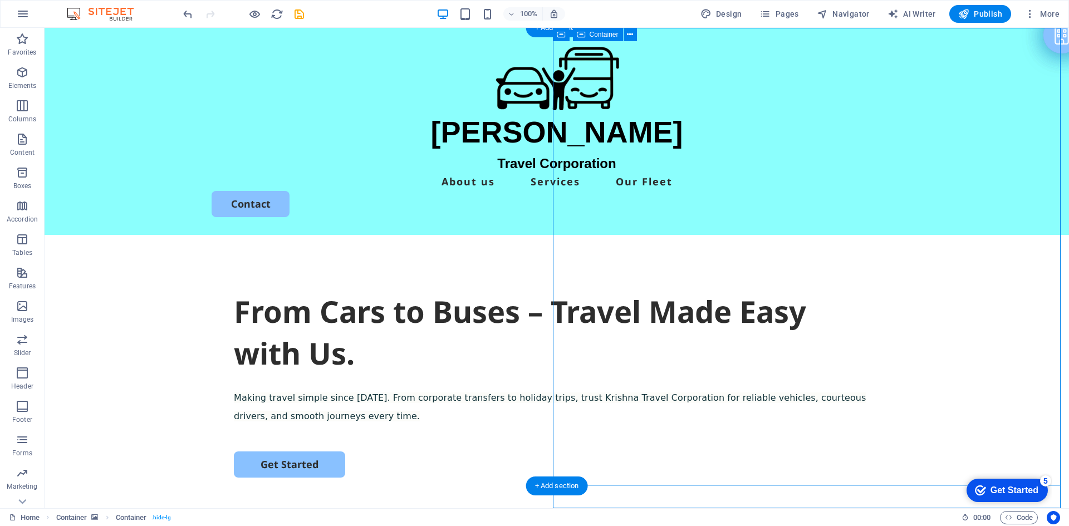
select select "hexagons"
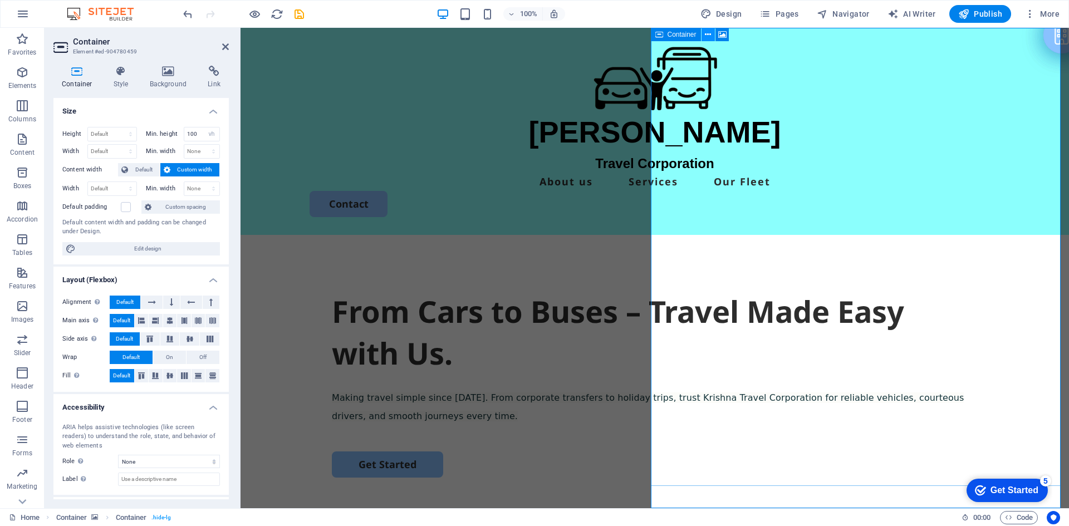
click at [707, 36] on icon at bounding box center [708, 35] width 6 height 12
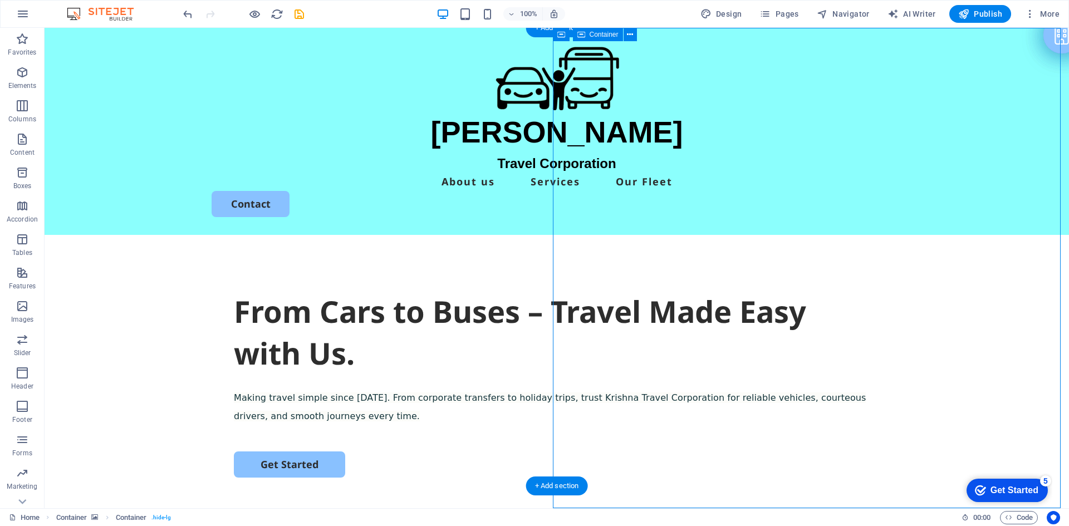
select select "vh"
select select "hexagons"
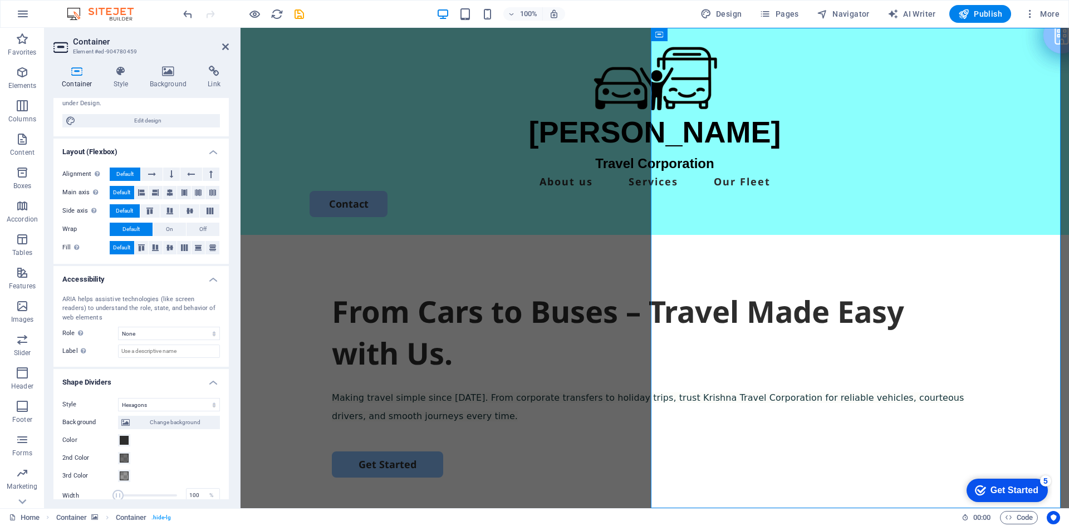
scroll to position [125, 0]
click at [723, 35] on icon at bounding box center [722, 35] width 8 height 12
select select "fade"
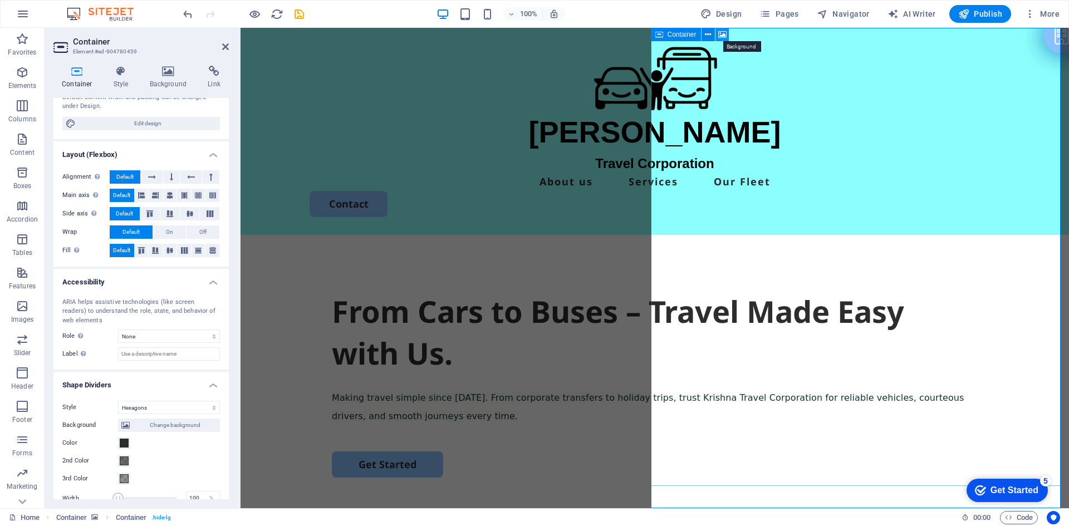
select select "ms"
select select "s"
select select "progressive"
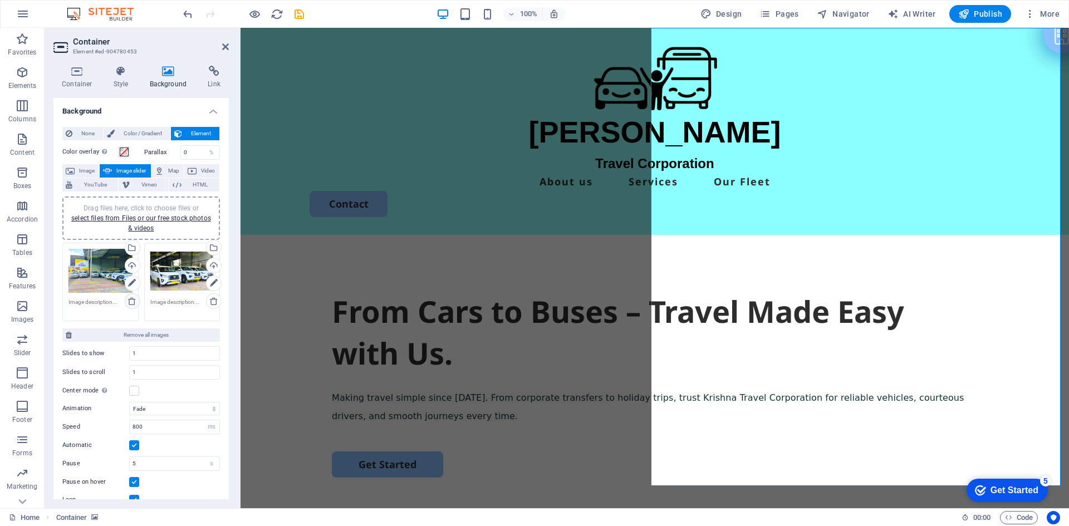
click at [133, 300] on icon at bounding box center [132, 301] width 9 height 9
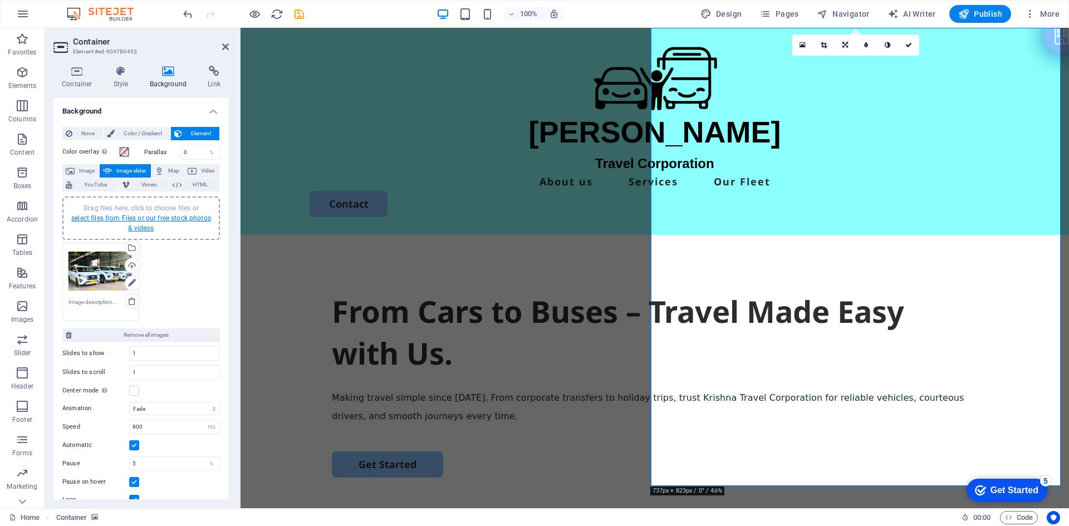
click at [145, 219] on link "select files from Files or our free stock photos & videos" at bounding box center [141, 223] width 140 height 18
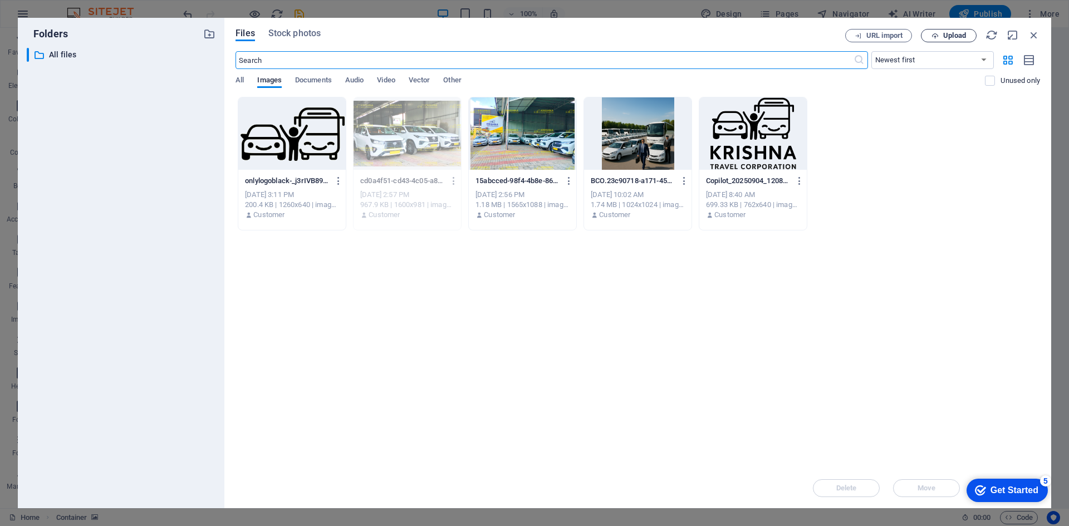
click at [953, 38] on span "Upload" at bounding box center [954, 35] width 23 height 7
click at [499, 289] on div "Drop files here to upload them instantly onlylogoblack-_j3rIVB89PzyzgtBecZTGw.p…" at bounding box center [638, 282] width 805 height 371
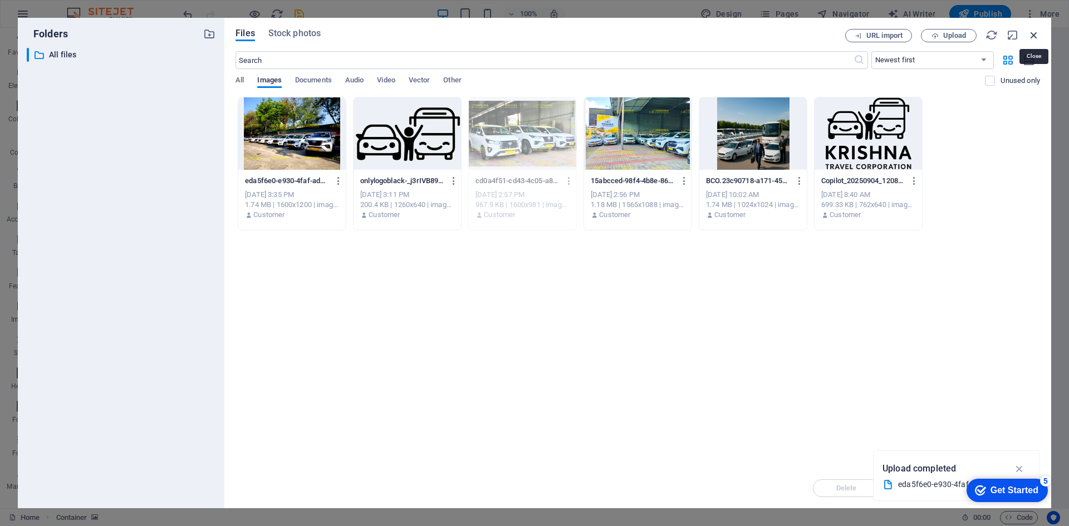
click at [1033, 37] on icon "button" at bounding box center [1034, 35] width 12 height 12
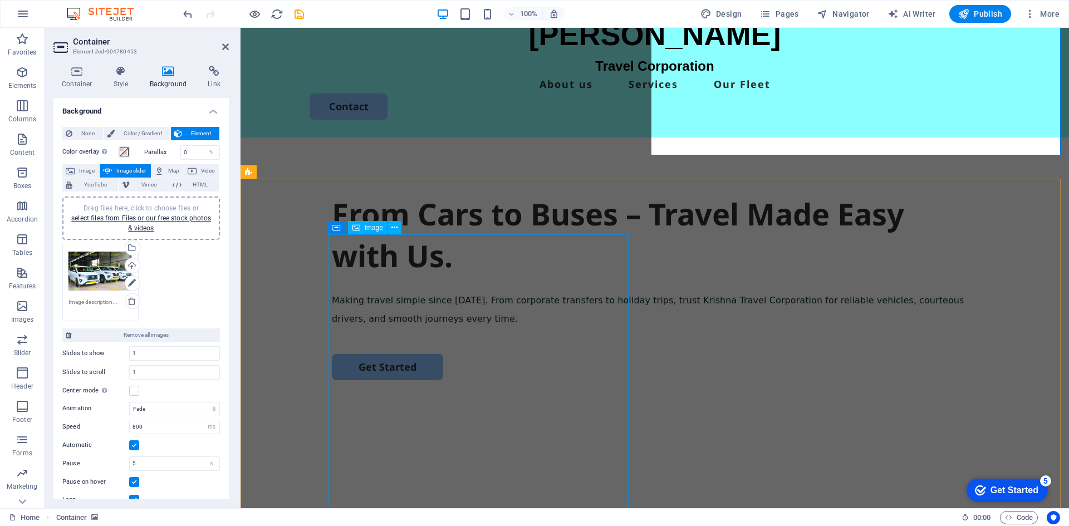
scroll to position [0, 0]
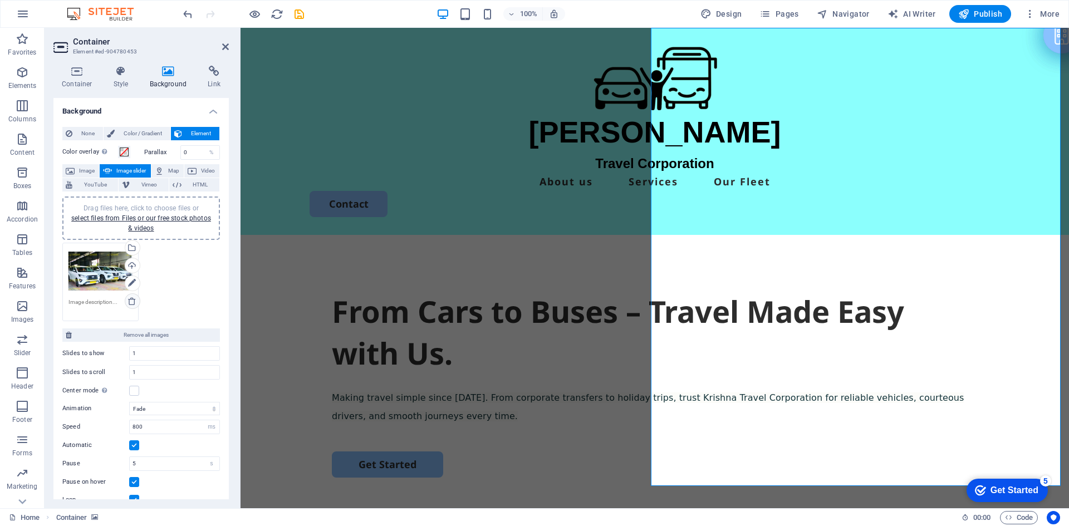
click at [133, 300] on icon at bounding box center [132, 301] width 9 height 9
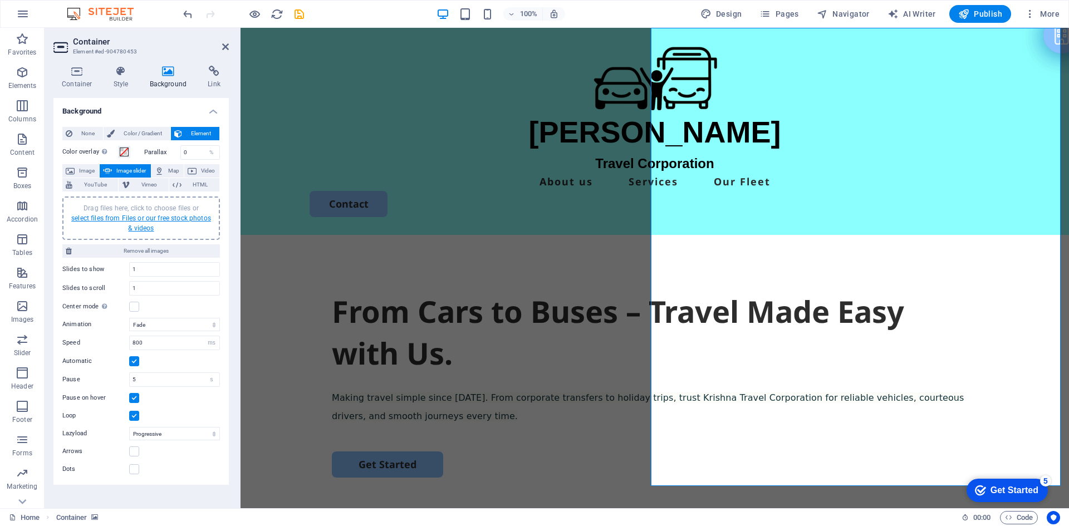
click at [146, 217] on link "select files from Files or our free stock photos & videos" at bounding box center [141, 223] width 140 height 18
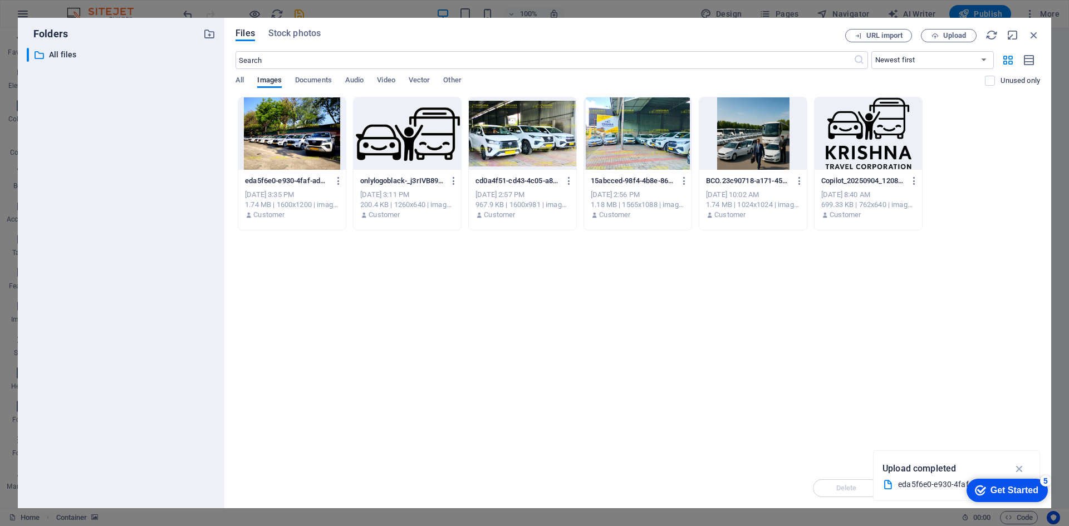
click at [303, 146] on div at bounding box center [291, 133] width 107 height 72
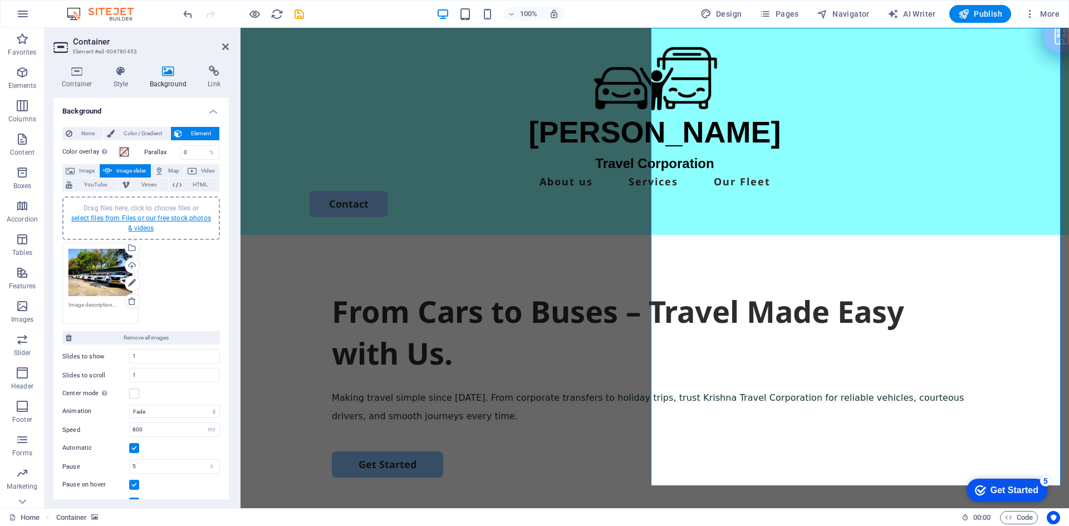
click at [144, 219] on link "select files from Files or our free stock photos & videos" at bounding box center [141, 223] width 140 height 18
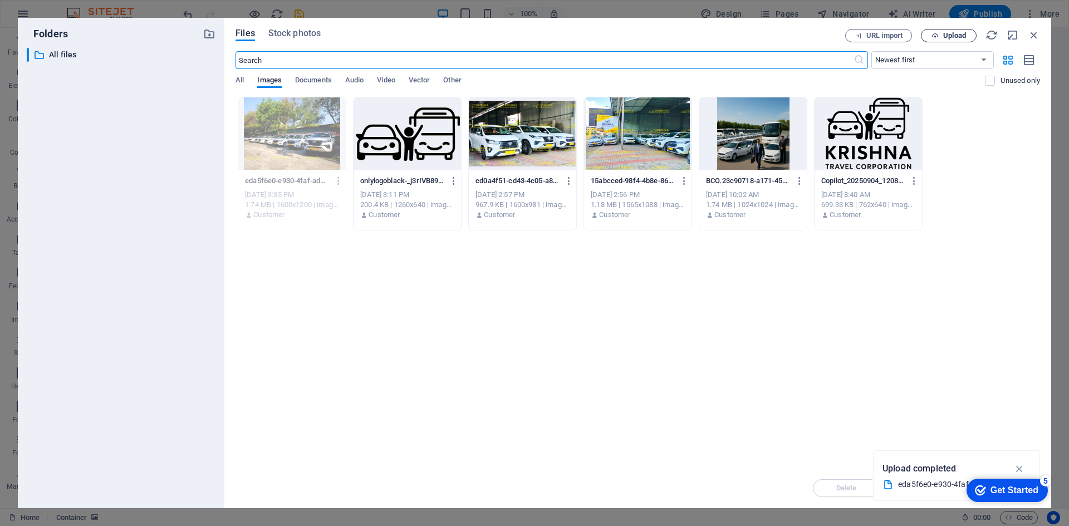
click at [954, 33] on span "Upload" at bounding box center [954, 35] width 23 height 7
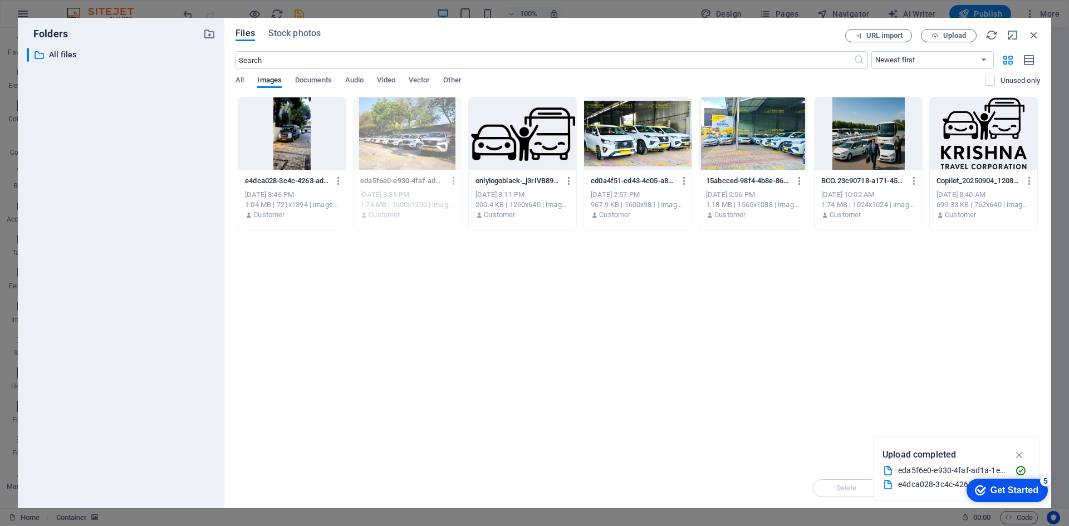
click at [302, 136] on div at bounding box center [291, 133] width 107 height 72
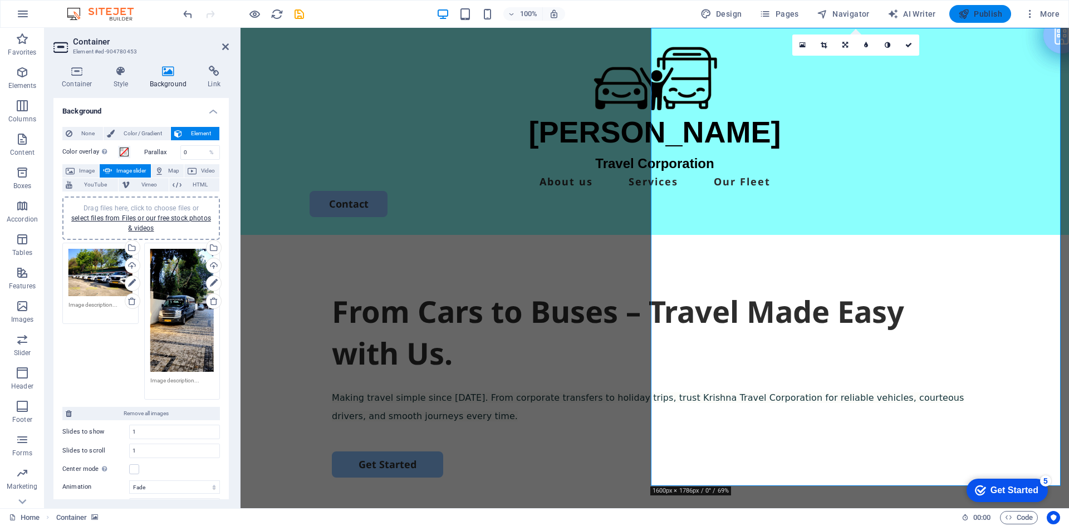
click at [987, 13] on span "Publish" at bounding box center [980, 13] width 44 height 11
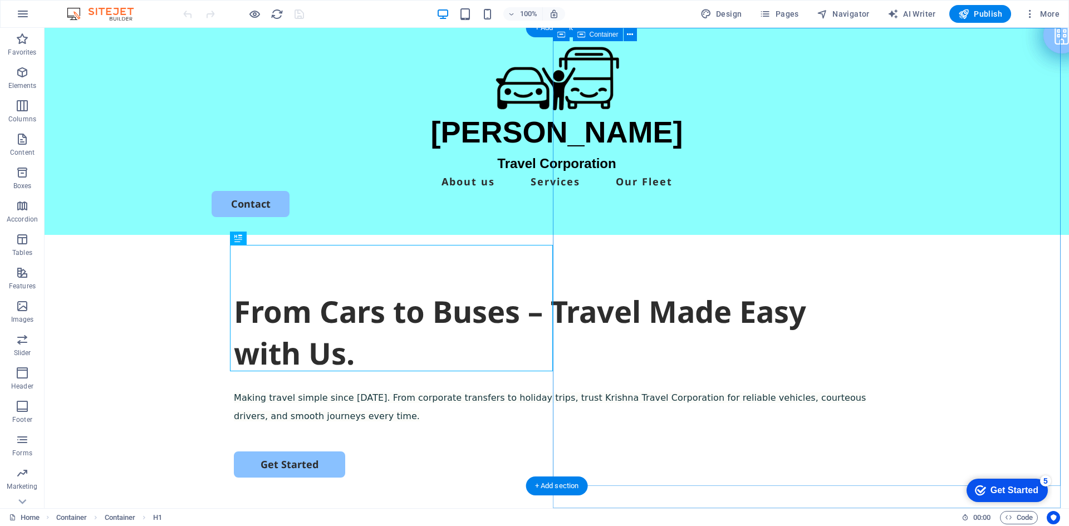
select select "vh"
select select "hexagons"
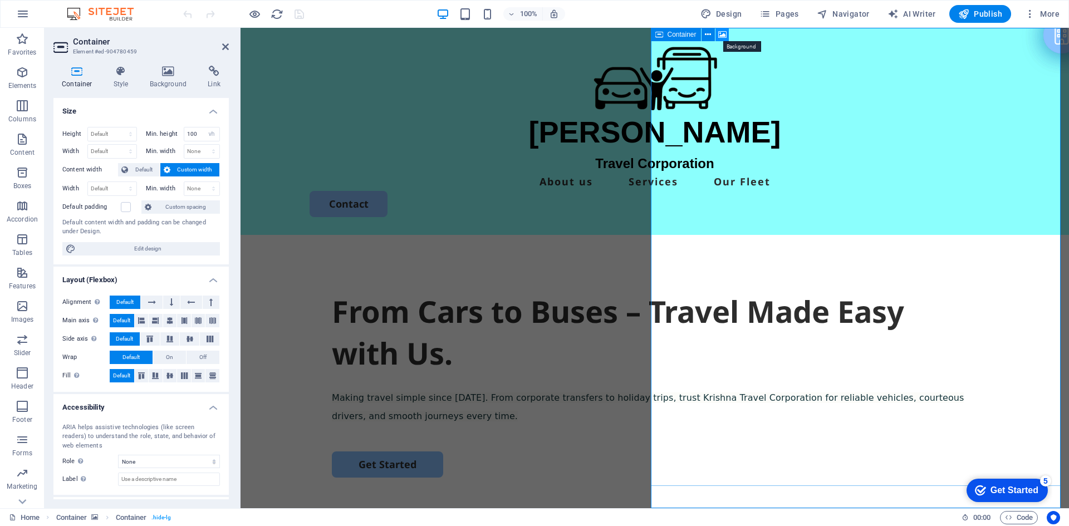
select select "fade"
select select "ms"
select select "s"
select select "progressive"
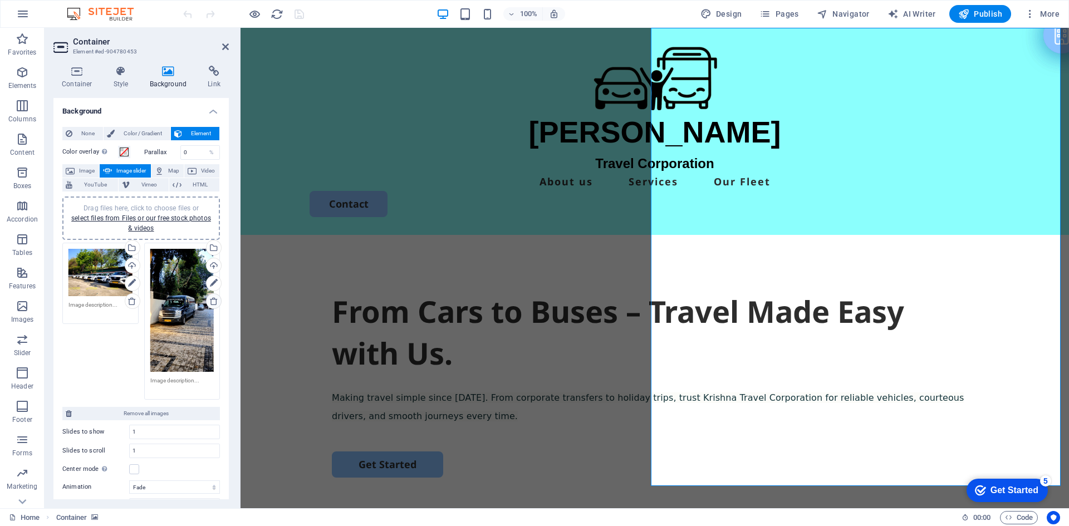
click at [210, 300] on icon at bounding box center [213, 301] width 9 height 9
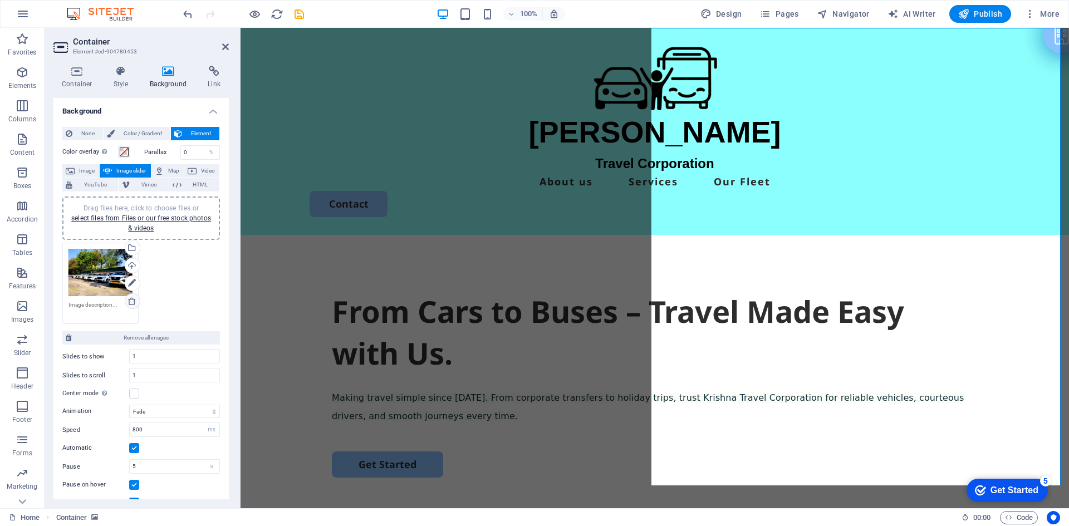
click at [135, 298] on icon at bounding box center [132, 301] width 9 height 9
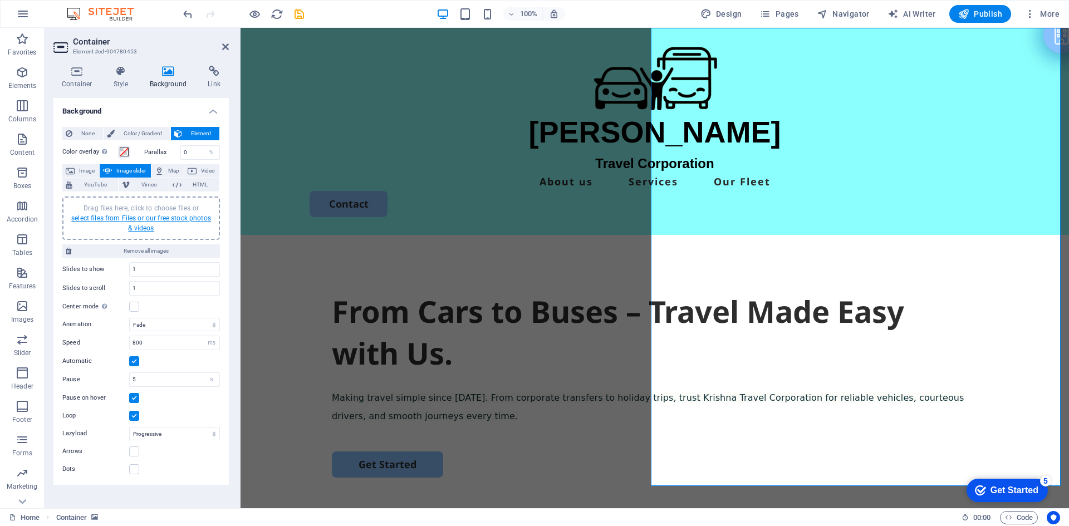
click at [135, 218] on link "select files from Files or our free stock photos & videos" at bounding box center [141, 223] width 140 height 18
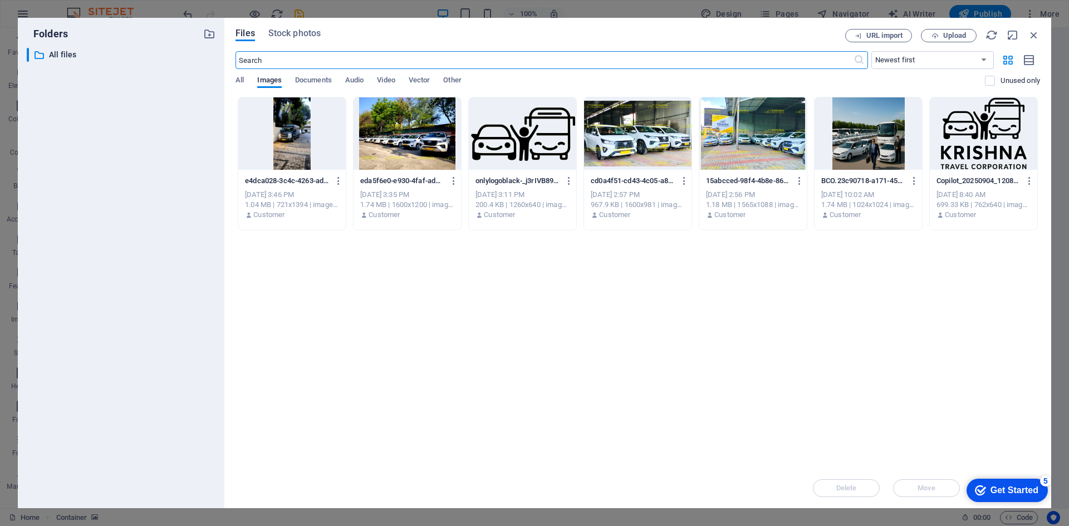
click at [417, 153] on div at bounding box center [407, 133] width 107 height 72
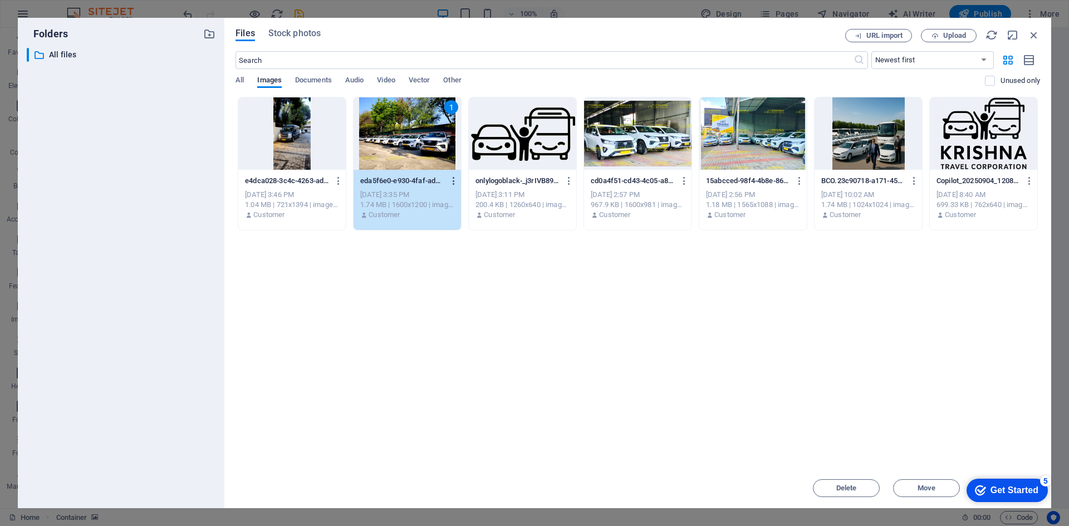
click at [453, 178] on icon "button" at bounding box center [454, 181] width 11 height 10
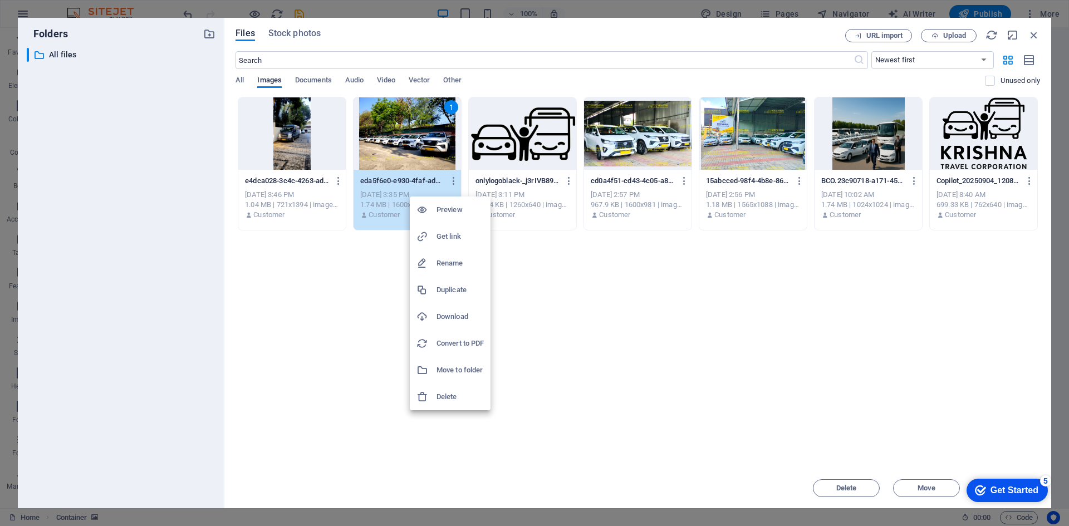
click at [452, 400] on h6 "Delete" at bounding box center [460, 396] width 47 height 13
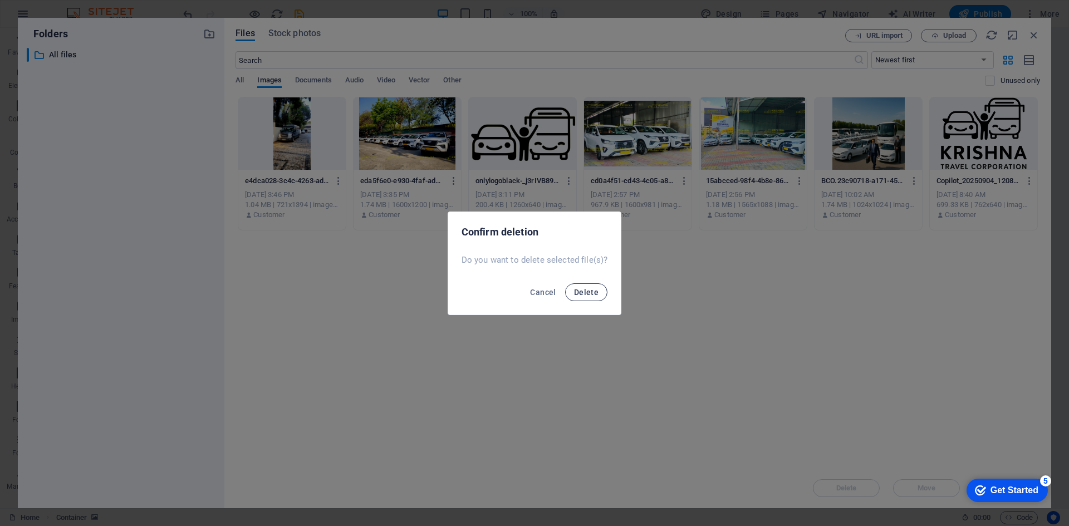
click at [588, 294] on span "Delete" at bounding box center [586, 292] width 25 height 9
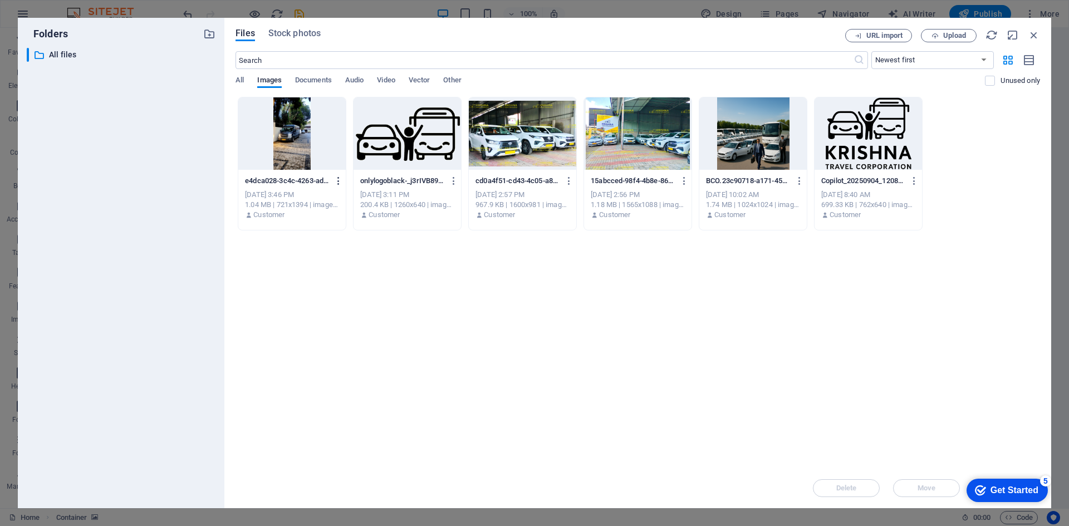
click at [340, 183] on icon "button" at bounding box center [339, 181] width 11 height 10
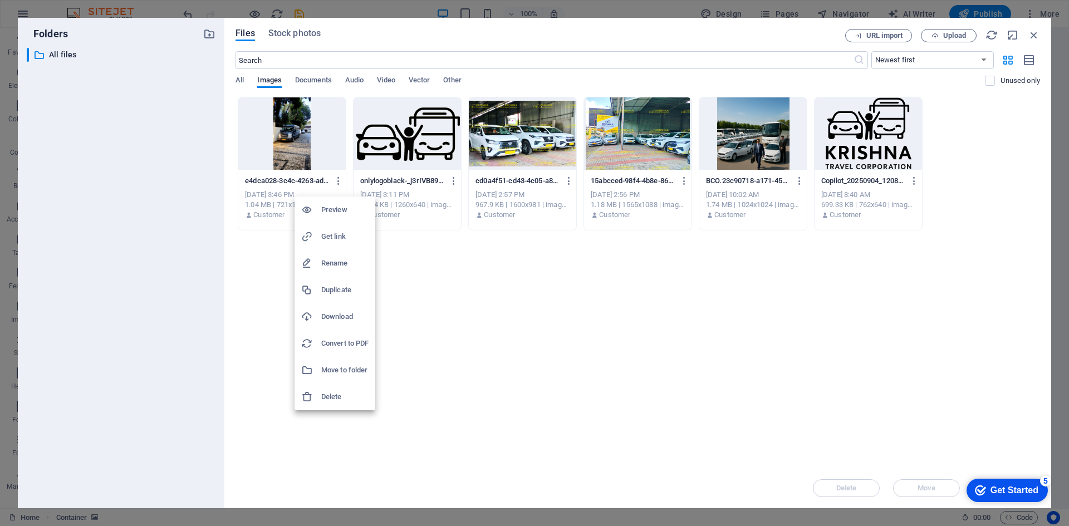
click at [336, 397] on h6 "Delete" at bounding box center [344, 396] width 47 height 13
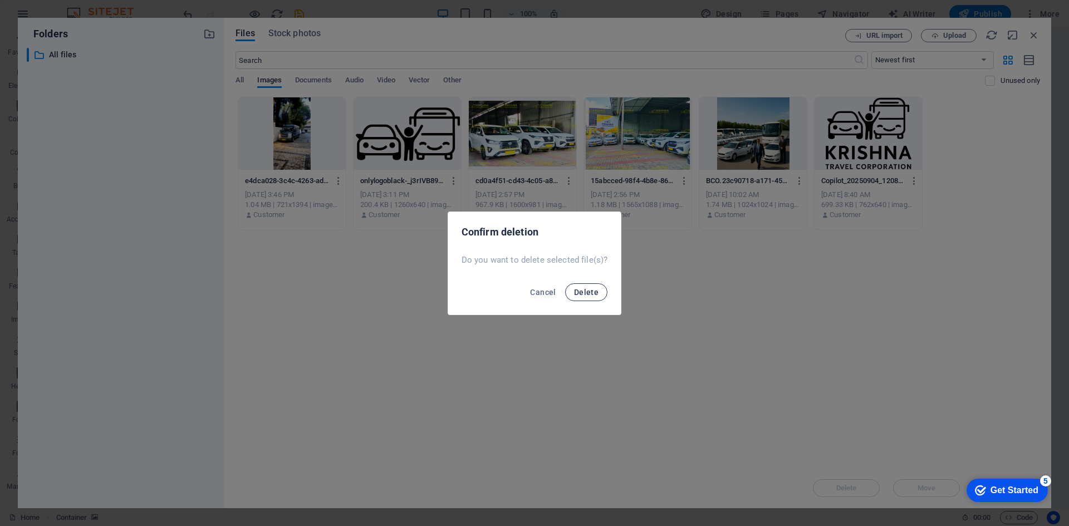
click at [586, 295] on span "Delete" at bounding box center [586, 292] width 25 height 9
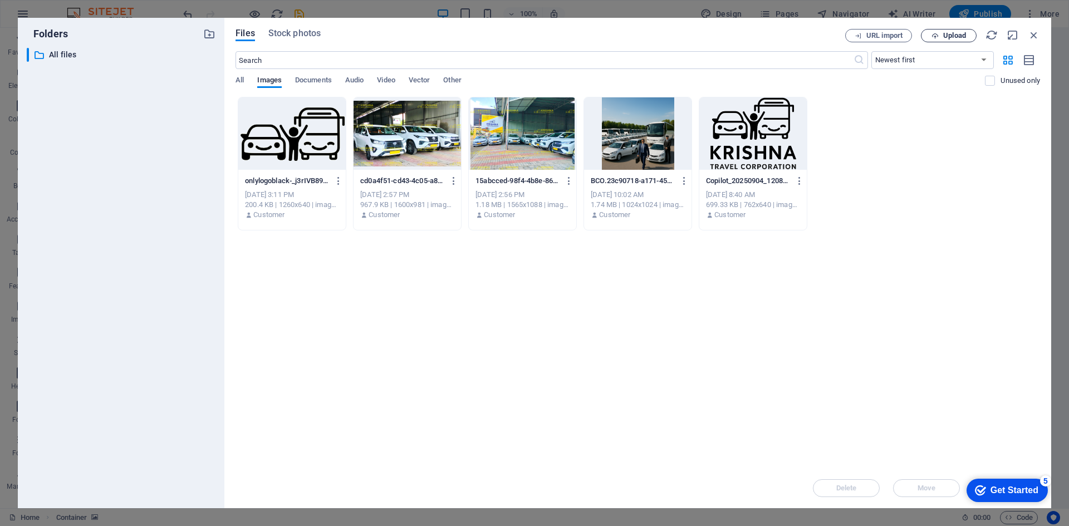
click at [949, 33] on span "Upload" at bounding box center [954, 35] width 23 height 7
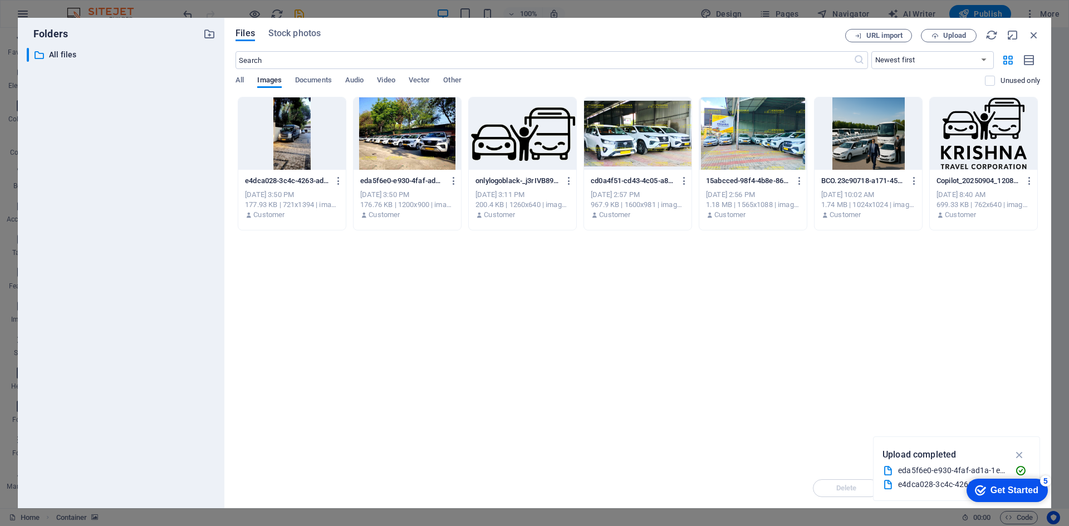
click at [400, 145] on div at bounding box center [407, 133] width 107 height 72
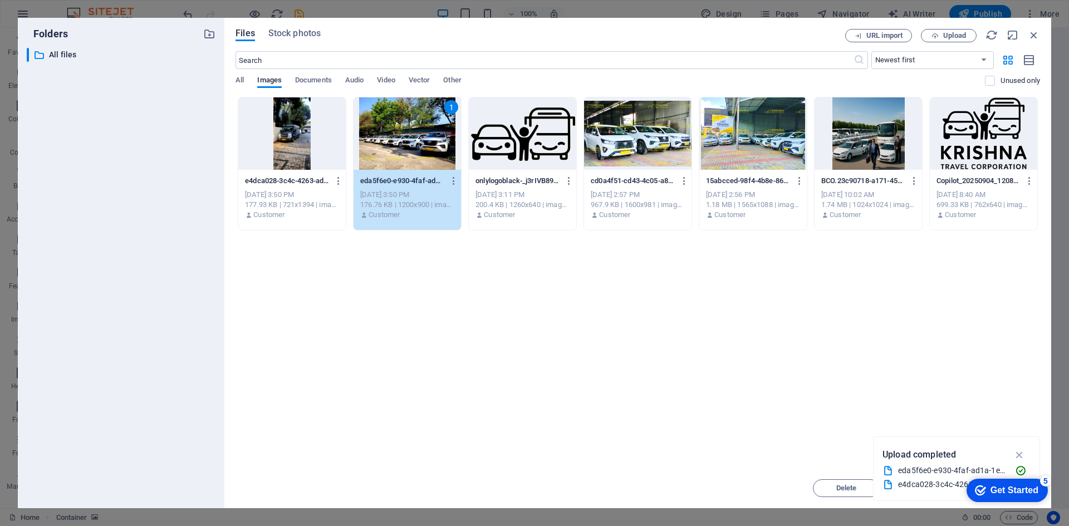
click at [319, 152] on div at bounding box center [291, 133] width 107 height 72
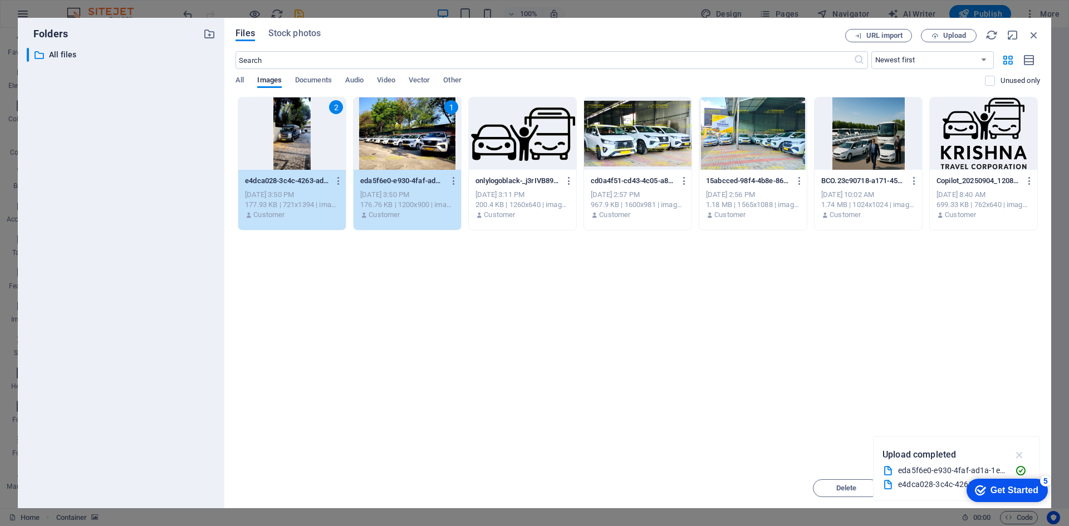
click at [1021, 454] on icon "button" at bounding box center [1019, 455] width 13 height 12
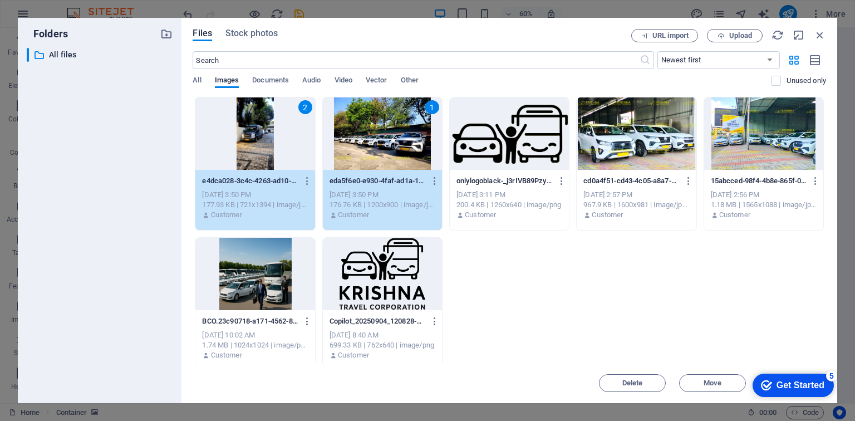
click at [388, 154] on div "1" at bounding box center [382, 133] width 119 height 72
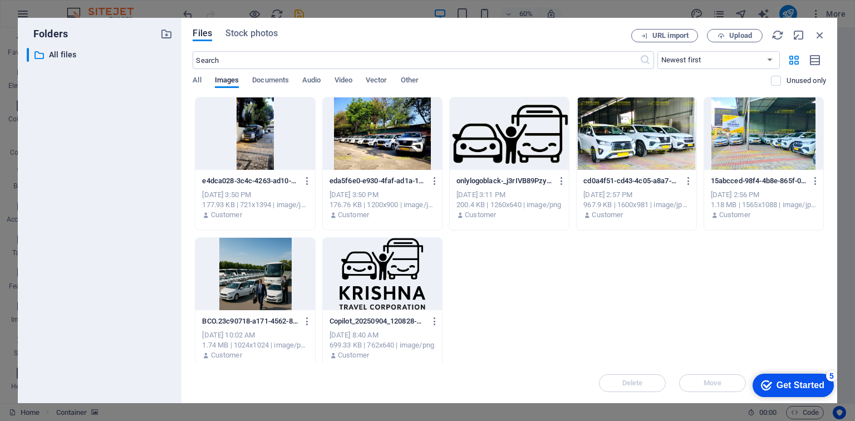
click at [388, 154] on div at bounding box center [382, 133] width 119 height 72
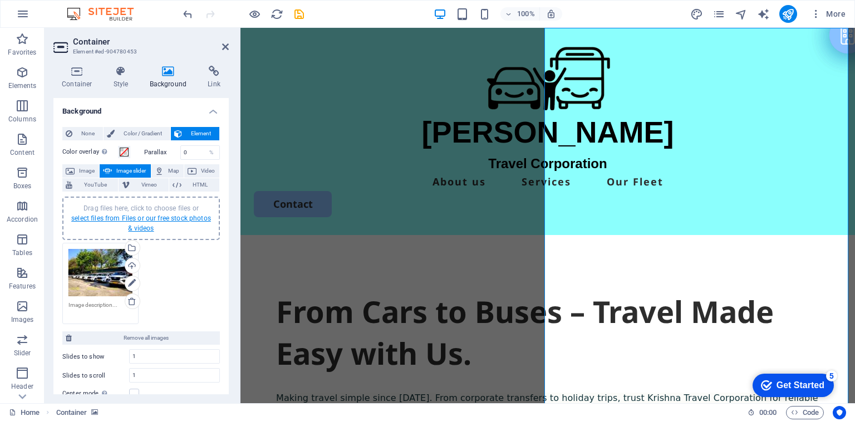
click at [150, 218] on link "select files from Files or our free stock photos & videos" at bounding box center [141, 223] width 140 height 18
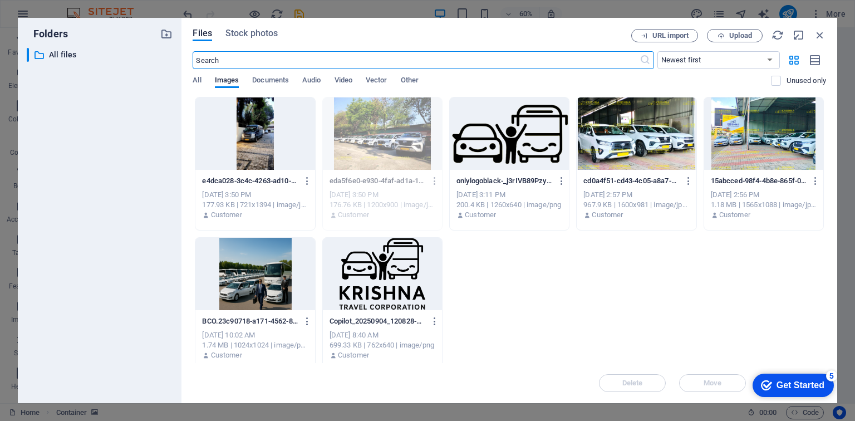
click at [271, 141] on div at bounding box center [254, 133] width 119 height 72
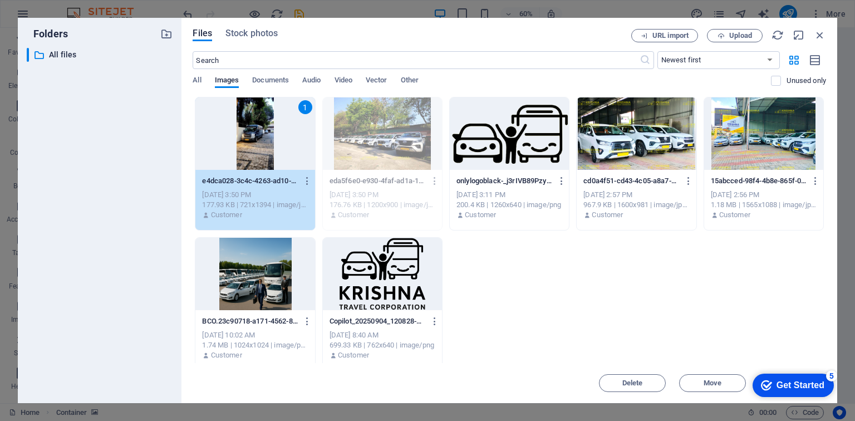
click at [271, 141] on div "1" at bounding box center [254, 133] width 119 height 72
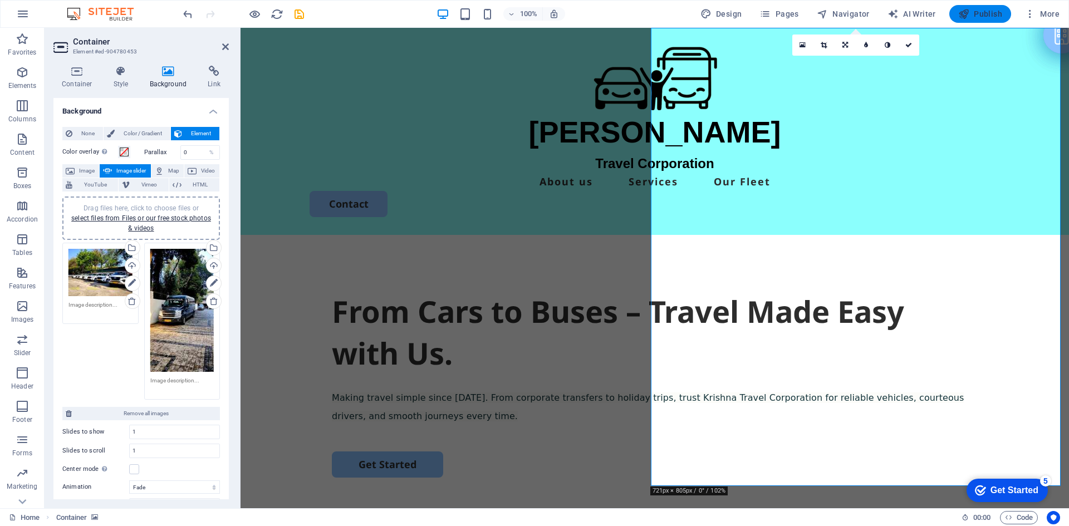
click at [979, 12] on span "Publish" at bounding box center [980, 13] width 44 height 11
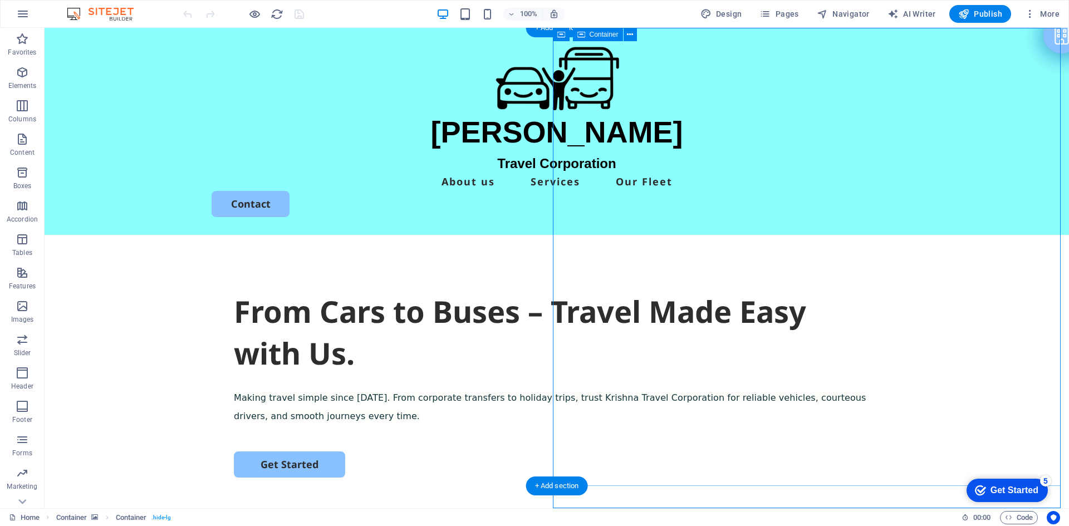
select select "vh"
select select "hexagons"
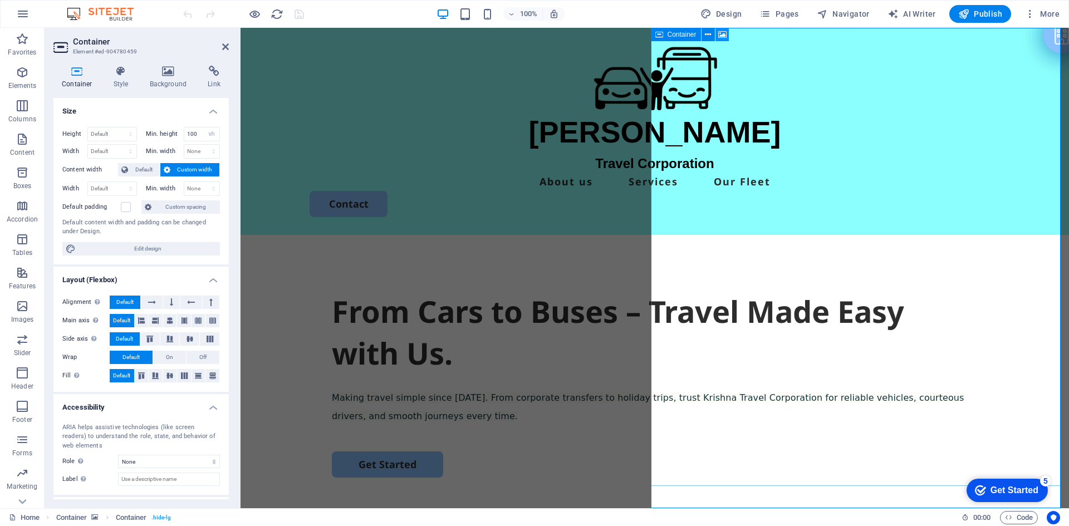
select select "fade"
select select "ms"
select select "s"
select select "progressive"
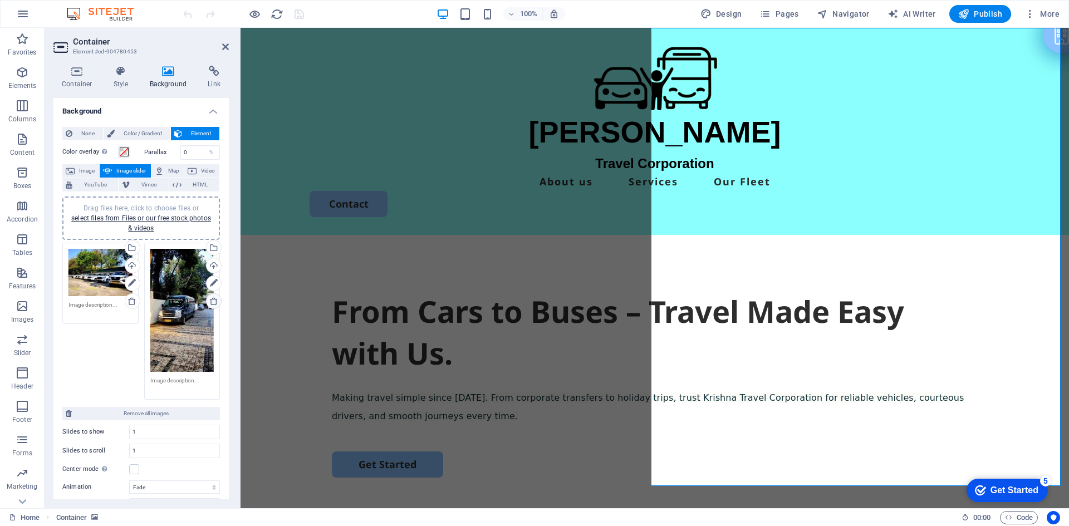
click at [210, 302] on icon at bounding box center [213, 301] width 9 height 9
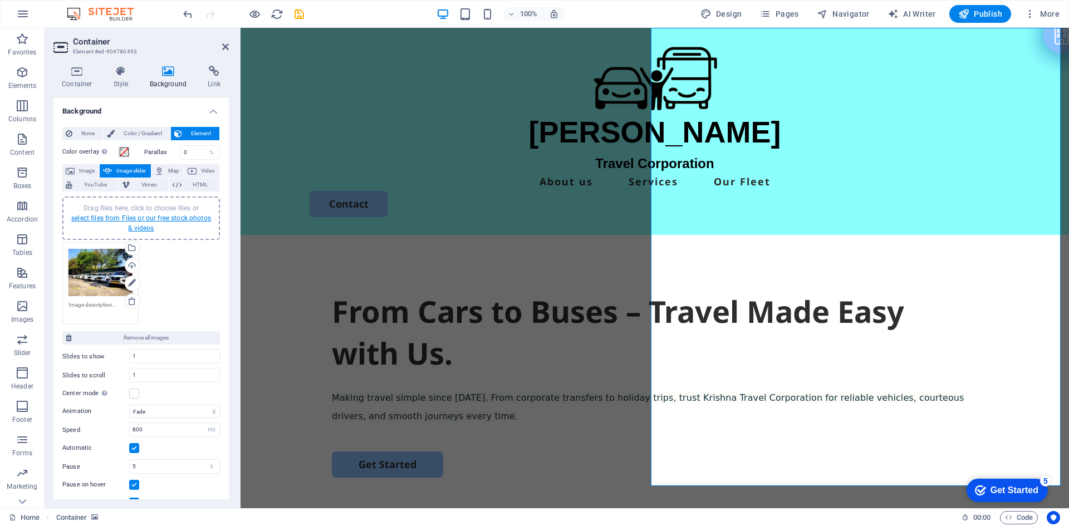
click at [145, 219] on link "select files from Files or our free stock photos & videos" at bounding box center [141, 223] width 140 height 18
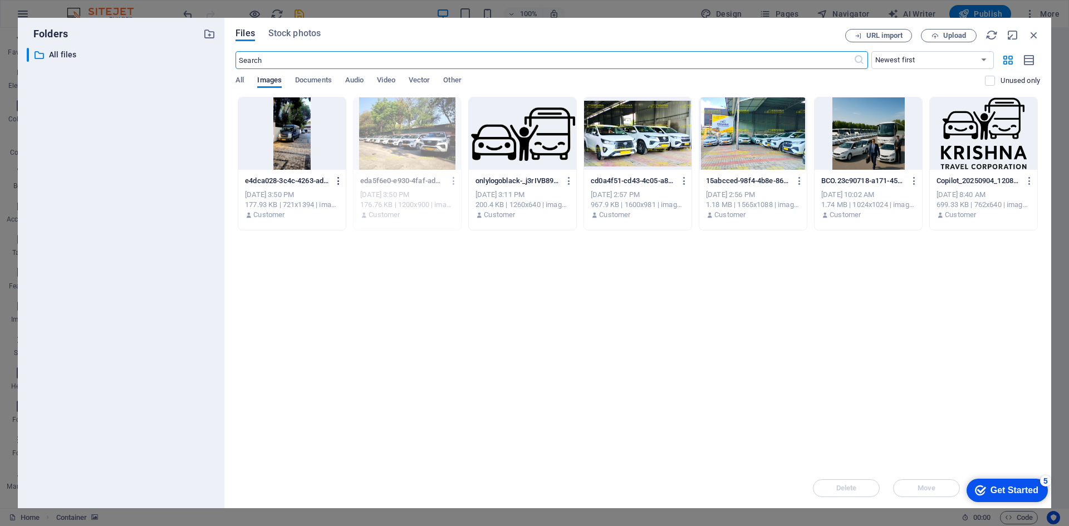
click at [335, 182] on icon "button" at bounding box center [339, 181] width 11 height 10
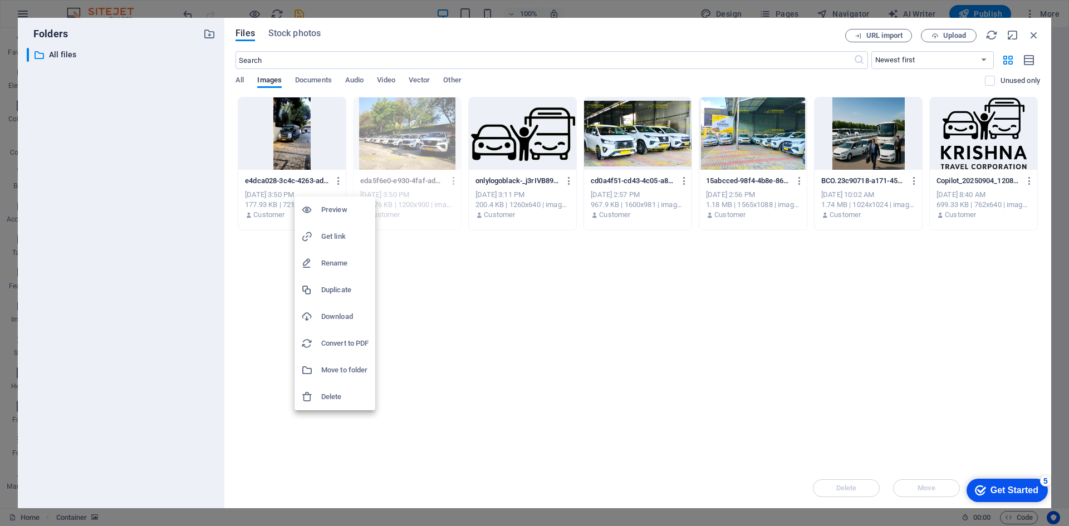
click at [339, 393] on h6 "Delete" at bounding box center [344, 396] width 47 height 13
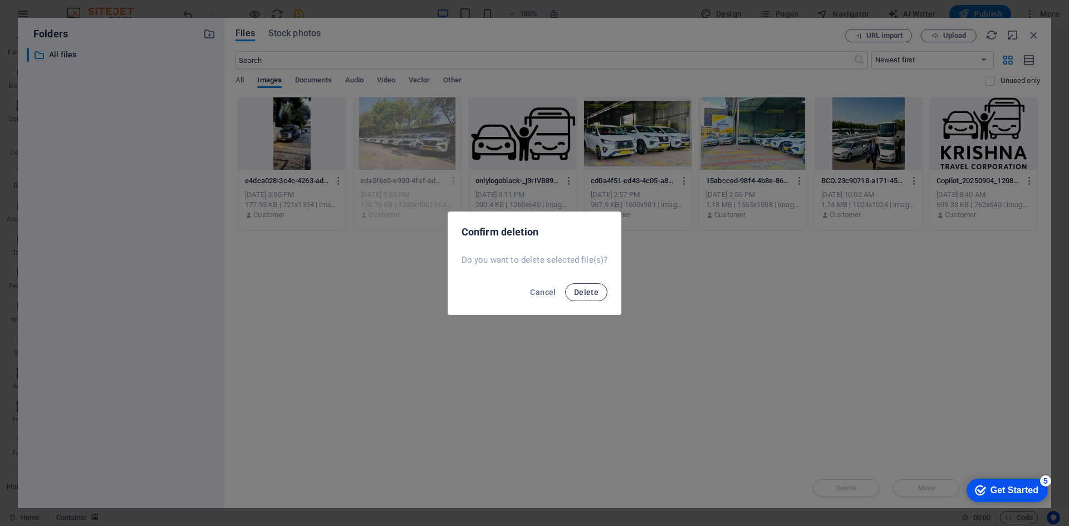
click at [592, 292] on span "Delete" at bounding box center [586, 292] width 25 height 9
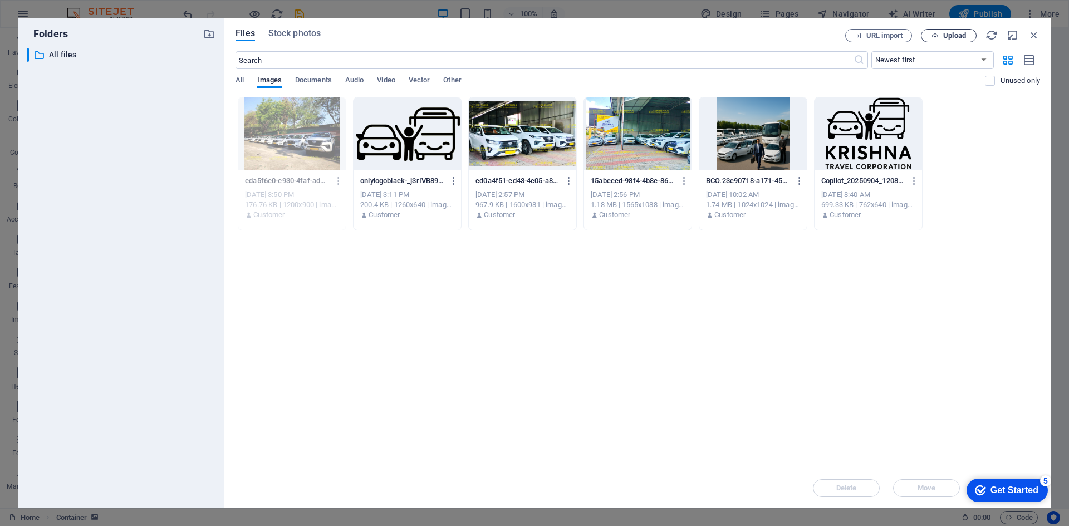
click at [951, 36] on span "Upload" at bounding box center [954, 35] width 23 height 7
click at [419, 323] on div "Drop files here to upload them instantly eda5f6e0-e930-4faf-ad1a-1e1c17e3989c-t…" at bounding box center [638, 282] width 805 height 371
drag, startPoint x: 419, startPoint y: 323, endPoint x: 359, endPoint y: 316, distance: 60.6
click at [359, 316] on div "Drop files here to upload them instantly eda5f6e0-e930-4faf-ad1a-1e1c17e3989c-t…" at bounding box center [638, 282] width 805 height 371
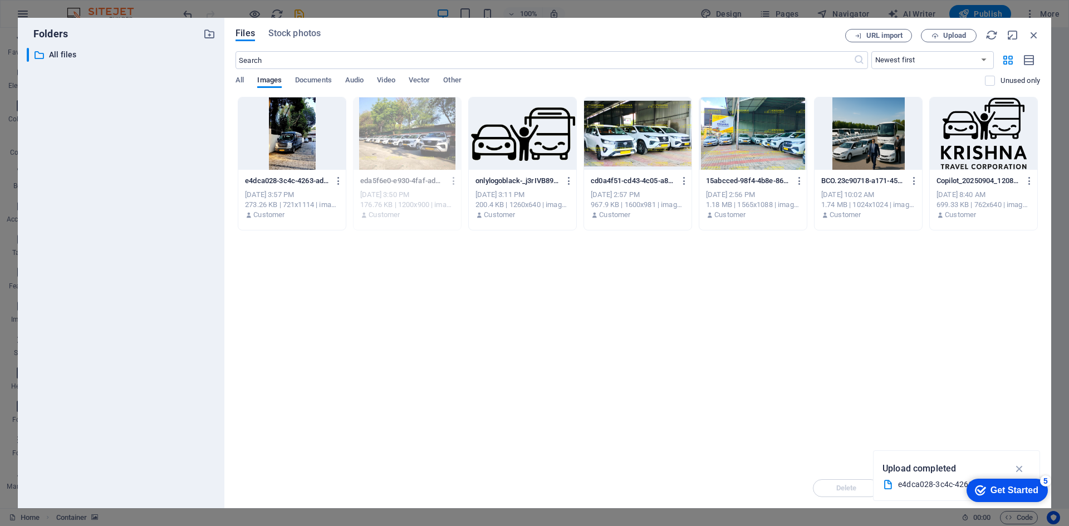
click at [290, 135] on div at bounding box center [291, 133] width 107 height 72
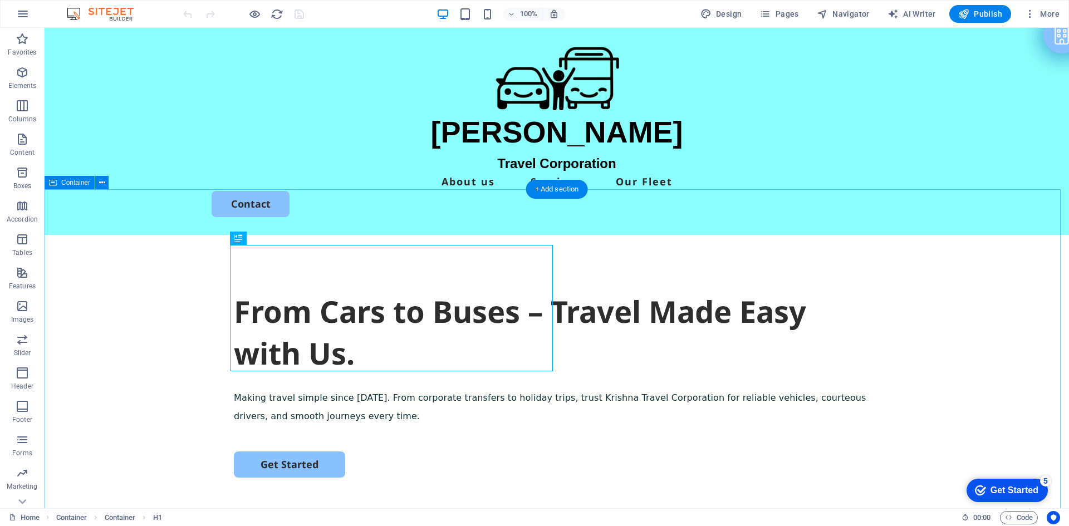
click at [169, 326] on div "From Cars to Buses – Travel Made Easy with Us. Making travel simple since [DATE…" at bounding box center [557, 449] width 1025 height 429
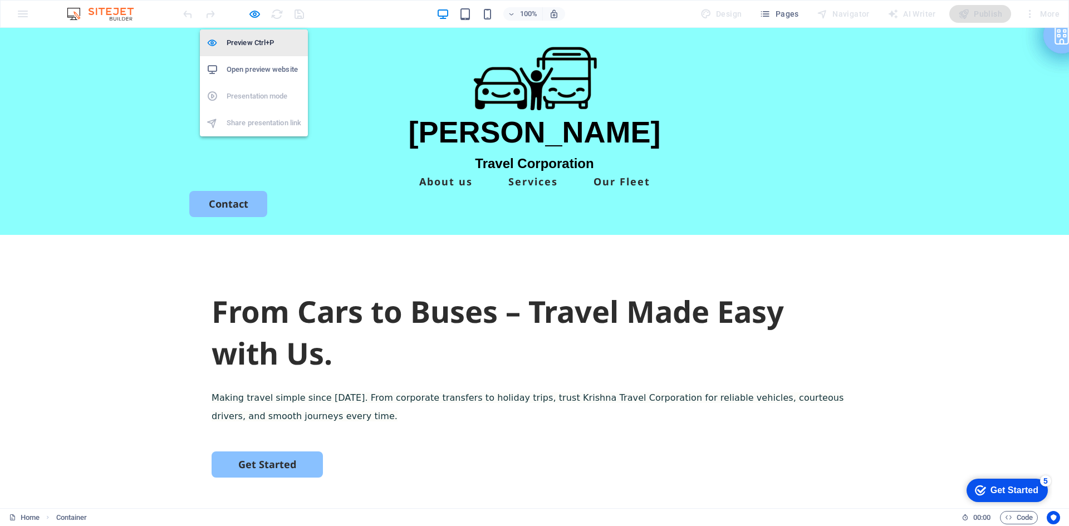
click at [0, 0] on h6 "Preview Ctrl+P" at bounding box center [0, 0] width 0 height 0
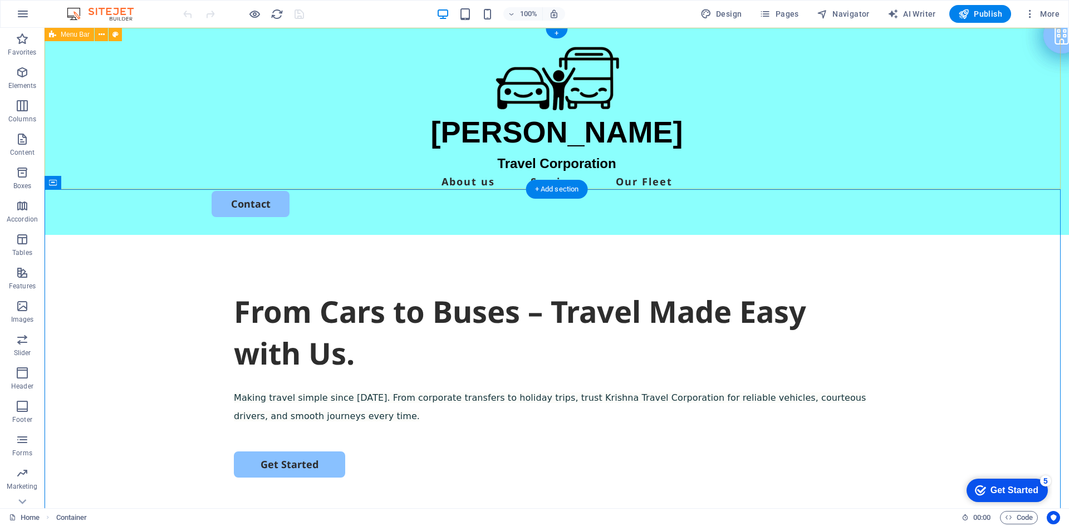
click at [429, 170] on div "KRISHNA Travel Corporation About us Services Our Fleet Contact" at bounding box center [557, 131] width 1025 height 207
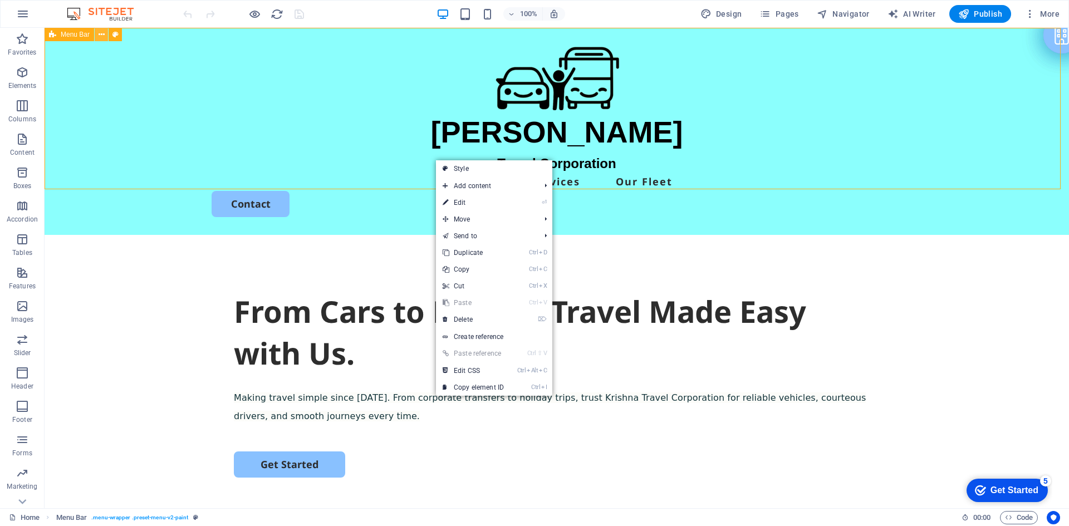
click at [0, 0] on icon at bounding box center [0, 0] width 0 height 0
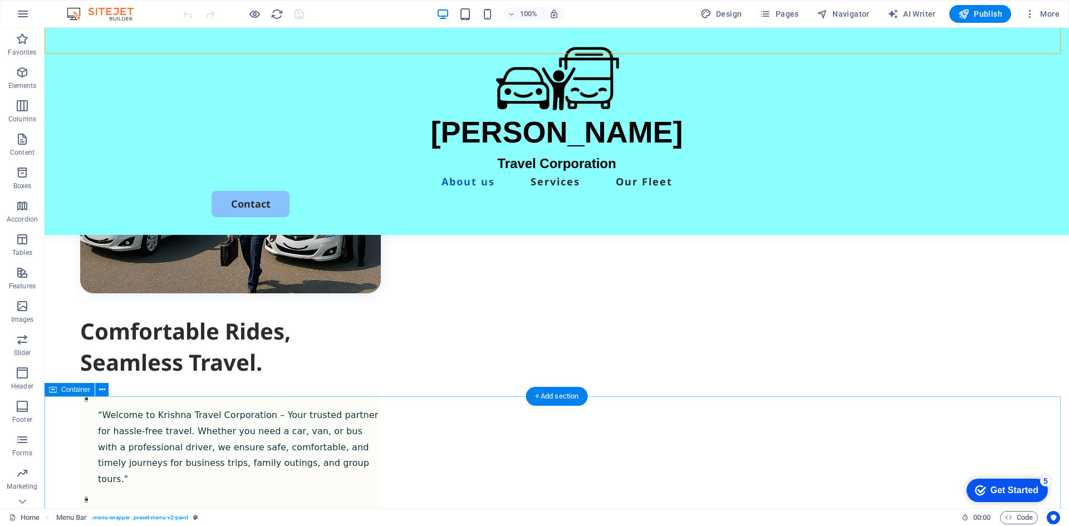
scroll to position [780, 0]
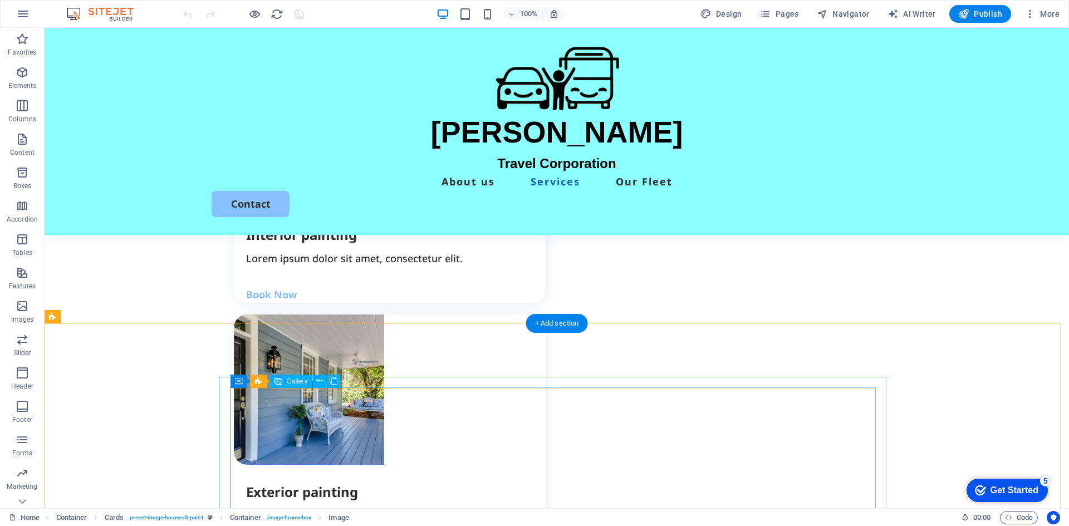
scroll to position [1336, 0]
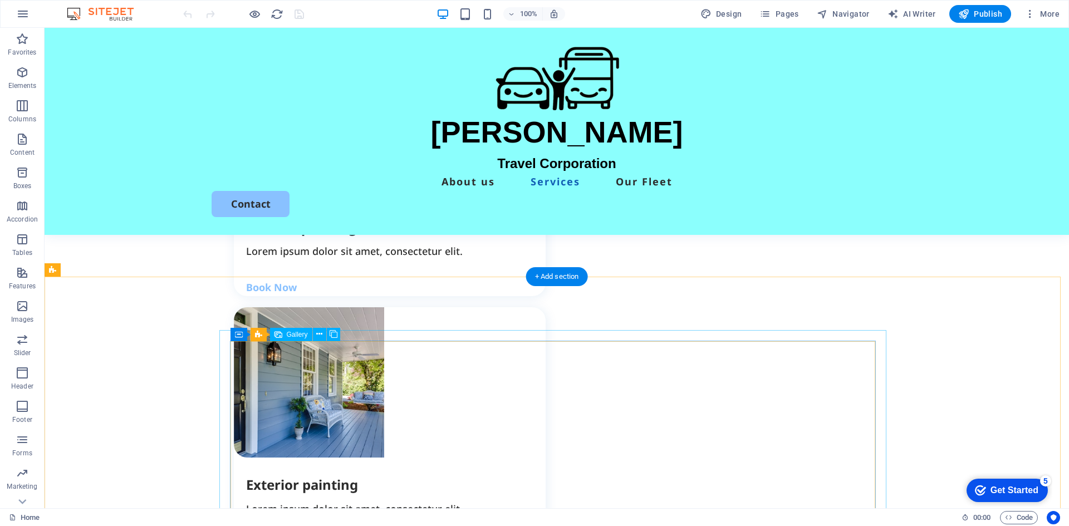
select select "4"
select select "px"
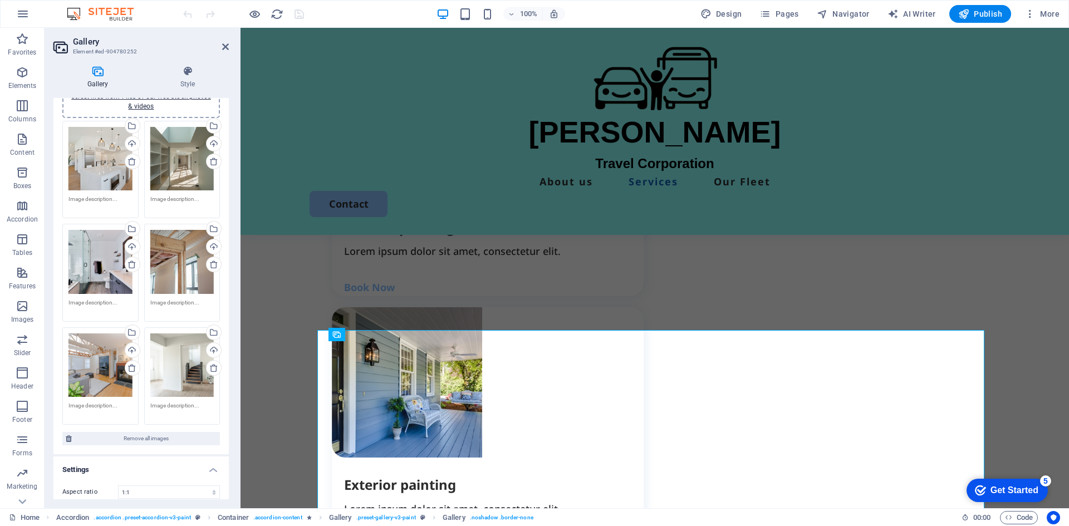
scroll to position [0, 0]
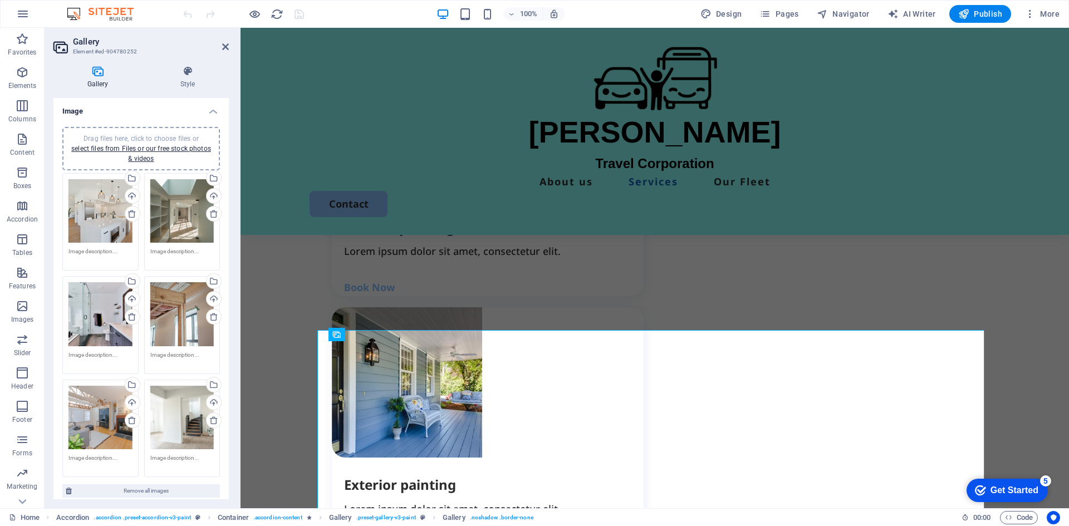
click at [110, 202] on div "Drag files here, click to choose files or select files from Files or our free s…" at bounding box center [100, 211] width 64 height 64
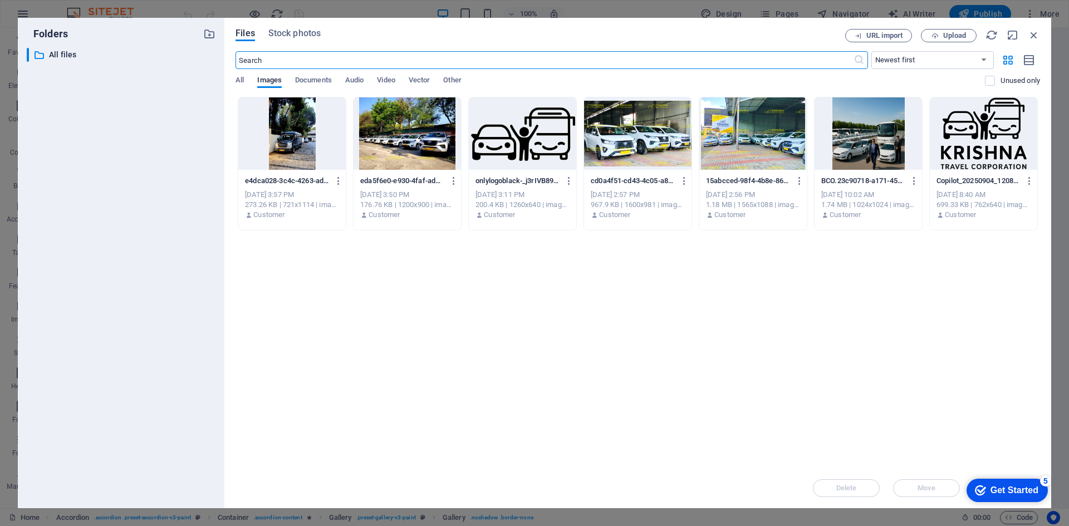
scroll to position [1365, 0]
click at [1031, 34] on icon "button" at bounding box center [1034, 35] width 12 height 12
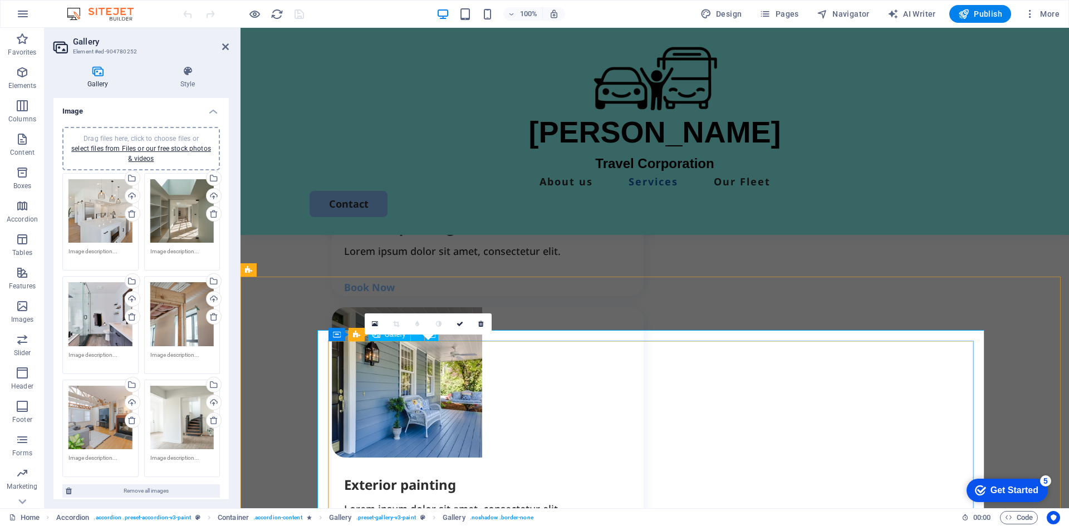
click at [357, 333] on icon at bounding box center [356, 334] width 7 height 13
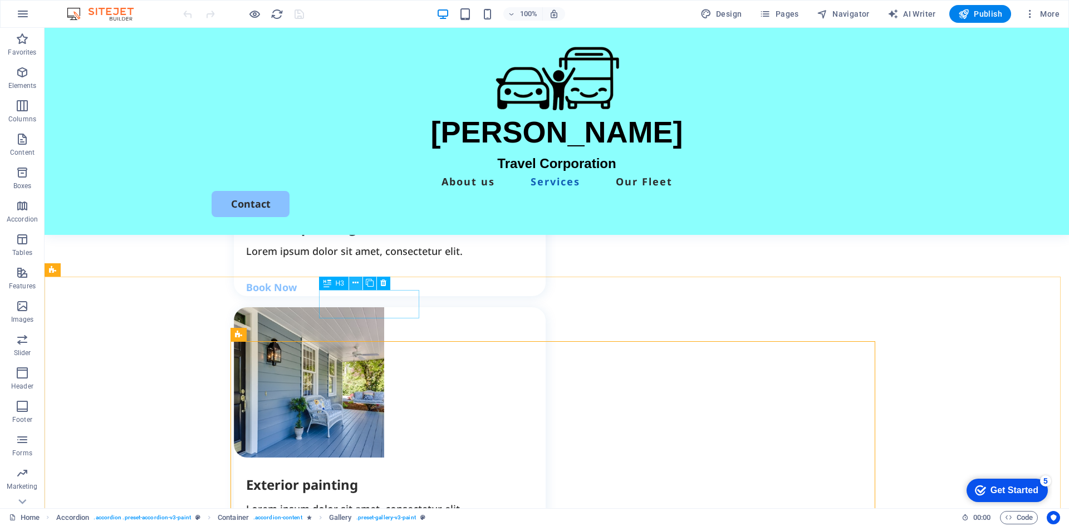
click at [355, 283] on icon at bounding box center [355, 283] width 6 height 12
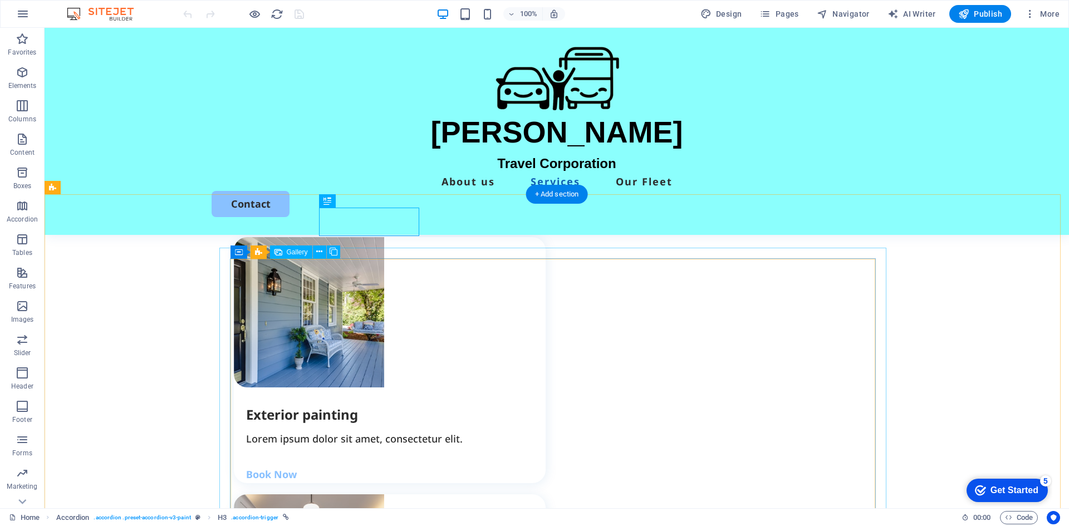
scroll to position [1392, 0]
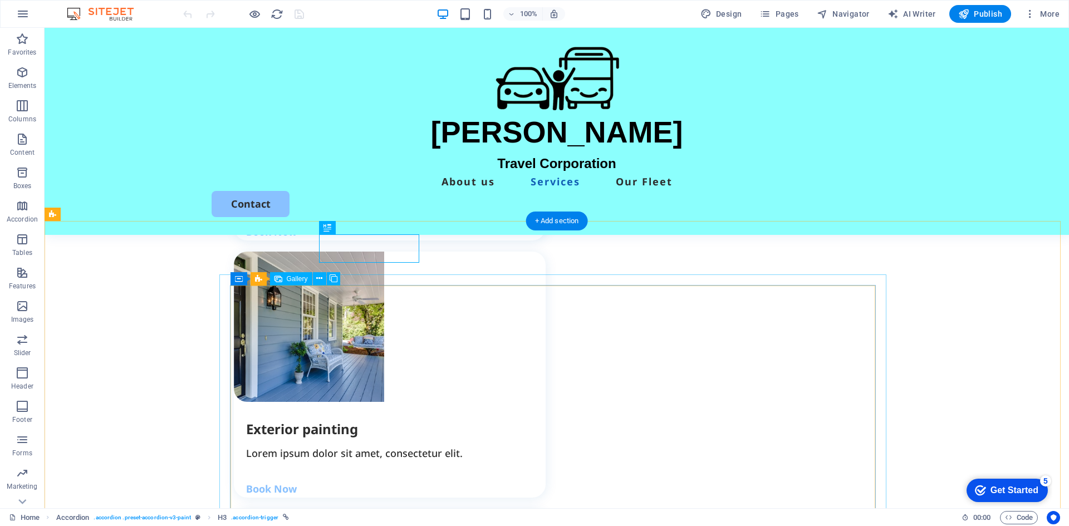
select select "4"
select select "px"
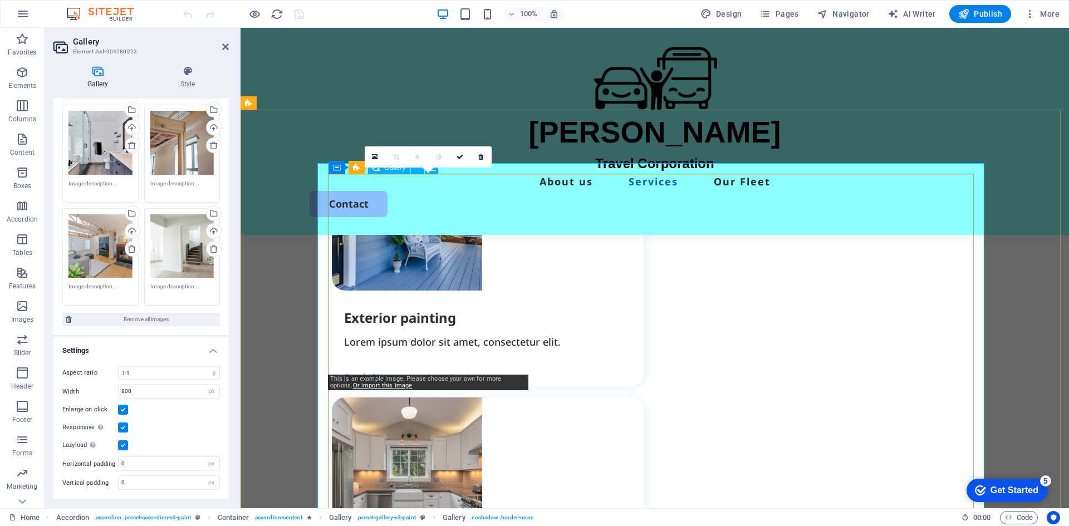
scroll to position [1336, 0]
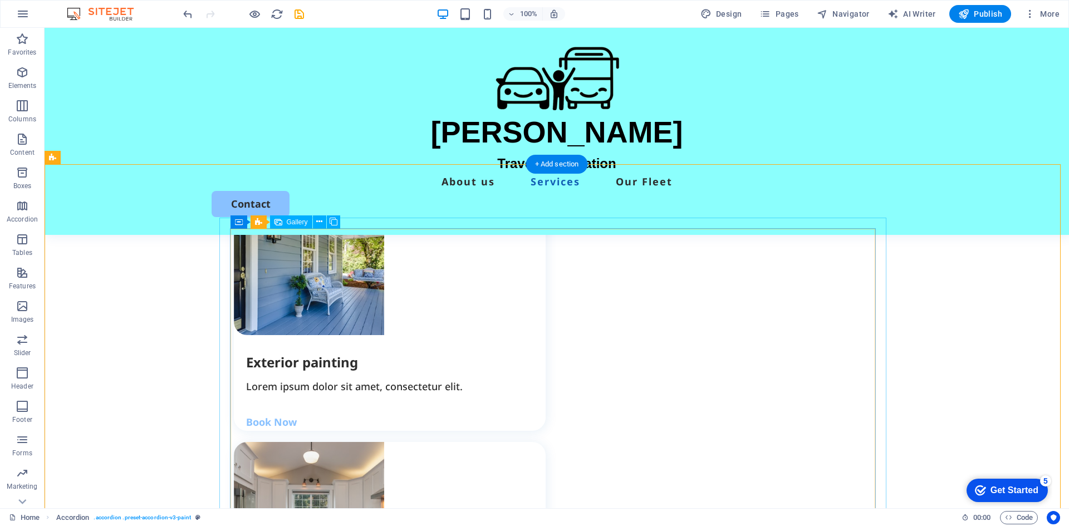
scroll to position [1448, 0]
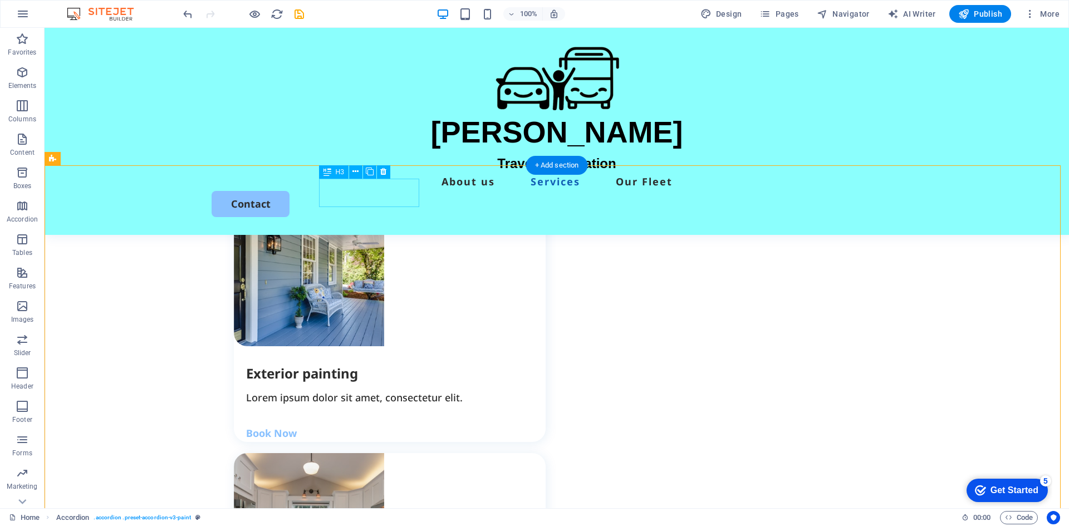
click at [327, 173] on icon at bounding box center [328, 171] width 8 height 13
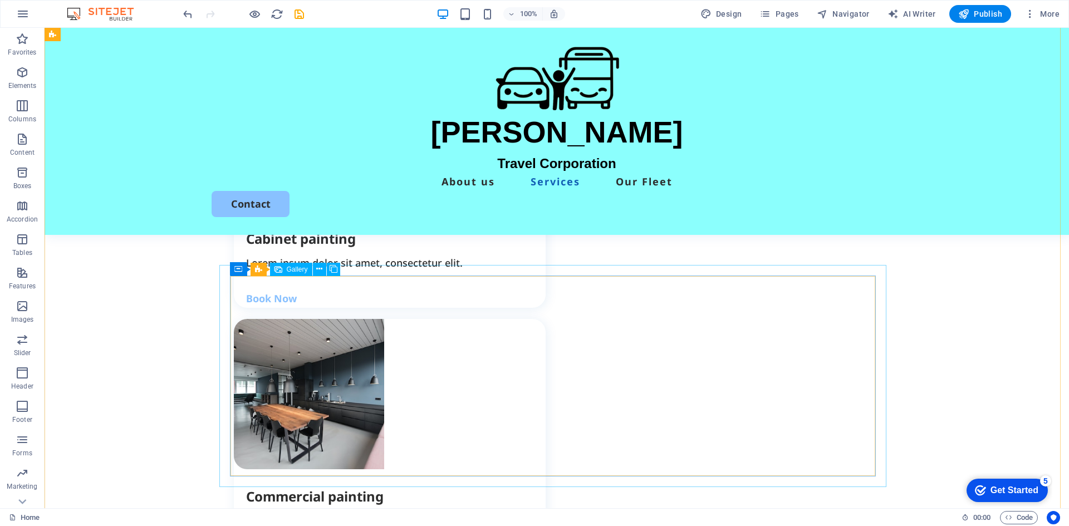
scroll to position [1838, 0]
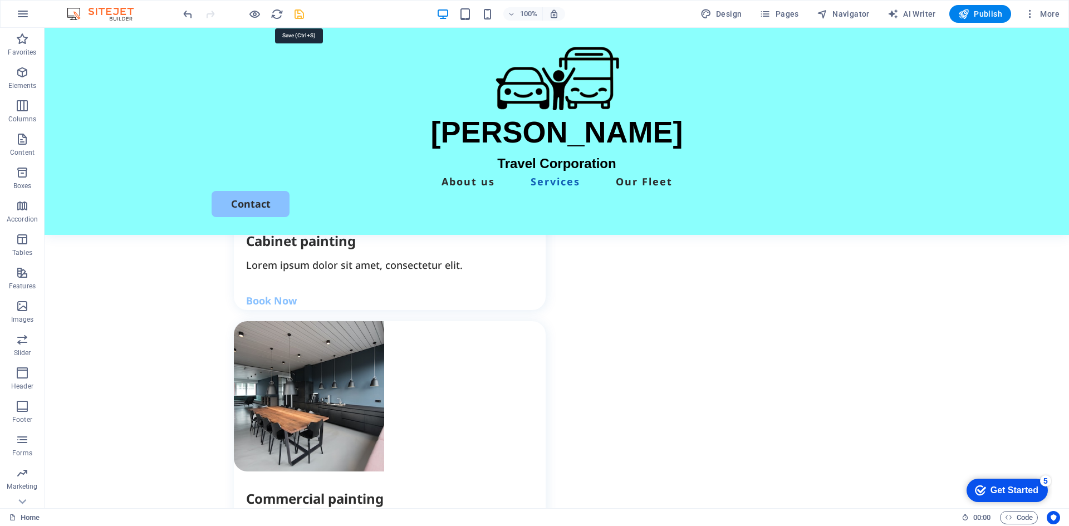
click at [0, 0] on icon "save" at bounding box center [0, 0] width 0 height 0
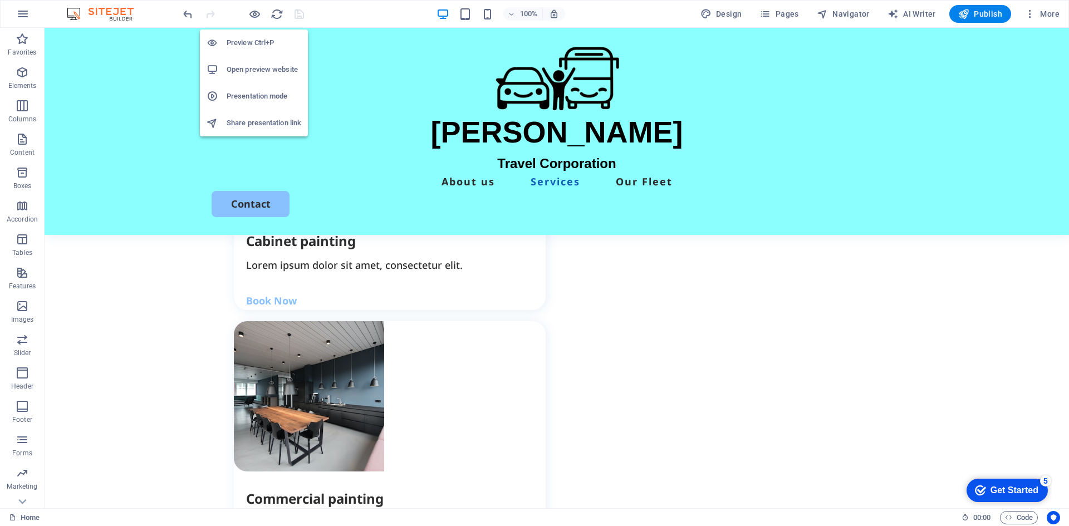
click at [264, 69] on h6 "Open preview website" at bounding box center [264, 69] width 75 height 13
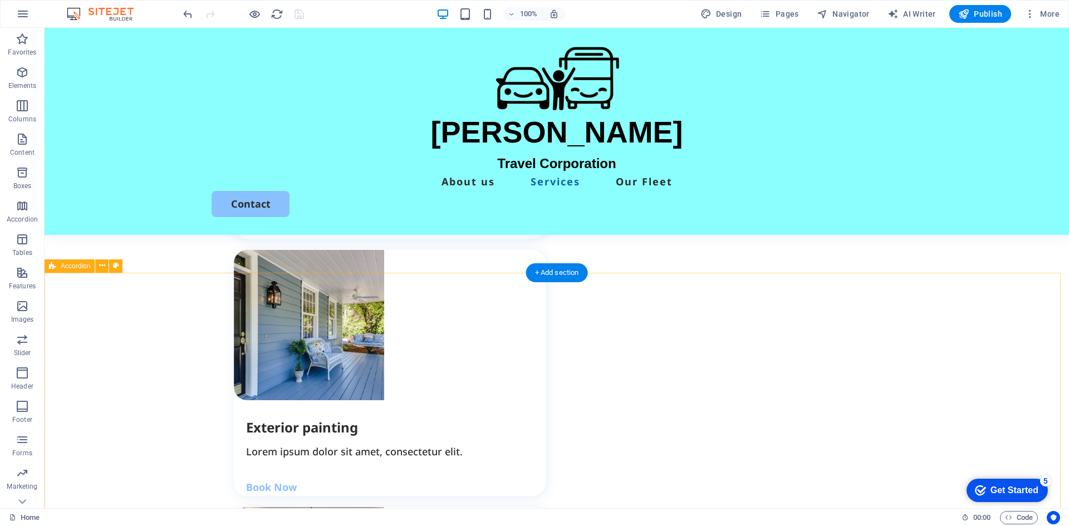
scroll to position [1448, 0]
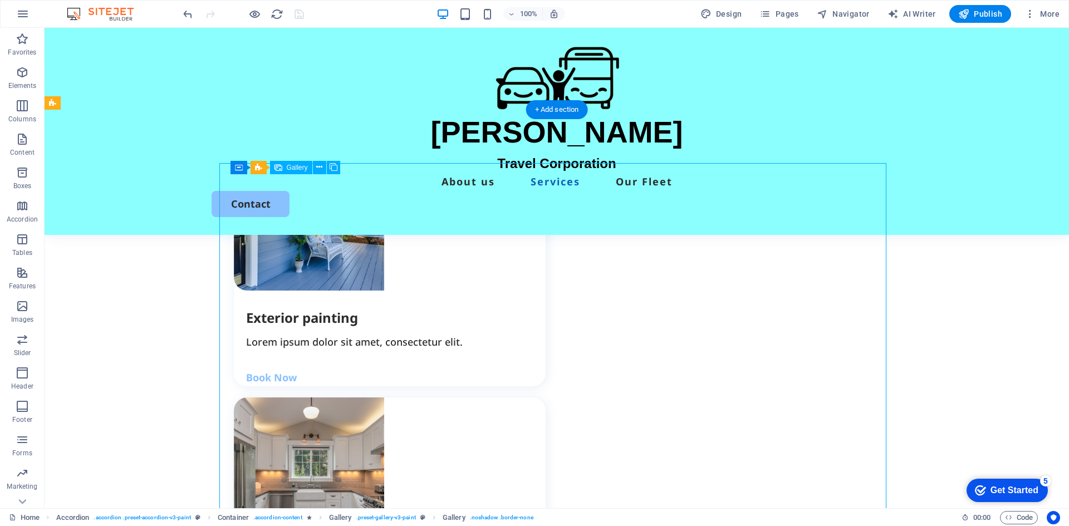
select select "4"
select select "px"
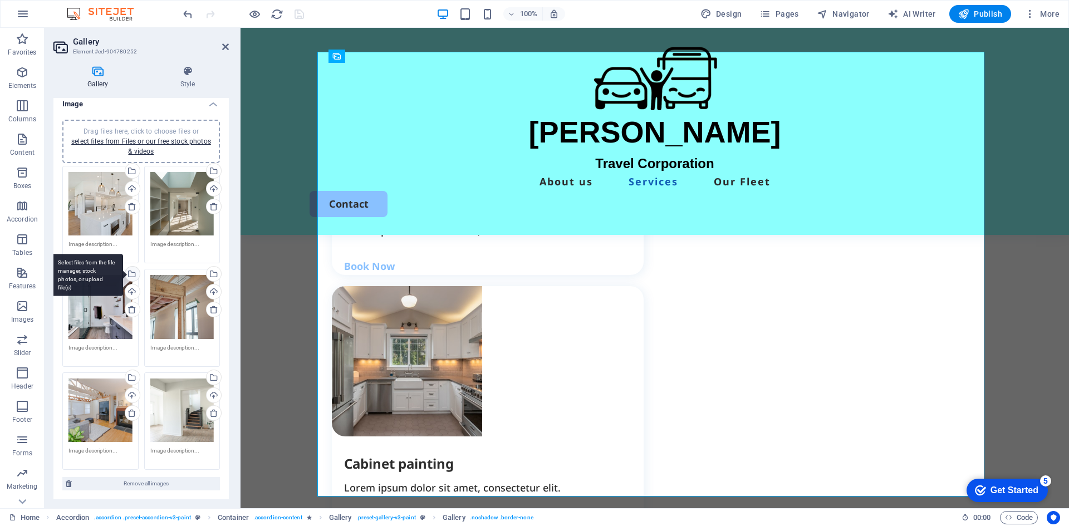
scroll to position [0, 0]
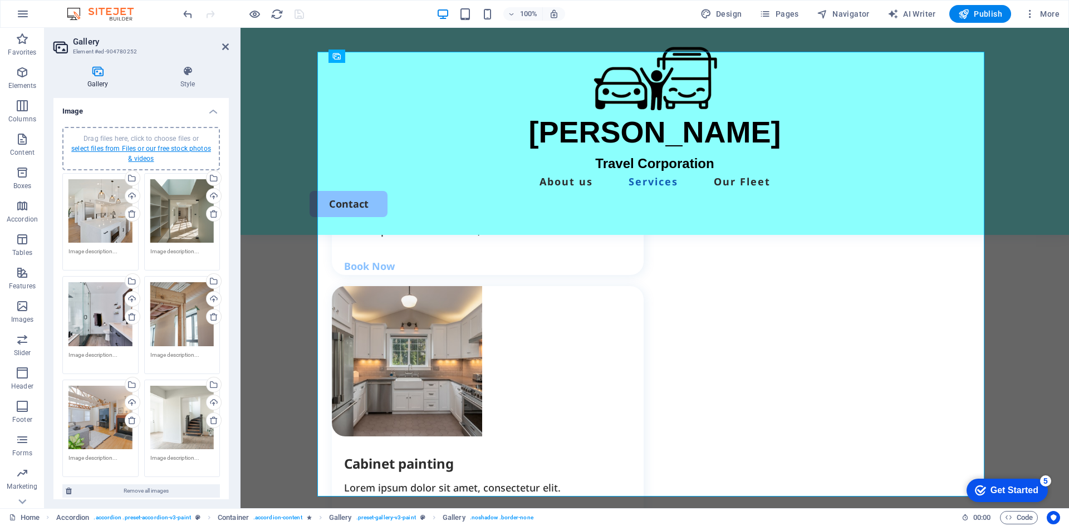
click at [143, 149] on link "select files from Files or our free stock photos & videos" at bounding box center [141, 154] width 140 height 18
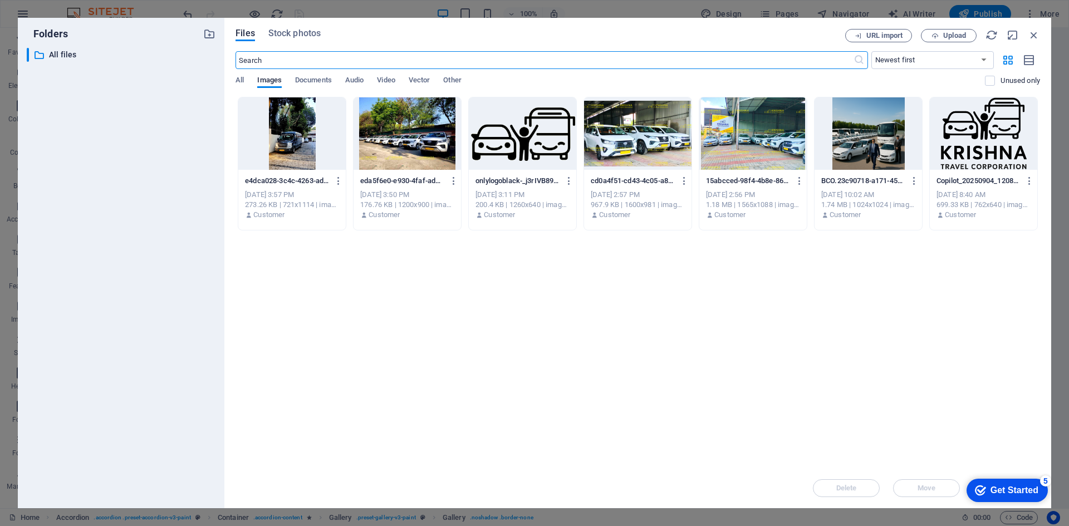
scroll to position [1644, 0]
click at [948, 36] on span "Upload" at bounding box center [954, 35] width 23 height 7
click at [948, 37] on span "Upload" at bounding box center [954, 35] width 23 height 7
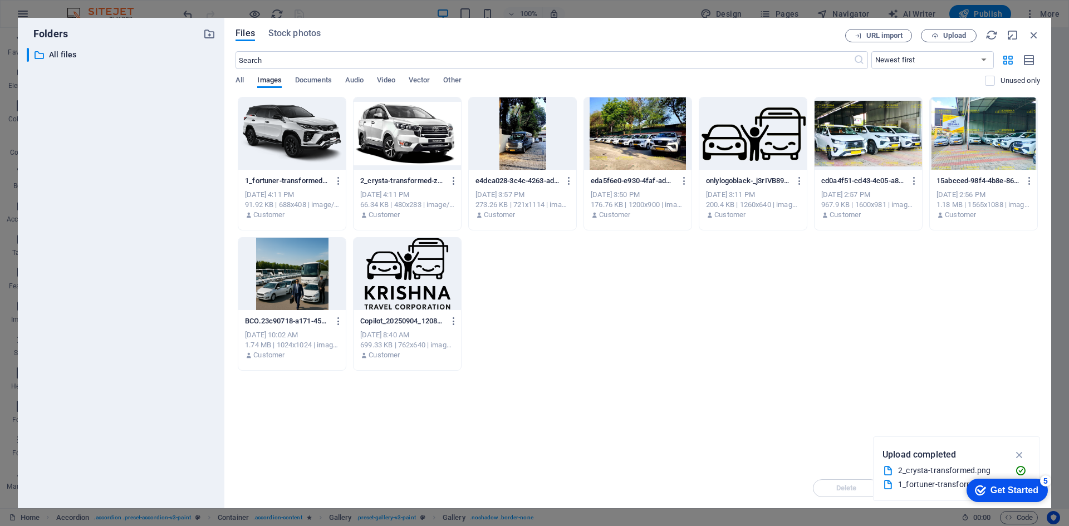
click at [298, 143] on div at bounding box center [291, 133] width 107 height 72
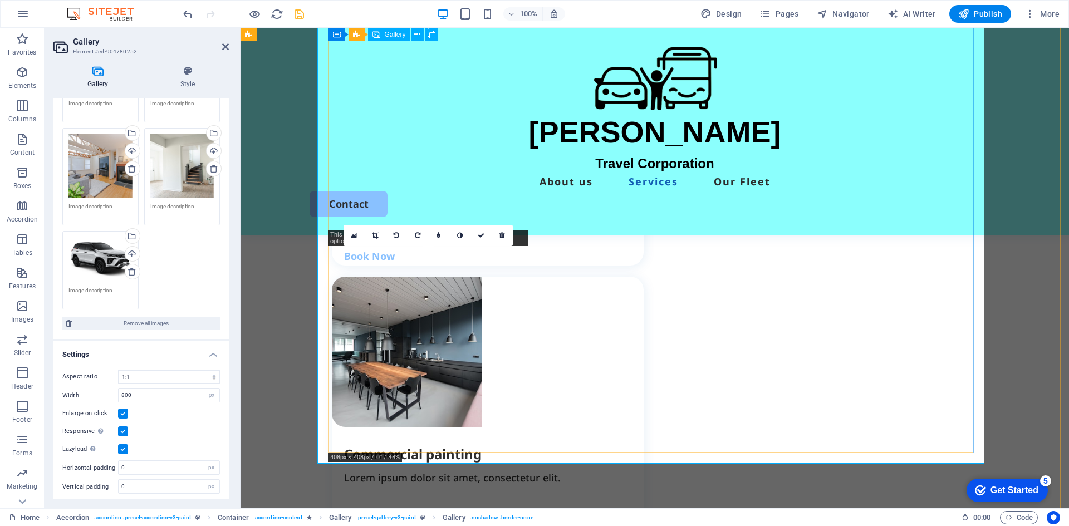
scroll to position [1893, 0]
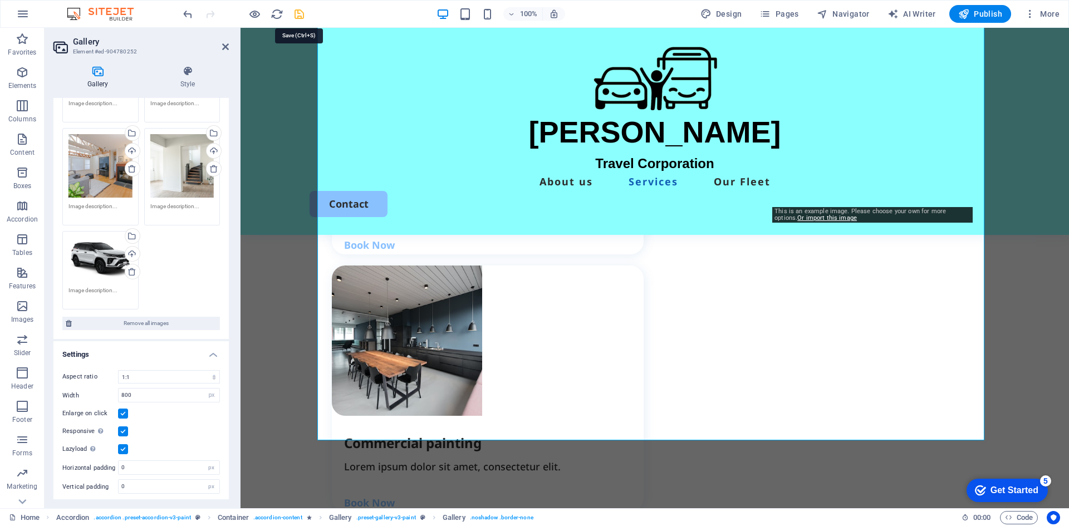
click at [303, 11] on icon "save" at bounding box center [299, 14] width 13 height 13
